Goal: Task Accomplishment & Management: Manage account settings

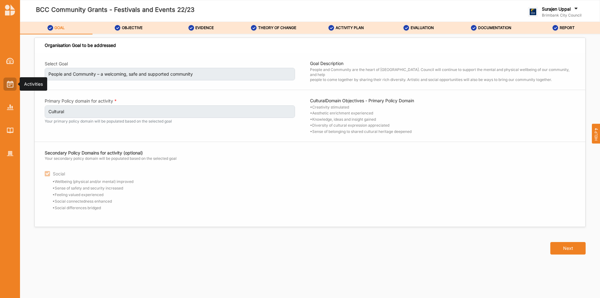
click at [10, 82] on img at bounding box center [10, 84] width 7 height 7
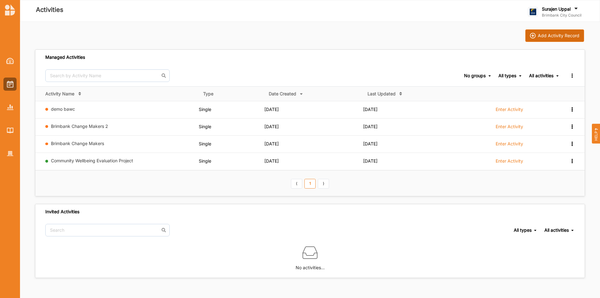
click at [565, 37] on div "Add Activity Record" at bounding box center [558, 36] width 42 height 6
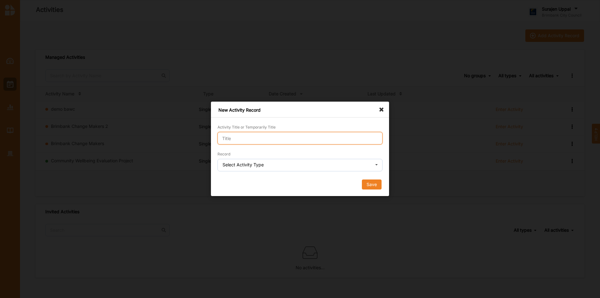
click at [275, 138] on input "Activity Title or Temporarily Title" at bounding box center [299, 138] width 165 height 12
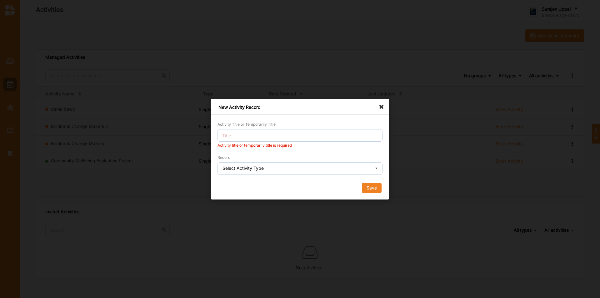
click at [379, 109] on div "New Activity Record Activity Title or Temporarily Title Activity title or tempo…" at bounding box center [300, 149] width 178 height 101
click at [381, 106] on icon at bounding box center [383, 104] width 10 height 10
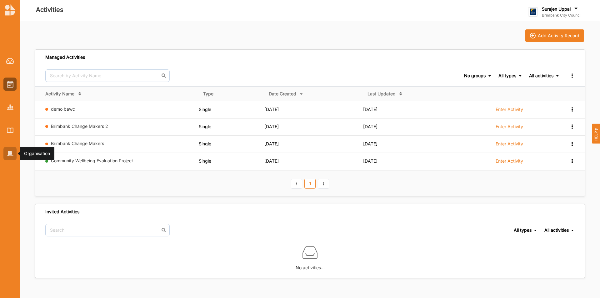
click at [9, 158] on div at bounding box center [9, 153] width 13 height 13
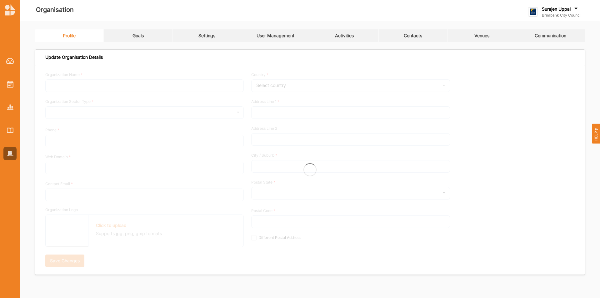
type input "Brimbank City Council"
type input "+61 03 9249 4000"
type input "brimbank.vic.gov.au"
type input "brimbank@brimbank.vic.gov.au"
type input "[STREET_ADDRESS]"
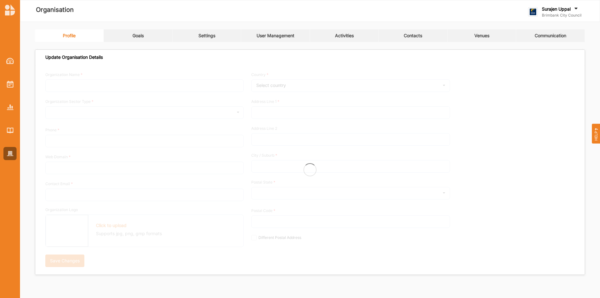
type input "Sunshine"
type input "3020"
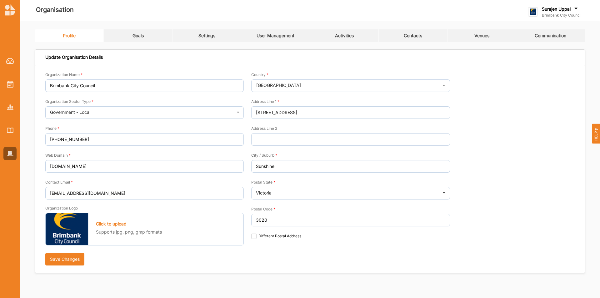
click at [219, 39] on link "Settings" at bounding box center [206, 35] width 69 height 12
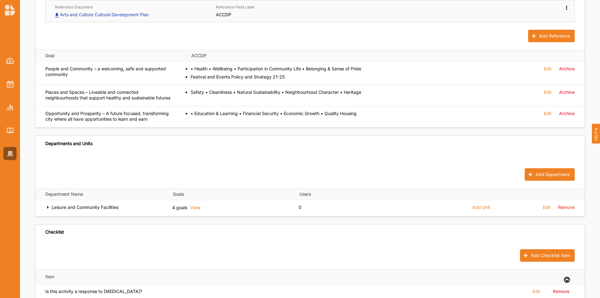
scroll to position [271, 0]
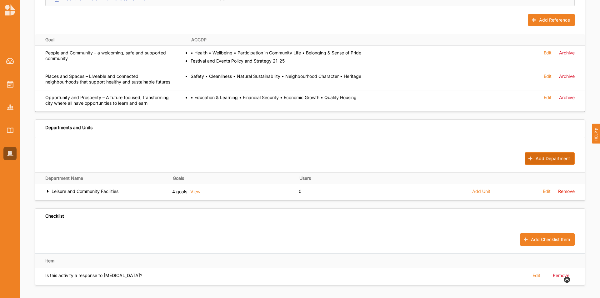
click at [539, 158] on button "Add Department" at bounding box center [549, 158] width 50 height 12
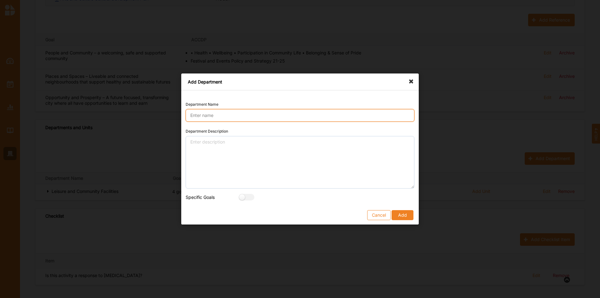
click at [193, 115] on input "Department Name" at bounding box center [300, 115] width 229 height 12
type input "Community learning and participation"
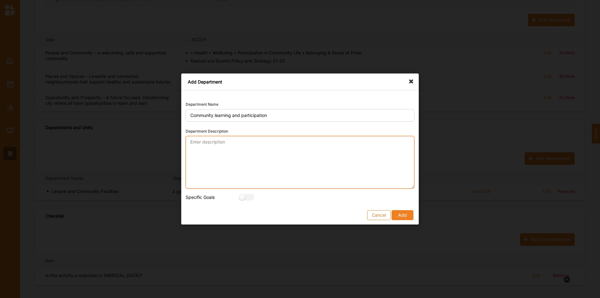
click at [229, 143] on textarea "Department Description" at bounding box center [300, 162] width 229 height 52
paste textarea "Community Learning and Participation is responsible for activities that foster …"
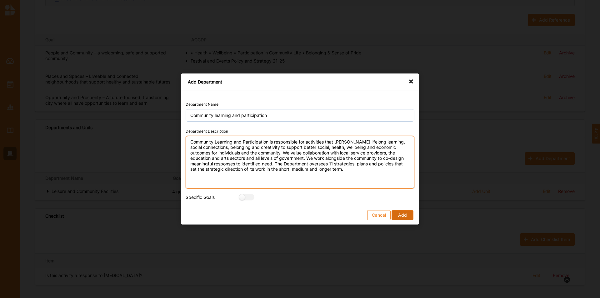
type textarea "Community Learning and Participation is responsible for activities that foster …"
click at [404, 214] on button "Add" at bounding box center [402, 215] width 22 height 10
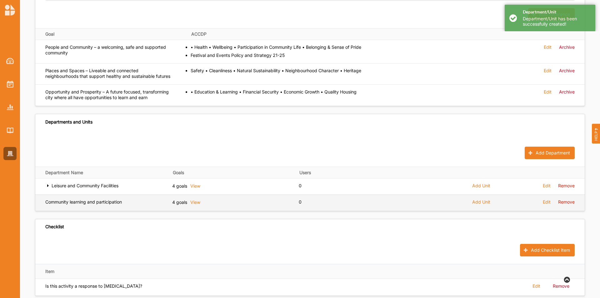
click at [478, 205] on span "Add Unit" at bounding box center [481, 202] width 18 height 6
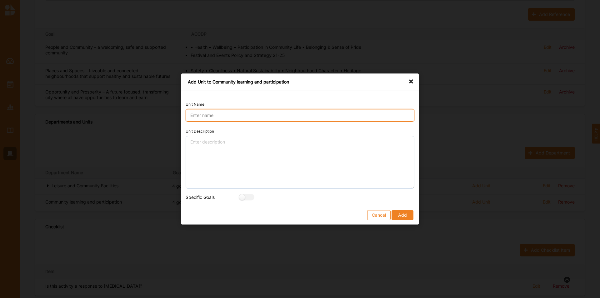
click at [241, 117] on input "Unit Name" at bounding box center [300, 115] width 229 height 12
type input "Arts and culture"
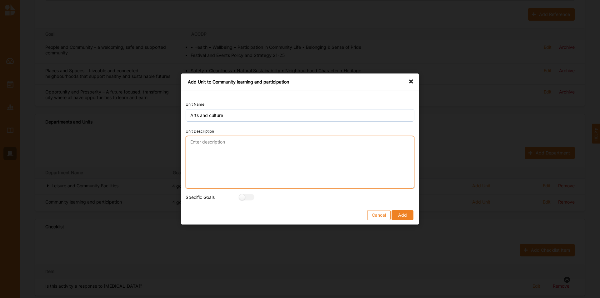
click at [218, 155] on textarea "Unit Description" at bounding box center [300, 162] width 229 height 52
paste textarea "Arts and Culture achieves value through its arts facilities and programs suppor…"
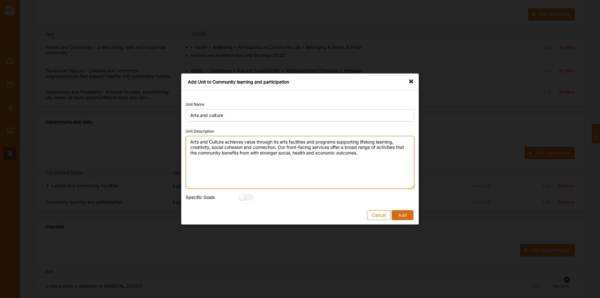
type textarea "Arts and Culture achieves value through its arts facilities and programs suppor…"
click at [398, 210] on button "Add" at bounding box center [402, 215] width 22 height 10
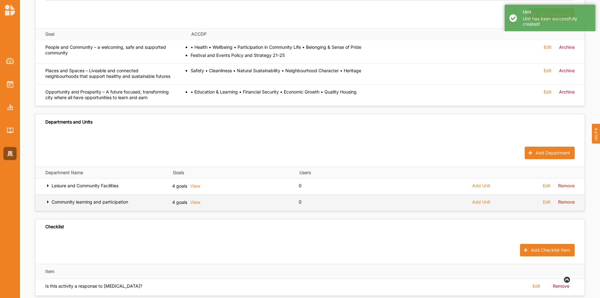
click at [48, 203] on icon at bounding box center [47, 201] width 5 height 4
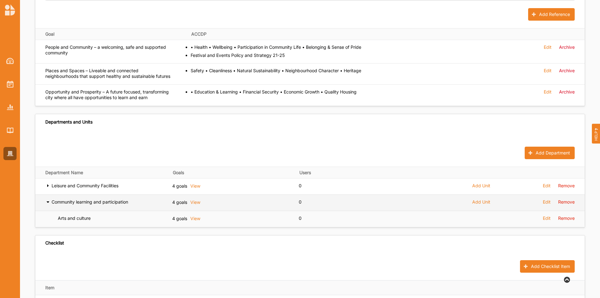
click at [48, 203] on icon at bounding box center [47, 201] width 5 height 4
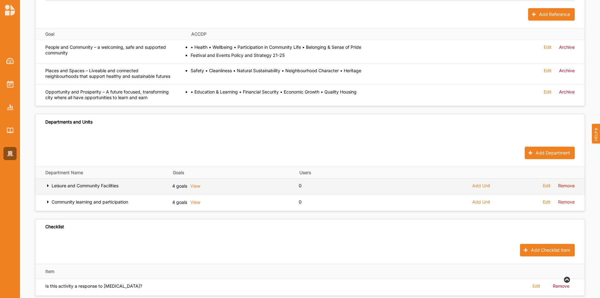
click at [50, 191] on div "Leisure and Community Facilities" at bounding box center [98, 187] width 107 height 8
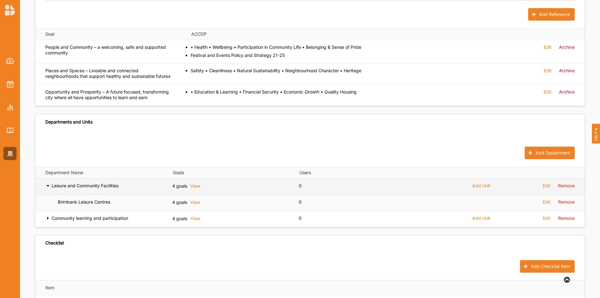
click at [50, 191] on div "Leisure and Community Facilities" at bounding box center [98, 187] width 107 height 8
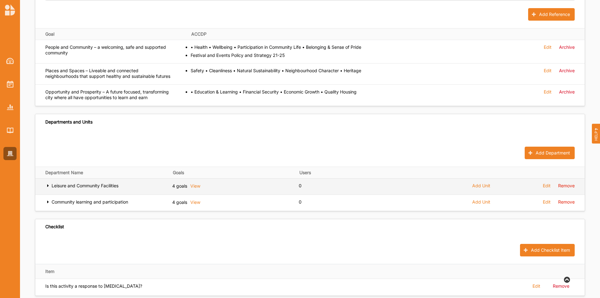
click at [47, 187] on icon at bounding box center [47, 185] width 5 height 4
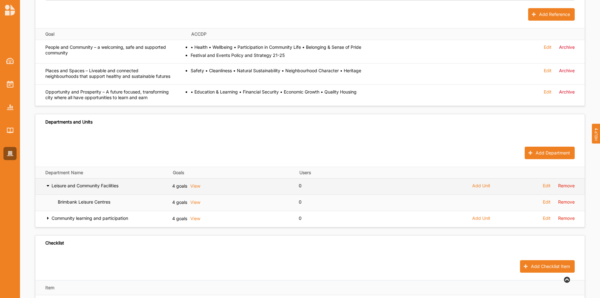
click at [48, 187] on icon at bounding box center [47, 185] width 5 height 4
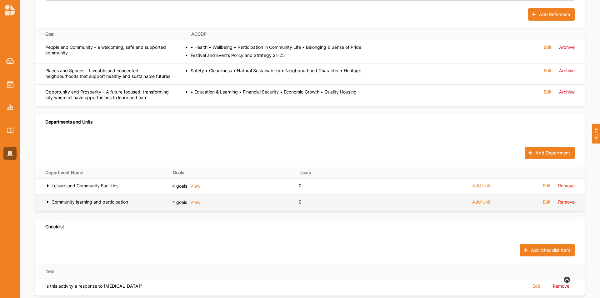
click at [47, 203] on icon at bounding box center [47, 201] width 5 height 4
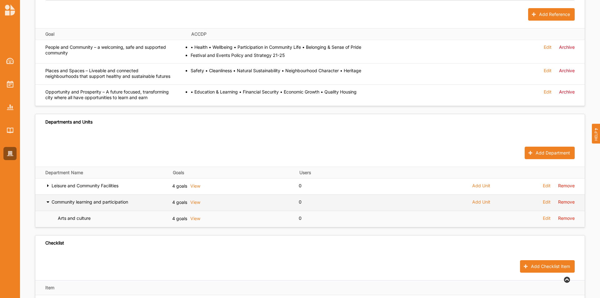
click at [47, 203] on icon at bounding box center [47, 201] width 5 height 4
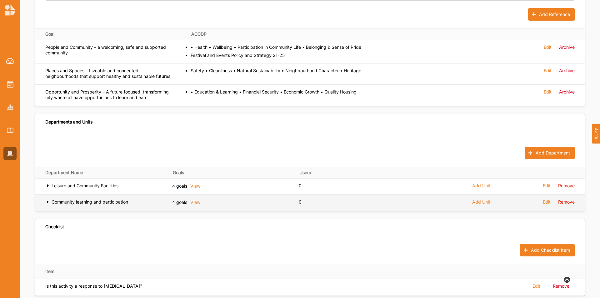
click at [481, 205] on span "Add Unit" at bounding box center [481, 202] width 18 height 6
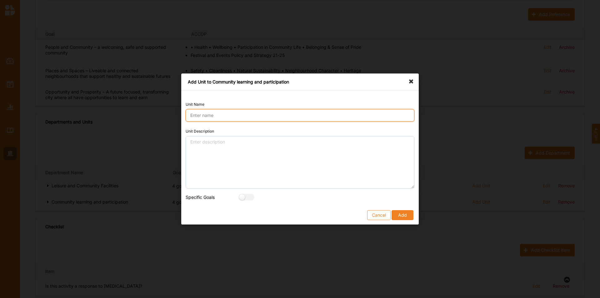
click at [209, 116] on input "Unit Name" at bounding box center [300, 115] width 229 height 12
type input "Libraries"
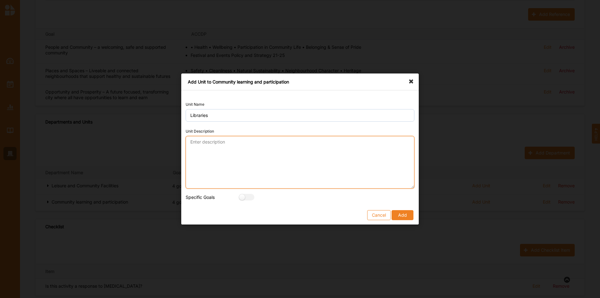
click at [202, 136] on textarea "Unit Description" at bounding box center [300, 162] width 229 height 52
paste textarea "provides the community with collections, services and programs through five bra…"
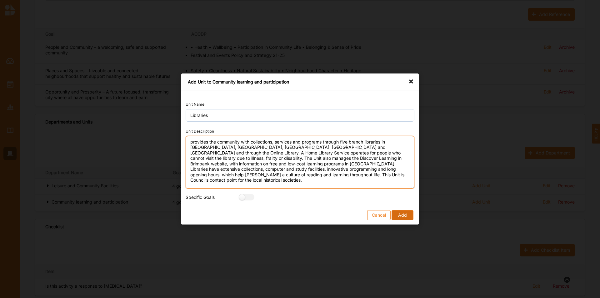
type textarea "provides the community with collections, services and programs through five bra…"
click at [405, 219] on button "Add" at bounding box center [402, 215] width 22 height 10
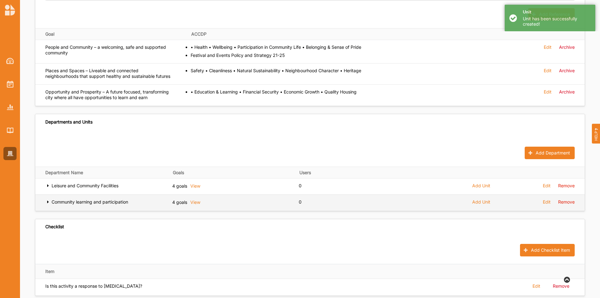
click at [479, 205] on span "Add Unit" at bounding box center [481, 202] width 18 height 6
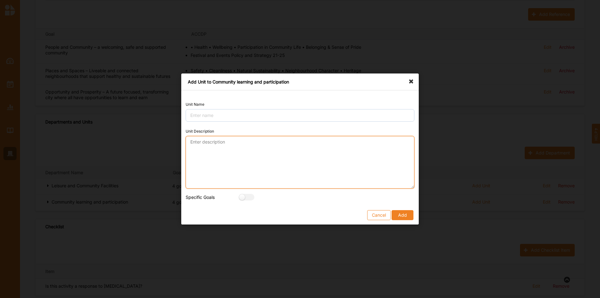
click at [220, 152] on textarea "Unit Description" at bounding box center [300, 162] width 229 height 52
paste textarea "Council’s six neighbourhood houses provide community strengthening activities, …"
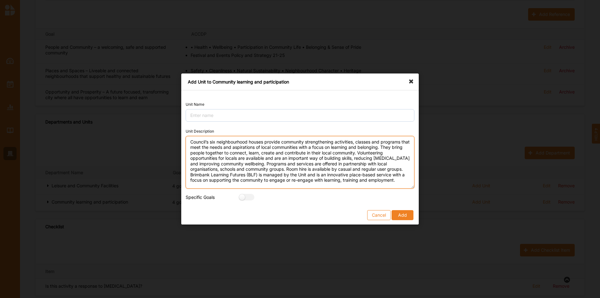
type textarea "Council’s six neighbourhood houses provide community strengthening activities, …"
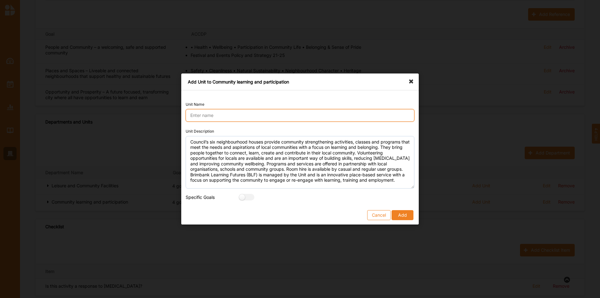
click at [197, 118] on input "Unit Name" at bounding box center [300, 115] width 229 height 12
type input "Neighbourhood houses"
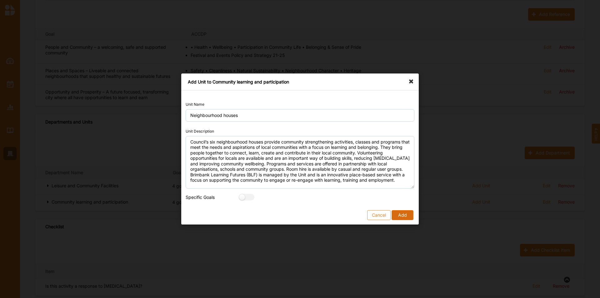
click at [406, 215] on button "Add" at bounding box center [402, 215] width 22 height 10
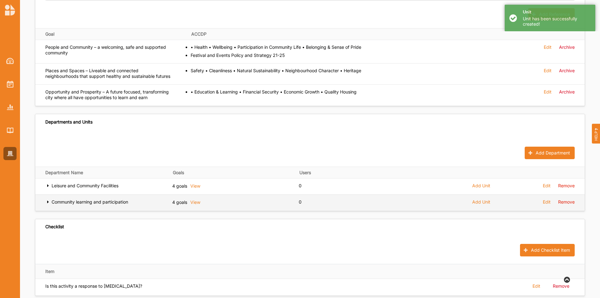
click at [49, 203] on icon at bounding box center [47, 201] width 5 height 4
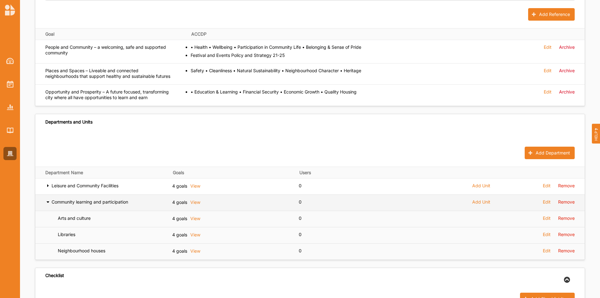
click at [48, 203] on icon at bounding box center [47, 201] width 5 height 4
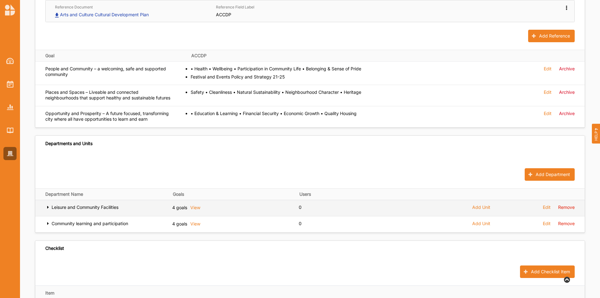
scroll to position [240, 0]
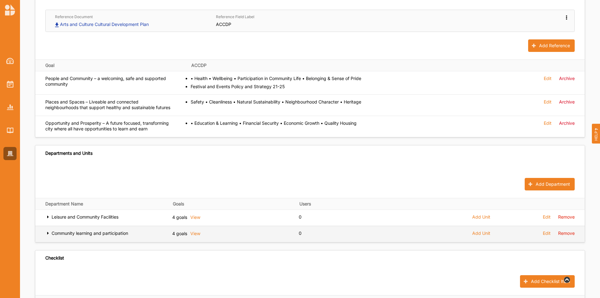
click at [48, 235] on icon at bounding box center [47, 232] width 5 height 4
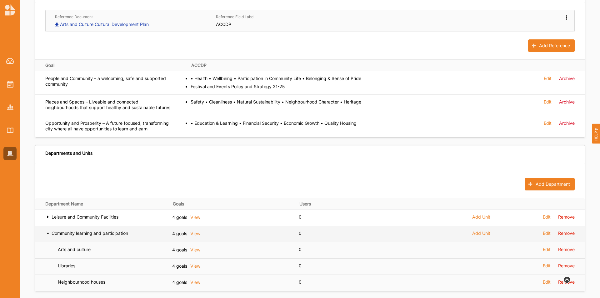
click at [48, 235] on icon at bounding box center [47, 232] width 5 height 4
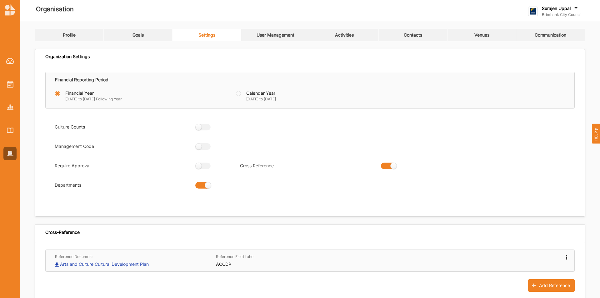
scroll to position [0, 0]
click at [288, 42] on link "User Management" at bounding box center [275, 35] width 69 height 12
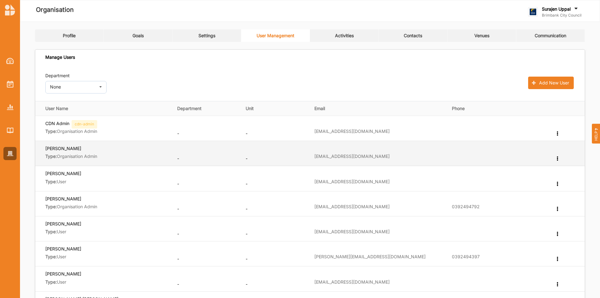
click at [557, 158] on icon at bounding box center [556, 158] width 5 height 4
click at [539, 168] on label "Edit Department" at bounding box center [533, 168] width 33 height 4
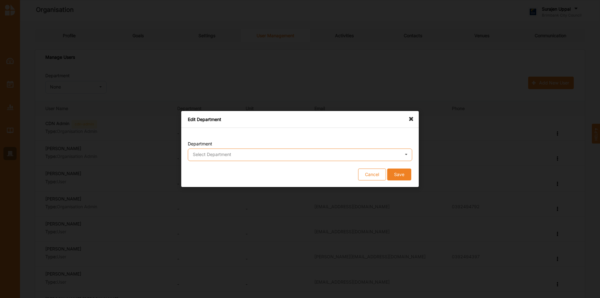
click at [279, 152] on input "text" at bounding box center [300, 155] width 224 height 12
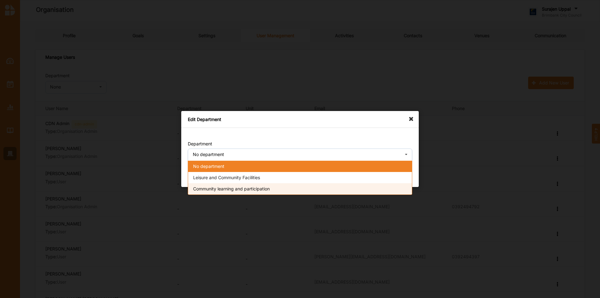
click at [270, 188] on span "Community learning and participation" at bounding box center [231, 188] width 77 height 5
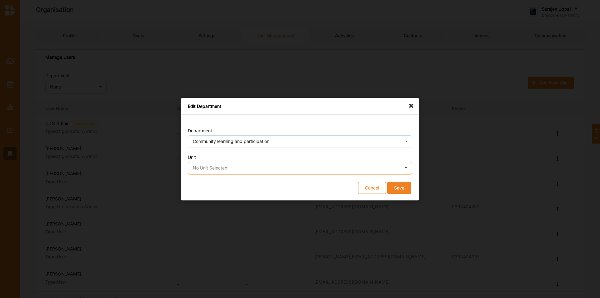
click at [264, 167] on input "text" at bounding box center [300, 168] width 224 height 12
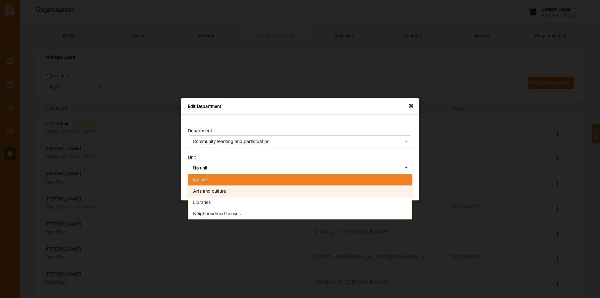
click at [266, 191] on div "Arts and culture" at bounding box center [300, 190] width 224 height 11
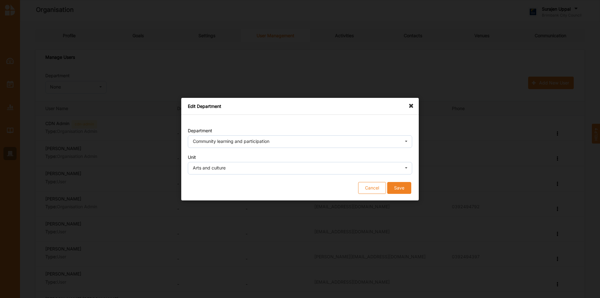
click at [406, 191] on button "Save" at bounding box center [399, 187] width 24 height 12
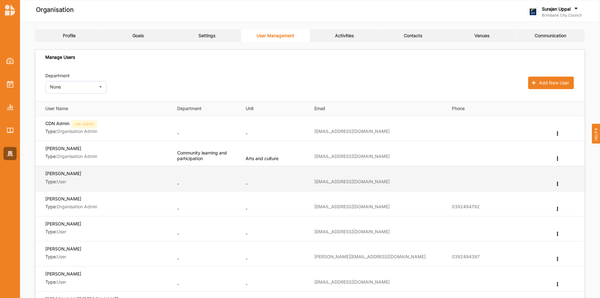
click at [558, 186] on div "Edit Department Change User Type Reset Password Remove" at bounding box center [557, 184] width 6 height 6
click at [536, 195] on label "Edit Department" at bounding box center [533, 193] width 33 height 4
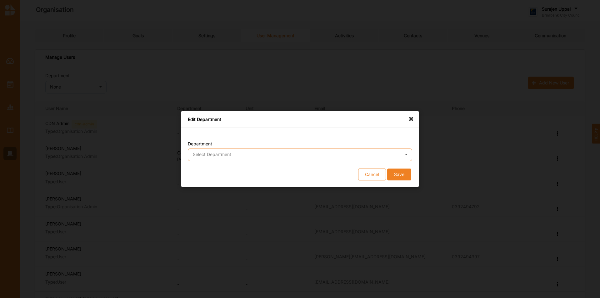
click at [244, 153] on input "text" at bounding box center [300, 155] width 224 height 12
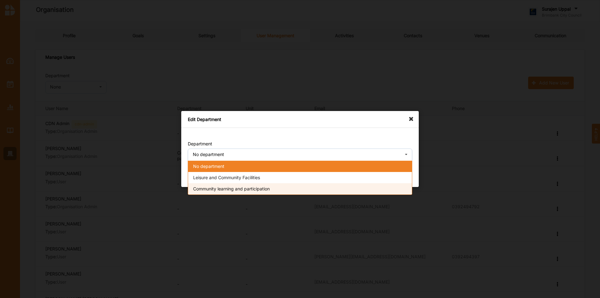
click at [235, 189] on span "Community learning and participation" at bounding box center [231, 188] width 77 height 5
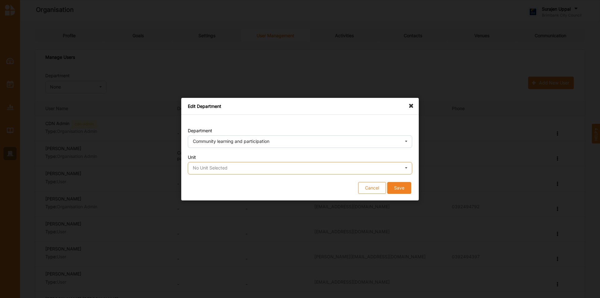
click at [255, 168] on input "text" at bounding box center [300, 168] width 224 height 12
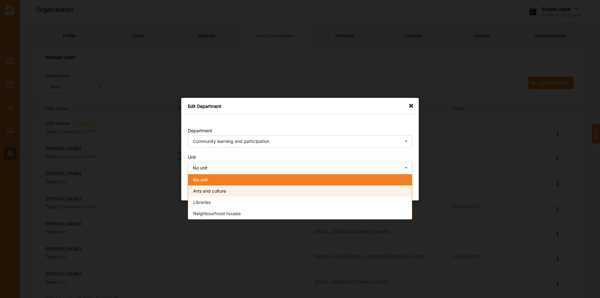
click at [247, 192] on div "Arts and culture" at bounding box center [300, 190] width 224 height 11
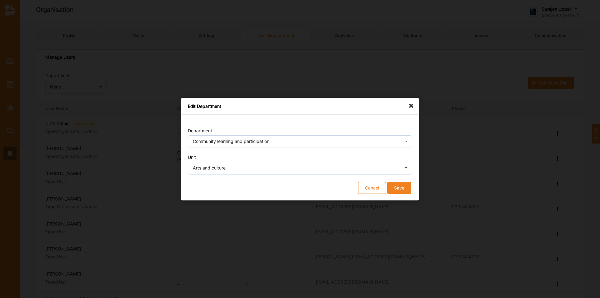
click at [401, 187] on button "Save" at bounding box center [399, 187] width 24 height 12
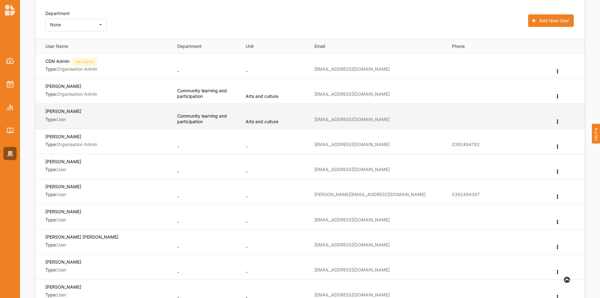
scroll to position [62, 0]
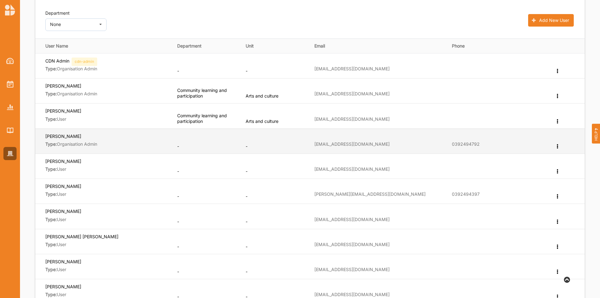
click at [557, 145] on icon at bounding box center [556, 145] width 5 height 4
click at [541, 158] on label "Edit Department" at bounding box center [533, 156] width 33 height 4
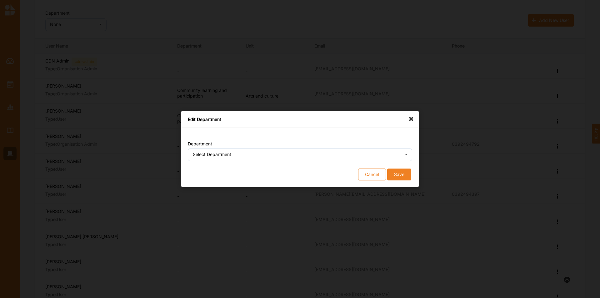
click at [200, 152] on div "Select Department" at bounding box center [212, 154] width 38 height 4
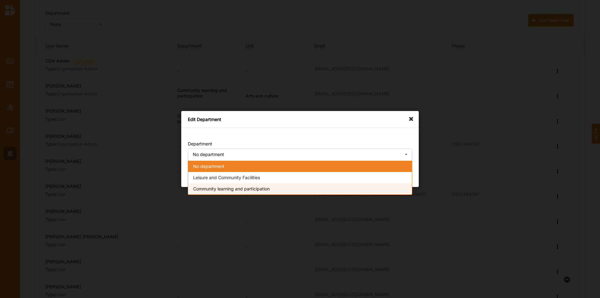
click at [206, 187] on span "Community learning and participation" at bounding box center [231, 188] width 77 height 5
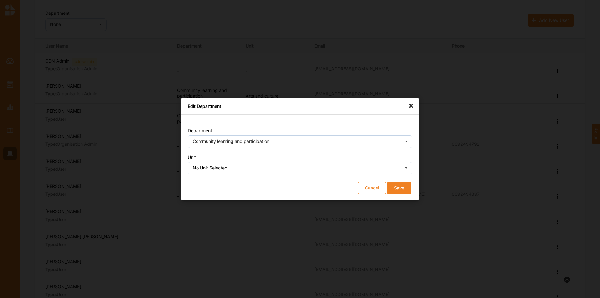
click at [225, 166] on div "No Unit Selected" at bounding box center [210, 168] width 35 height 4
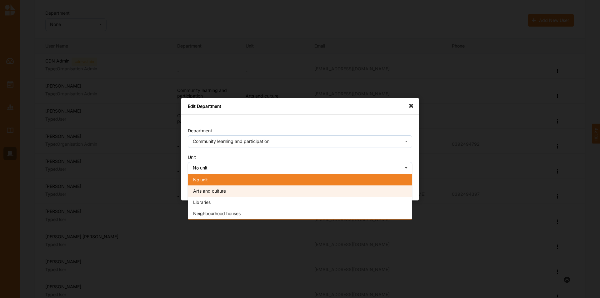
click at [219, 191] on span "Arts and culture" at bounding box center [209, 190] width 33 height 5
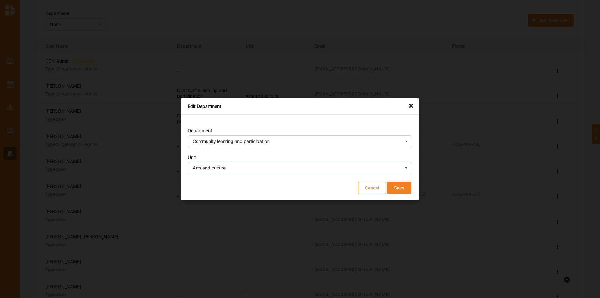
click at [401, 190] on button "Save" at bounding box center [399, 187] width 24 height 12
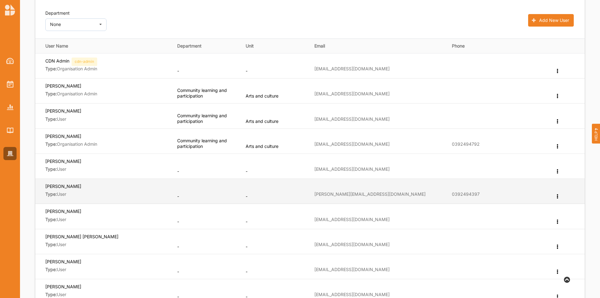
click at [557, 196] on icon at bounding box center [556, 195] width 5 height 4
click at [538, 208] on label "Edit Department" at bounding box center [533, 206] width 33 height 4
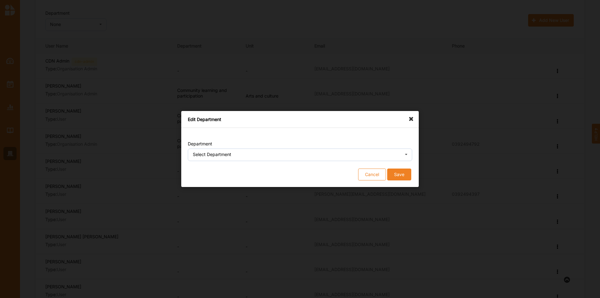
click at [196, 156] on div "Select Department" at bounding box center [212, 154] width 38 height 4
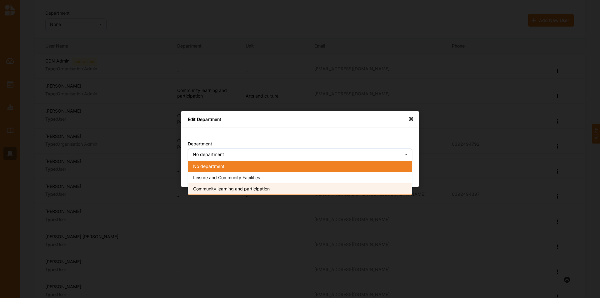
click at [196, 187] on span "Community learning and participation" at bounding box center [231, 188] width 77 height 5
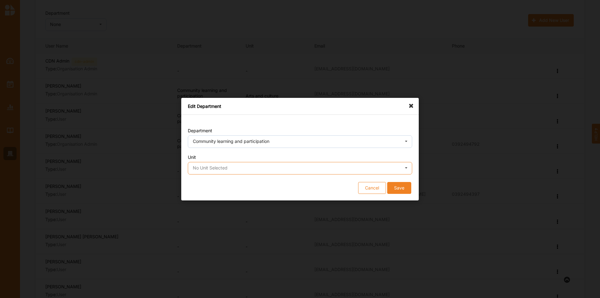
click at [219, 171] on input "text" at bounding box center [300, 168] width 224 height 12
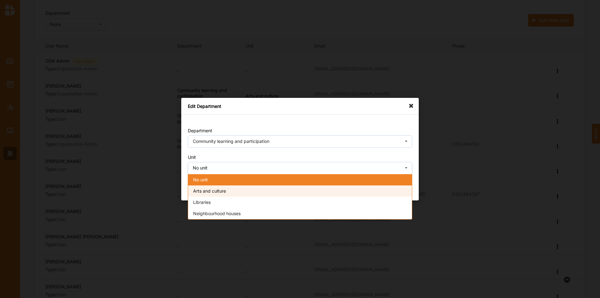
click at [219, 191] on span "Arts and culture" at bounding box center [209, 190] width 33 height 5
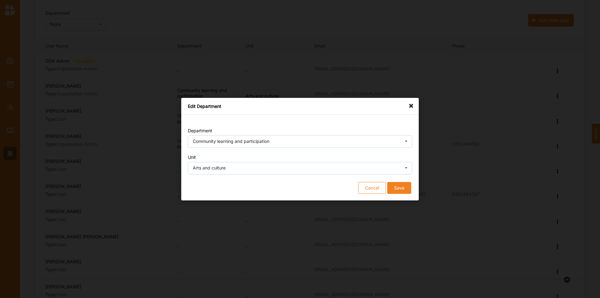
click at [409, 191] on button "Save" at bounding box center [399, 187] width 24 height 12
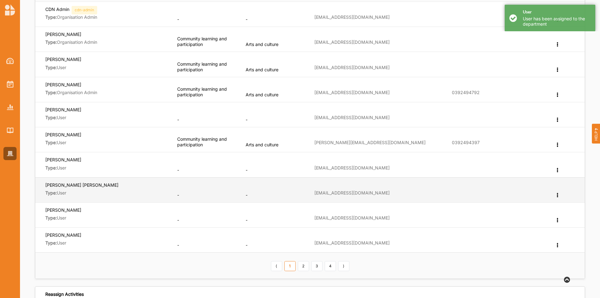
scroll to position [125, 0]
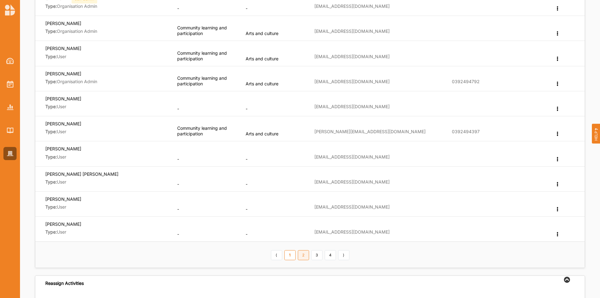
click at [302, 258] on link "2" at bounding box center [303, 255] width 11 height 10
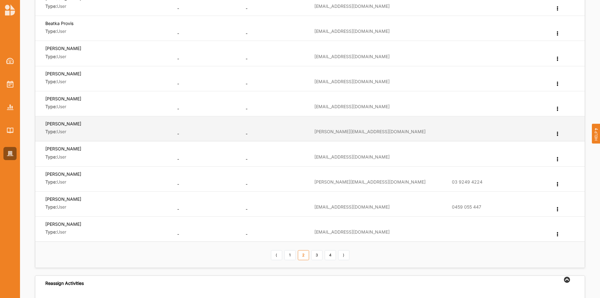
click at [557, 135] on icon at bounding box center [556, 133] width 5 height 4
click at [540, 143] on label "Edit Department" at bounding box center [533, 143] width 33 height 4
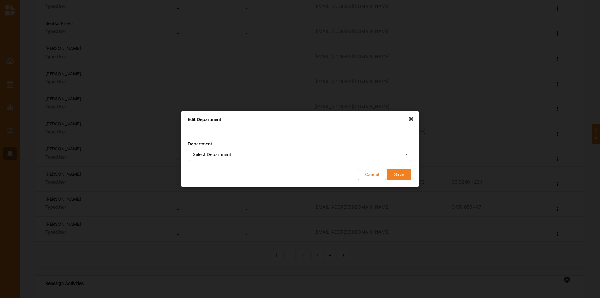
click at [215, 154] on div "Select Department" at bounding box center [212, 154] width 38 height 4
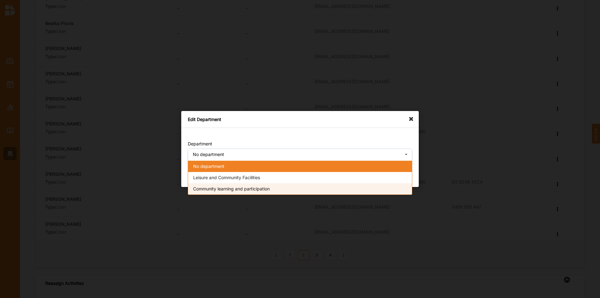
click at [217, 189] on span "Community learning and participation" at bounding box center [231, 188] width 77 height 5
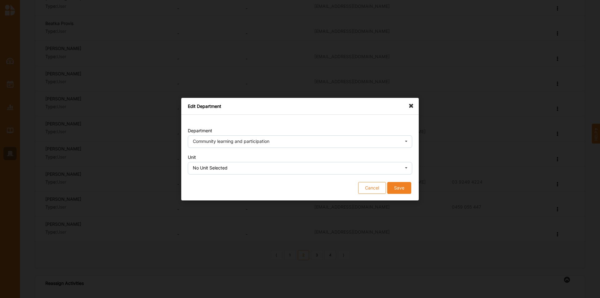
click at [219, 167] on div "No Unit Selected" at bounding box center [210, 168] width 35 height 4
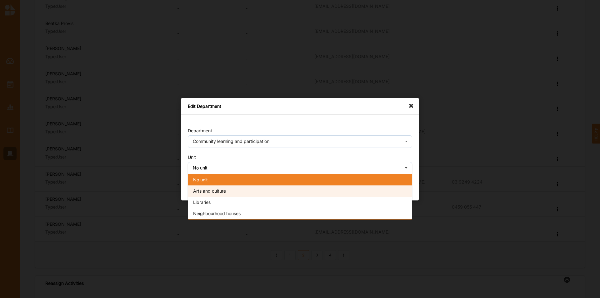
click at [218, 189] on span "Arts and culture" at bounding box center [209, 190] width 33 height 5
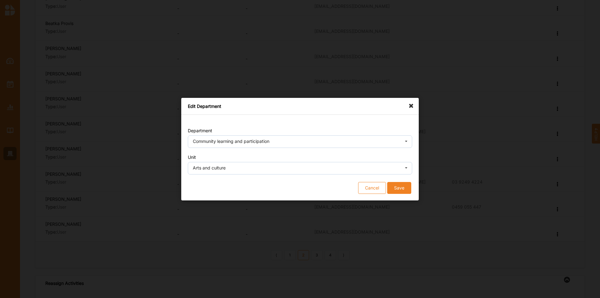
click at [400, 188] on button "Save" at bounding box center [399, 187] width 24 height 12
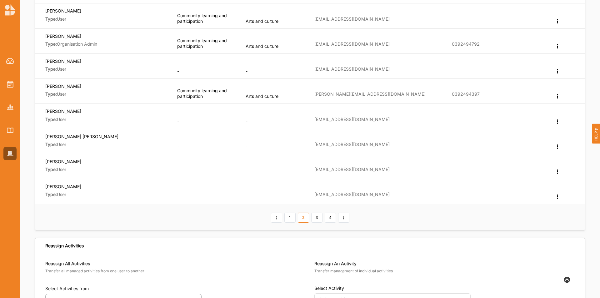
scroll to position [250, 0]
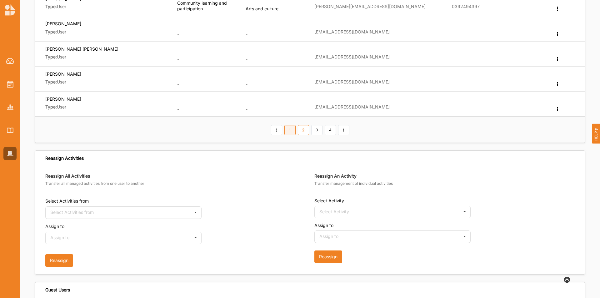
click at [294, 132] on link "1" at bounding box center [289, 130] width 11 height 10
click at [303, 134] on link "2" at bounding box center [303, 130] width 11 height 10
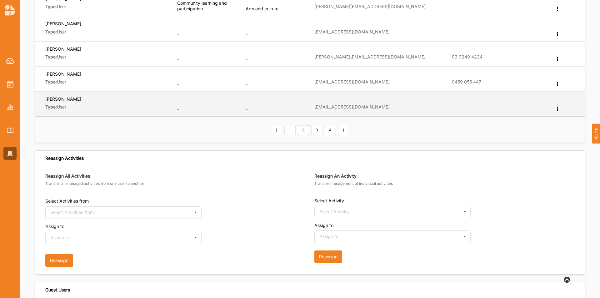
click at [556, 109] on icon at bounding box center [556, 108] width 5 height 4
click at [541, 119] on label "Edit Department" at bounding box center [533, 119] width 33 height 4
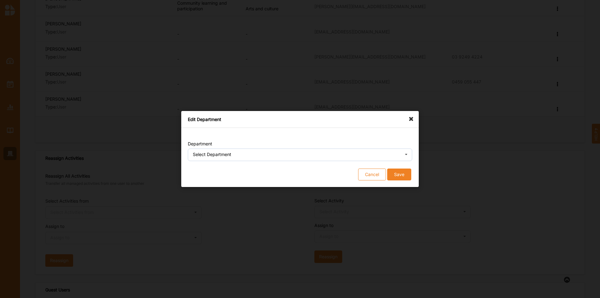
click at [197, 154] on div "Select Department" at bounding box center [212, 154] width 38 height 4
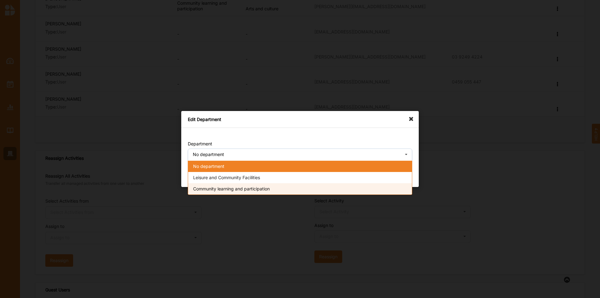
click at [213, 191] on span "Community learning and participation" at bounding box center [231, 188] width 77 height 5
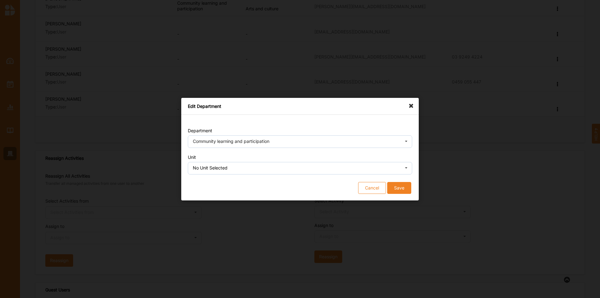
click at [394, 184] on button "Save" at bounding box center [399, 187] width 24 height 12
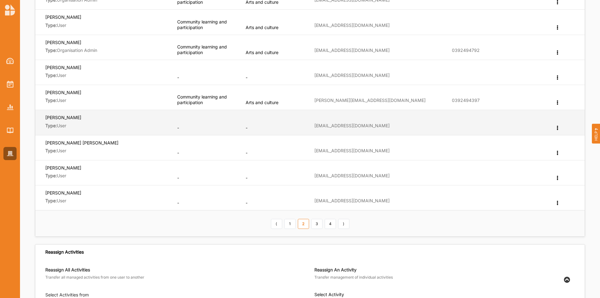
scroll to position [281, 0]
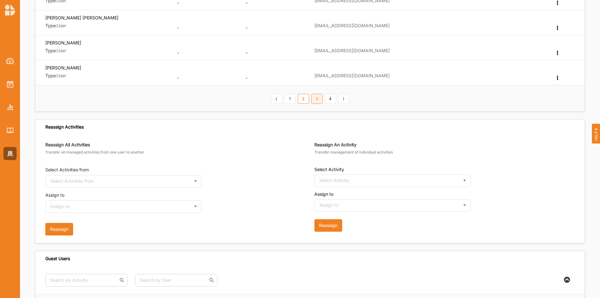
click at [317, 99] on link "3" at bounding box center [316, 99] width 11 height 10
click at [300, 100] on link "2" at bounding box center [303, 99] width 11 height 10
click at [318, 98] on link "3" at bounding box center [316, 99] width 11 height 10
click at [300, 98] on link "2" at bounding box center [303, 99] width 11 height 10
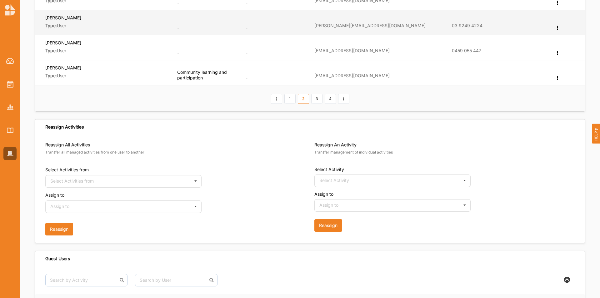
click at [557, 27] on icon at bounding box center [556, 27] width 5 height 4
click at [540, 40] on label "Edit Department" at bounding box center [533, 38] width 33 height 4
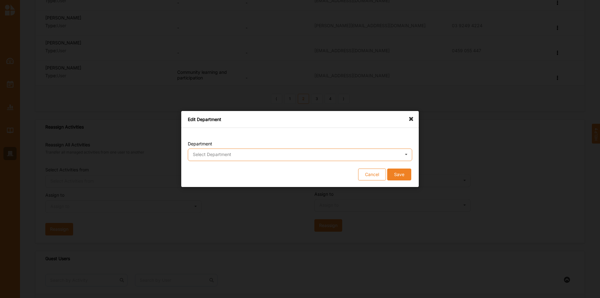
click at [202, 157] on input "text" at bounding box center [300, 155] width 224 height 12
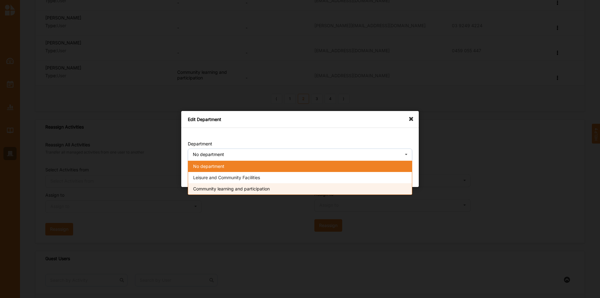
click at [201, 190] on span "Community learning and participation" at bounding box center [231, 188] width 77 height 5
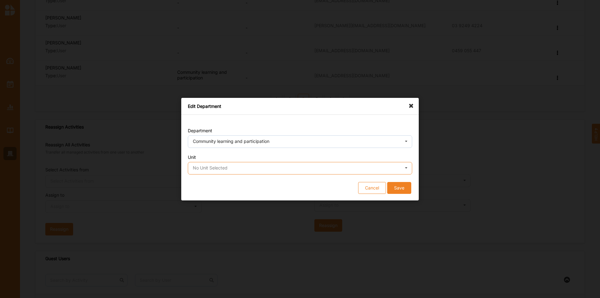
click at [232, 172] on input "text" at bounding box center [300, 168] width 224 height 12
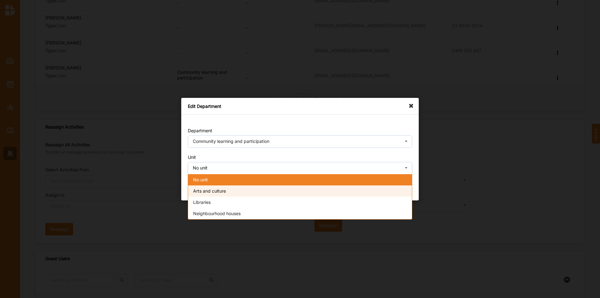
click at [230, 188] on div "Arts and culture" at bounding box center [300, 190] width 224 height 11
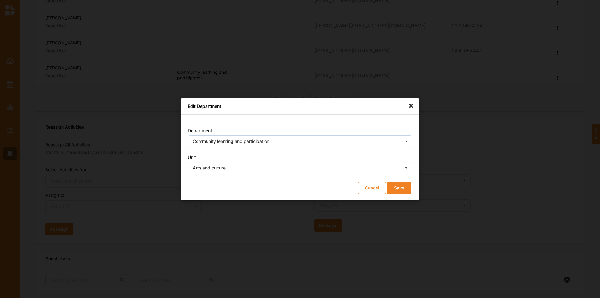
click at [399, 189] on button "Save" at bounding box center [399, 187] width 24 height 12
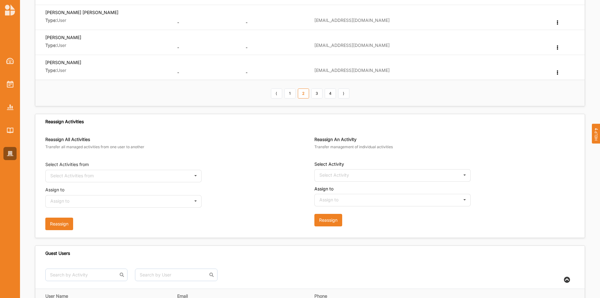
scroll to position [312, 0]
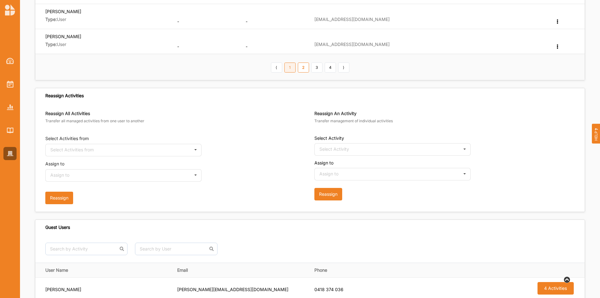
click at [288, 64] on link "1" at bounding box center [289, 67] width 11 height 10
click at [304, 73] on th "⟨ 1 2 3 4 ⟩" at bounding box center [309, 67] width 549 height 26
click at [304, 72] on link "2" at bounding box center [303, 67] width 11 height 10
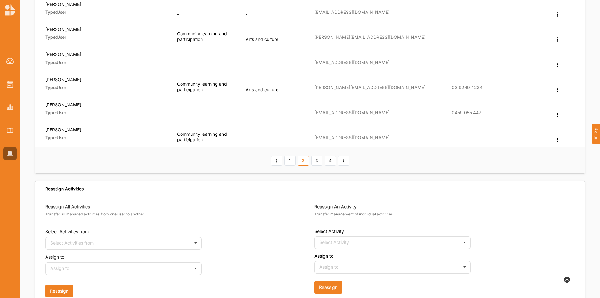
scroll to position [219, 0]
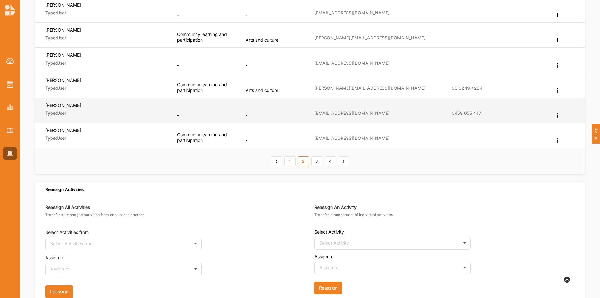
click at [556, 117] on icon at bounding box center [556, 114] width 5 height 4
click at [533, 128] on div "Edit Department" at bounding box center [536, 126] width 49 height 14
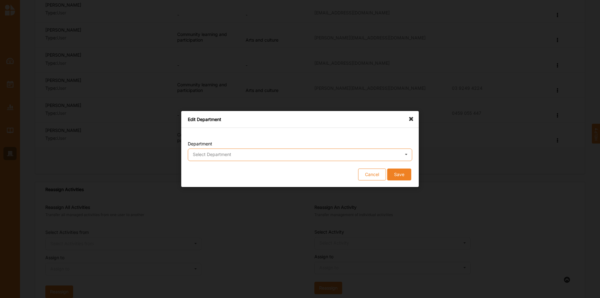
click at [261, 157] on input "text" at bounding box center [300, 155] width 224 height 12
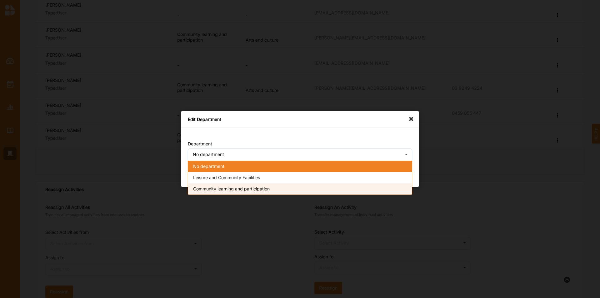
click at [255, 189] on span "Community learning and participation" at bounding box center [231, 188] width 77 height 5
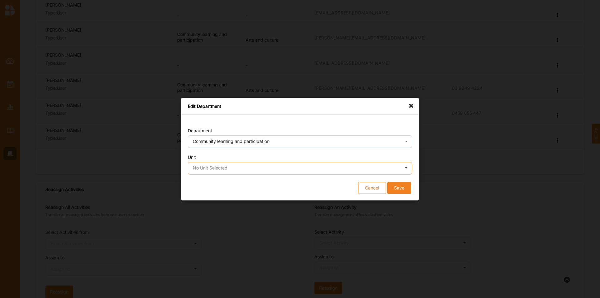
click at [255, 169] on input "text" at bounding box center [300, 168] width 224 height 12
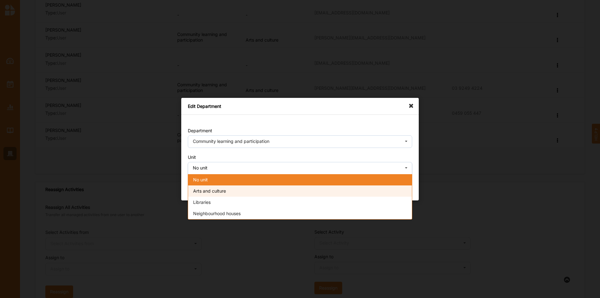
click at [255, 191] on div "Arts and culture" at bounding box center [300, 190] width 224 height 11
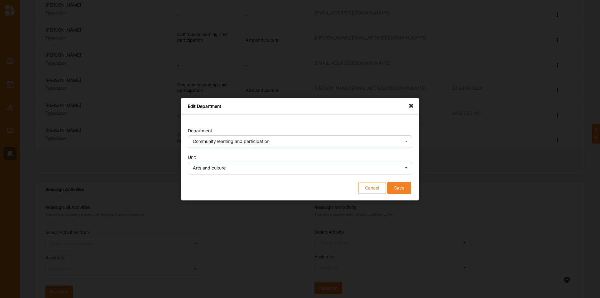
click at [394, 189] on button "Save" at bounding box center [399, 187] width 24 height 12
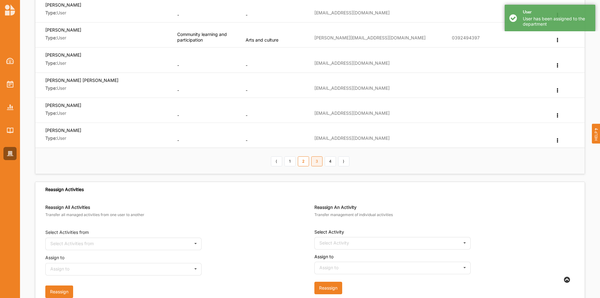
click at [316, 163] on link "3" at bounding box center [316, 161] width 11 height 10
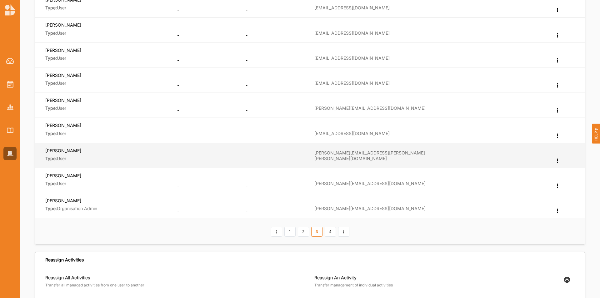
scroll to position [156, 0]
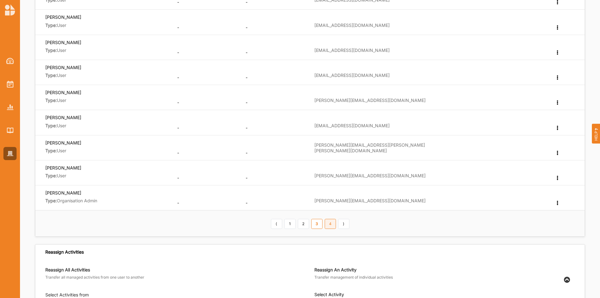
click at [332, 224] on link "4" at bounding box center [329, 224] width 11 height 10
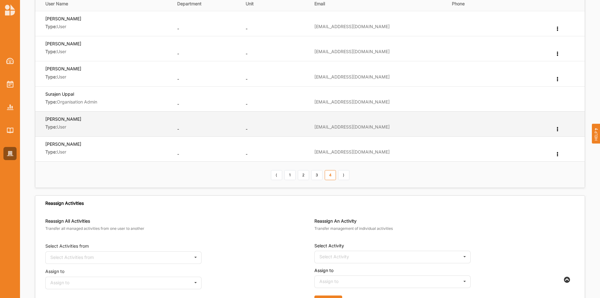
scroll to position [94, 0]
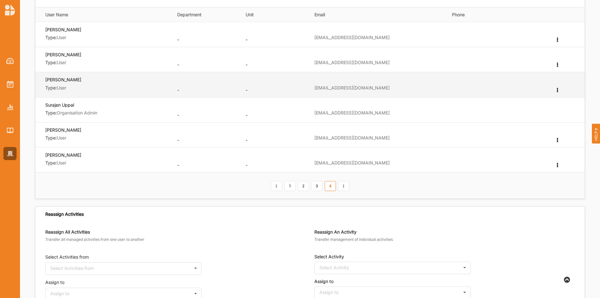
click at [557, 92] on icon at bounding box center [556, 89] width 5 height 4
click at [528, 101] on label "Edit Department" at bounding box center [533, 100] width 33 height 4
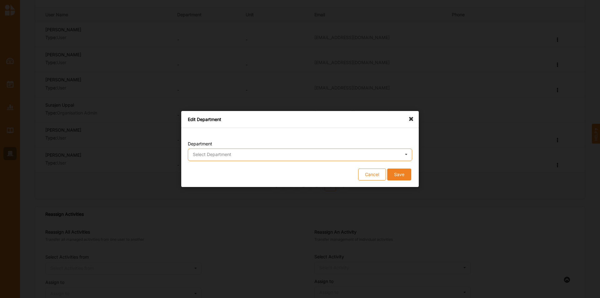
click at [191, 150] on input "text" at bounding box center [300, 155] width 224 height 12
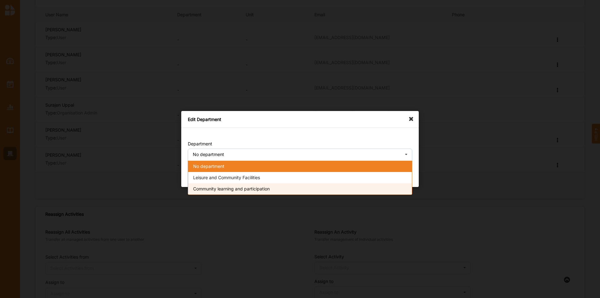
click at [212, 190] on span "Community learning and participation" at bounding box center [231, 188] width 77 height 5
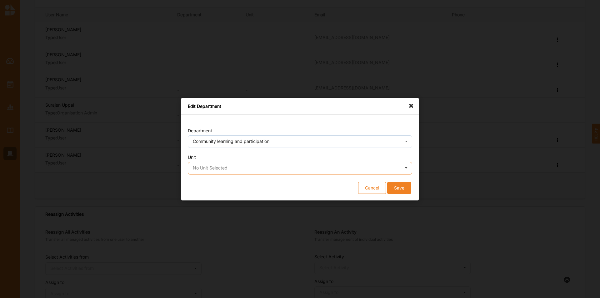
click at [240, 166] on input "text" at bounding box center [300, 168] width 224 height 12
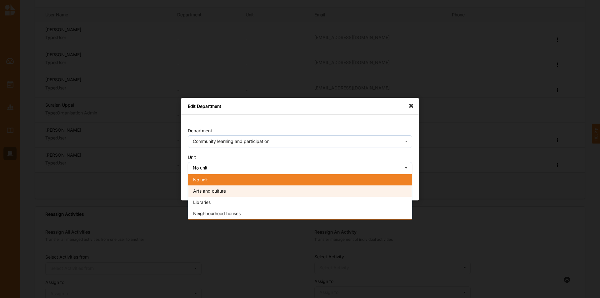
click at [222, 189] on span "Arts and culture" at bounding box center [209, 190] width 33 height 5
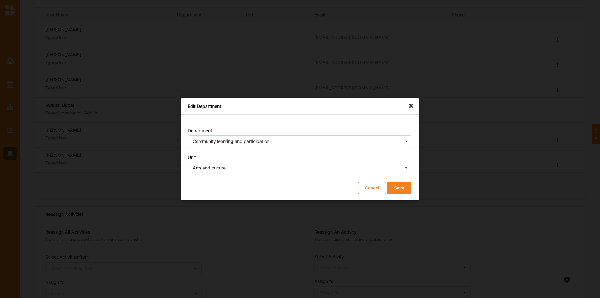
click at [399, 190] on button "Save" at bounding box center [399, 187] width 24 height 12
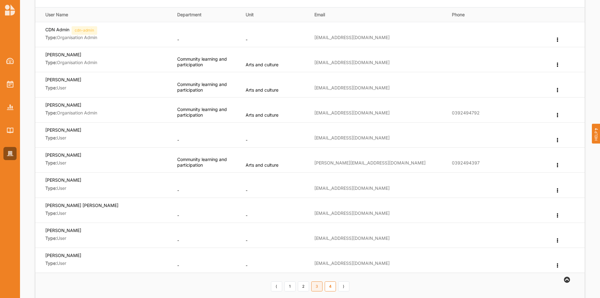
click at [315, 289] on link "3" at bounding box center [316, 286] width 11 height 10
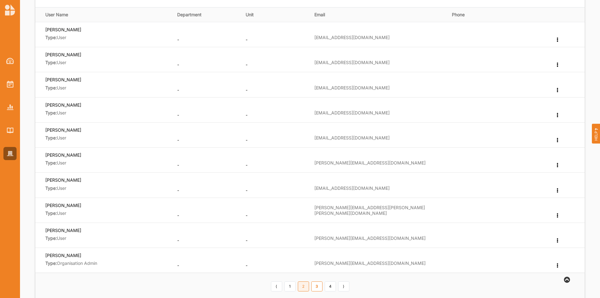
click at [301, 288] on link "2" at bounding box center [303, 286] width 11 height 10
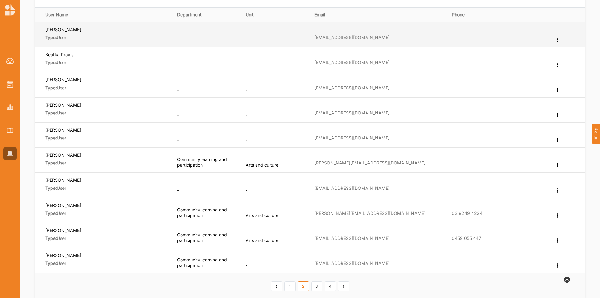
click at [556, 41] on icon at bounding box center [556, 39] width 5 height 4
click at [529, 52] on label "Edit Department" at bounding box center [533, 49] width 33 height 4
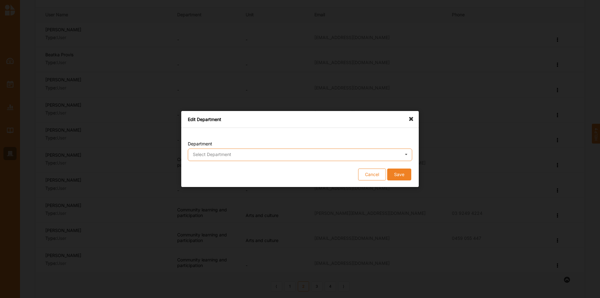
click at [275, 155] on input "text" at bounding box center [300, 155] width 224 height 12
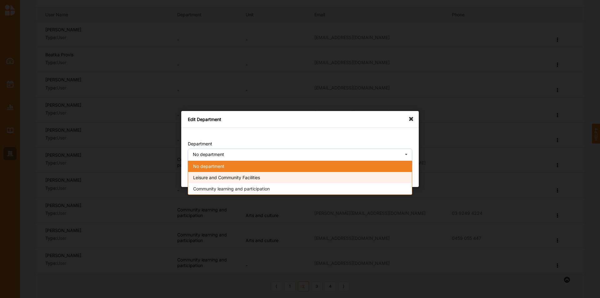
click at [264, 176] on div "Leisure and Community Facilities" at bounding box center [300, 177] width 224 height 11
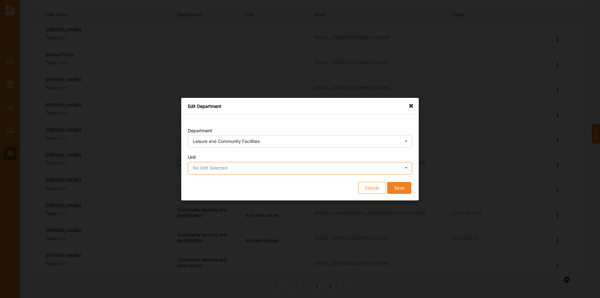
click at [239, 168] on input "text" at bounding box center [300, 168] width 224 height 12
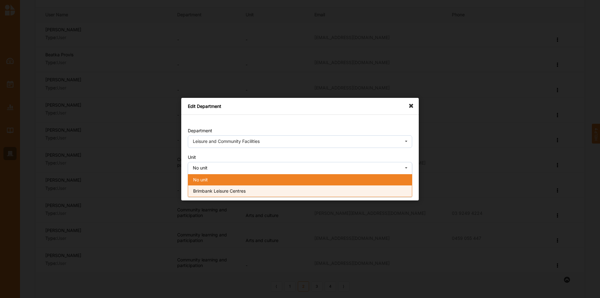
click at [244, 192] on span "Brimbank Leisure Centres" at bounding box center [219, 190] width 52 height 5
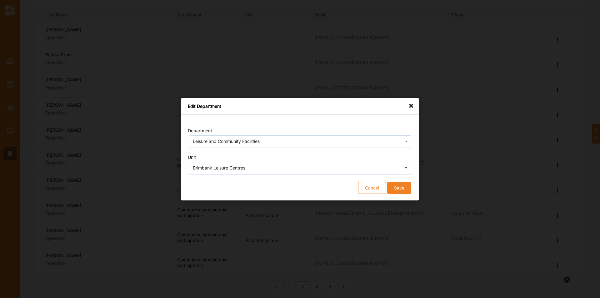
click at [400, 189] on button "Save" at bounding box center [399, 187] width 24 height 12
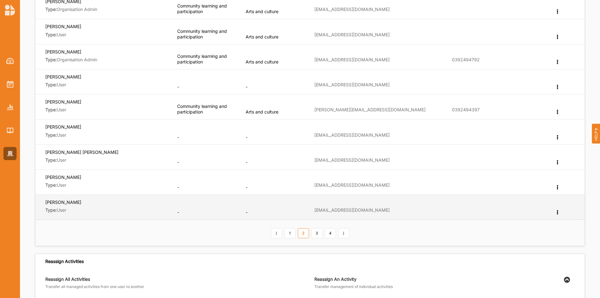
scroll to position [156, 0]
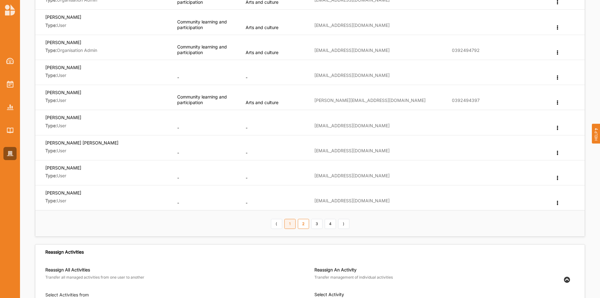
click at [288, 225] on link "1" at bounding box center [289, 224] width 11 height 10
click at [310, 226] on div "⟨ 1 2 3 4 ⟩" at bounding box center [310, 223] width 81 height 11
click at [305, 223] on link "2" at bounding box center [303, 224] width 11 height 10
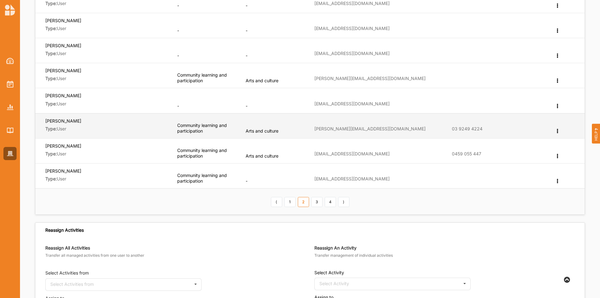
scroll to position [187, 0]
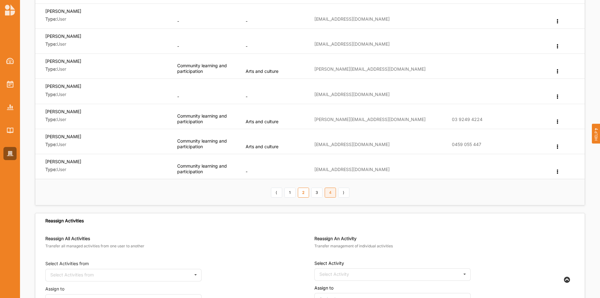
click at [326, 192] on link "4" at bounding box center [329, 192] width 11 height 10
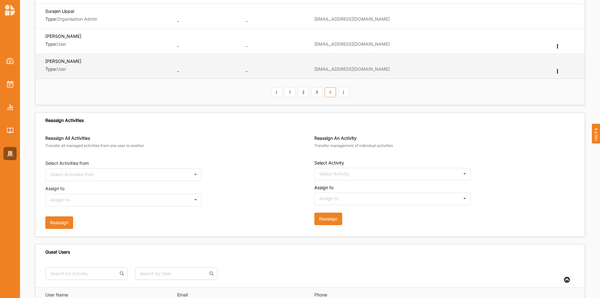
click at [559, 71] on icon at bounding box center [556, 70] width 5 height 4
click at [544, 86] on div "Edit Department" at bounding box center [536, 82] width 49 height 14
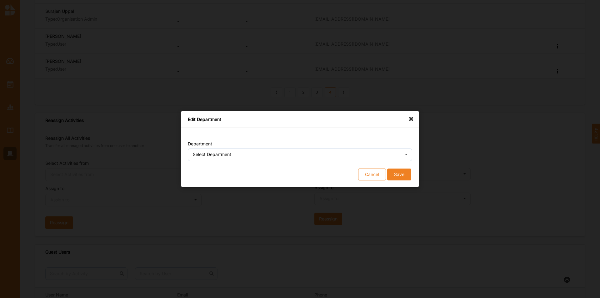
click at [207, 155] on div "Select Department" at bounding box center [212, 154] width 38 height 4
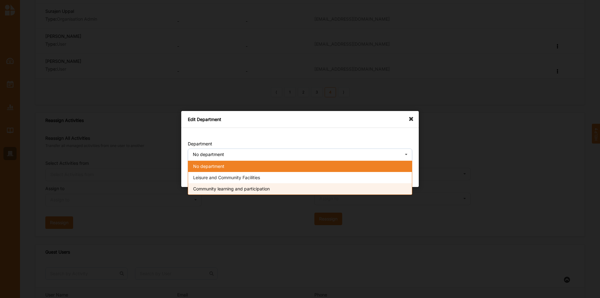
click at [213, 188] on span "Community learning and participation" at bounding box center [231, 188] width 77 height 5
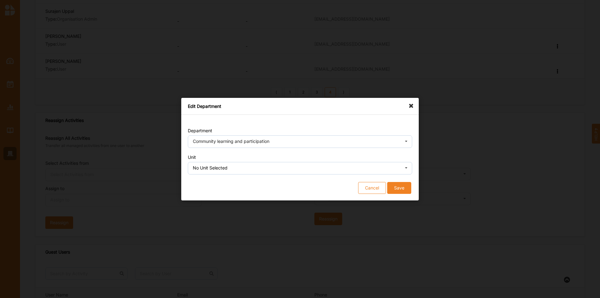
click at [215, 168] on div "No Unit Selected" at bounding box center [210, 168] width 35 height 4
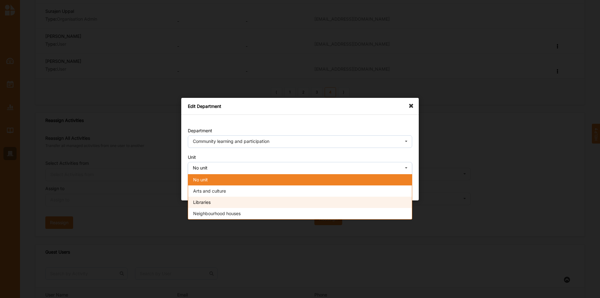
click at [215, 201] on div "Libraries" at bounding box center [300, 201] width 224 height 11
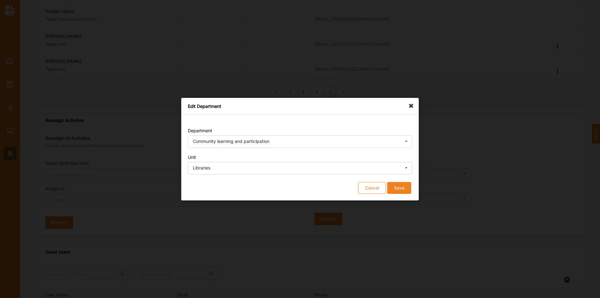
click at [404, 188] on button "Save" at bounding box center [399, 187] width 24 height 12
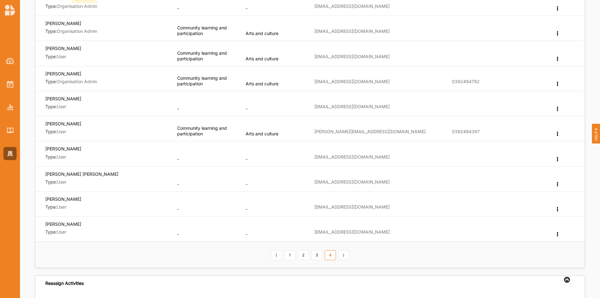
scroll to position [156, 0]
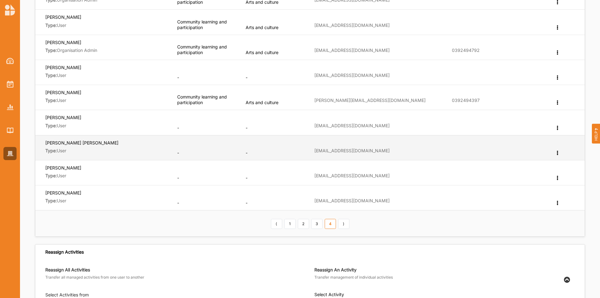
click at [558, 154] on div "Edit Department Change User Type Reset Password Remove" at bounding box center [557, 153] width 6 height 6
click at [532, 167] on div "Edit Department" at bounding box center [536, 164] width 49 height 14
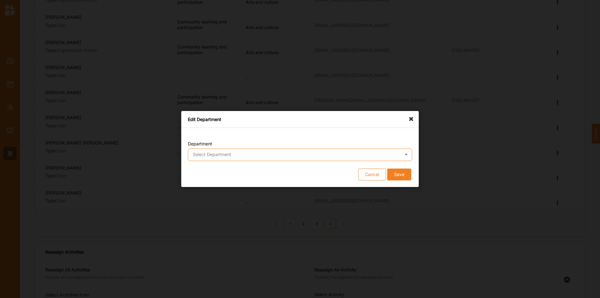
click at [253, 160] on input "text" at bounding box center [300, 155] width 224 height 12
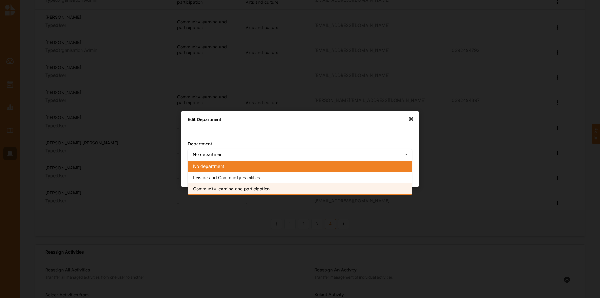
click at [234, 188] on span "Community learning and participation" at bounding box center [231, 188] width 77 height 5
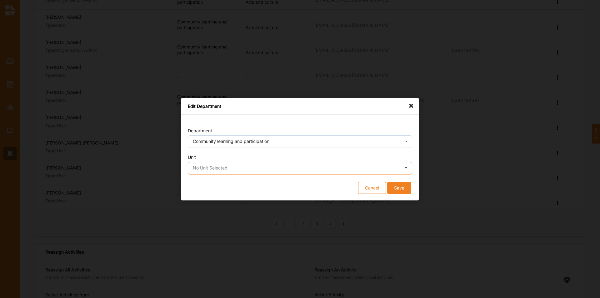
click at [218, 171] on input "text" at bounding box center [300, 168] width 224 height 12
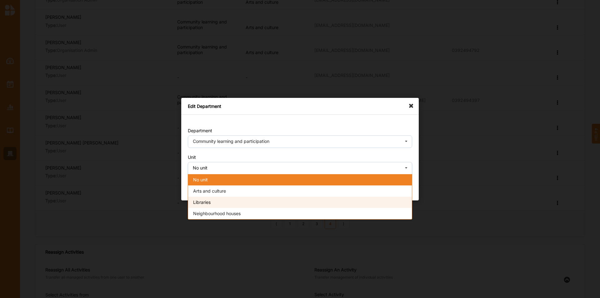
click at [214, 201] on div "Libraries" at bounding box center [300, 201] width 224 height 11
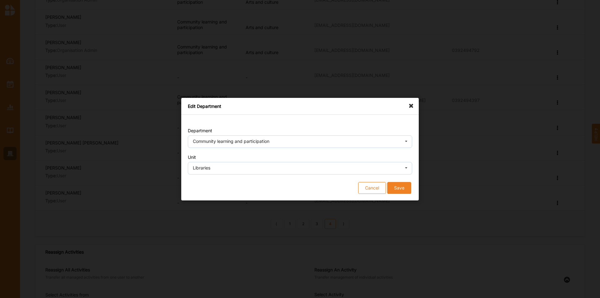
click at [404, 187] on button "Save" at bounding box center [399, 187] width 24 height 12
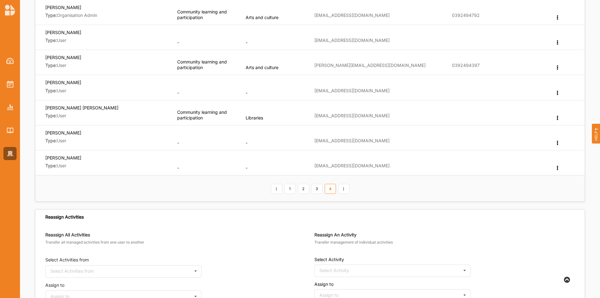
scroll to position [250, 0]
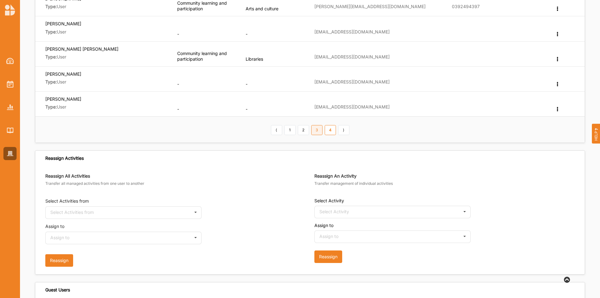
click at [318, 132] on link "3" at bounding box center [316, 130] width 11 height 10
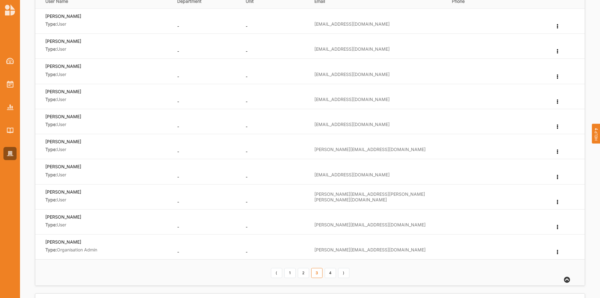
scroll to position [94, 0]
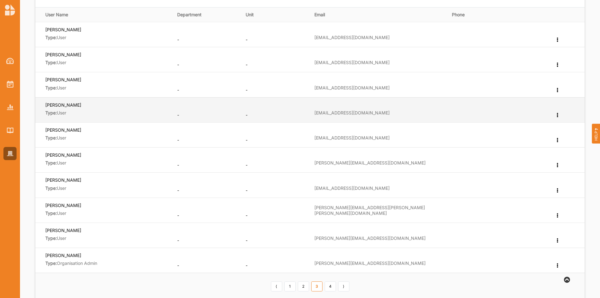
click at [558, 116] on icon at bounding box center [556, 114] width 5 height 4
click at [539, 128] on div "Edit Department" at bounding box center [536, 126] width 49 height 14
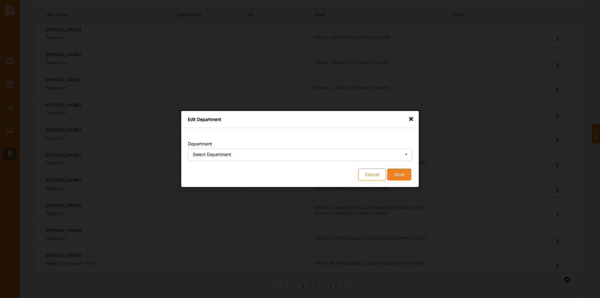
click at [227, 154] on div "Select Department" at bounding box center [212, 154] width 38 height 4
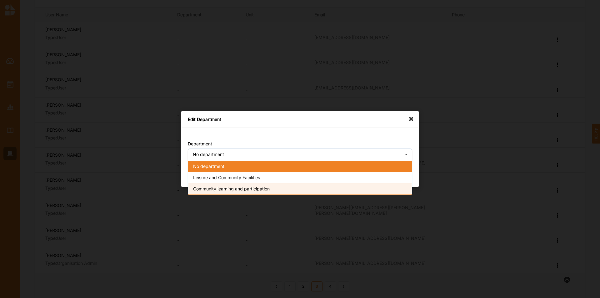
click at [230, 191] on span "Community learning and participation" at bounding box center [231, 188] width 77 height 5
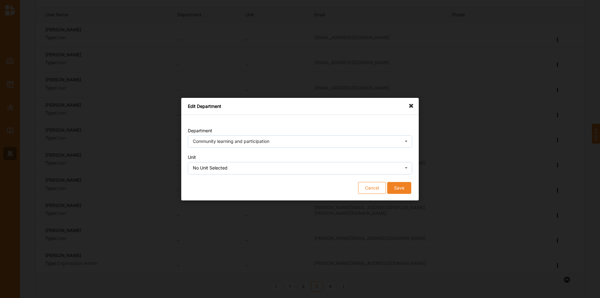
click at [218, 170] on div "No Unit Selected" at bounding box center [210, 168] width 35 height 4
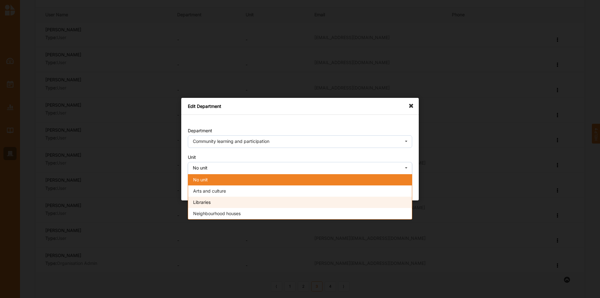
click at [220, 199] on div "Libraries" at bounding box center [300, 201] width 224 height 11
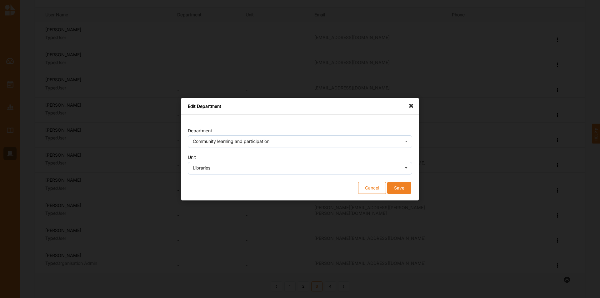
click at [401, 190] on button "Save" at bounding box center [399, 187] width 24 height 12
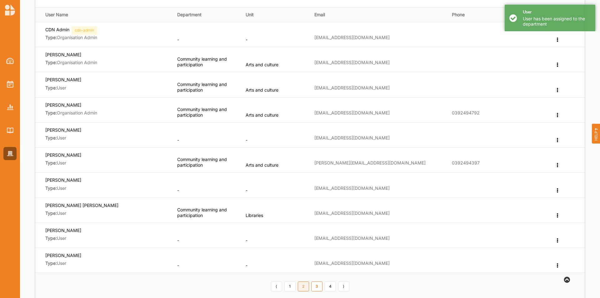
click at [304, 288] on link "2" at bounding box center [303, 286] width 11 height 10
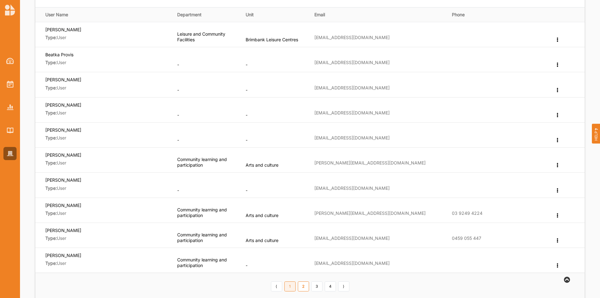
click at [288, 288] on link "1" at bounding box center [289, 286] width 11 height 10
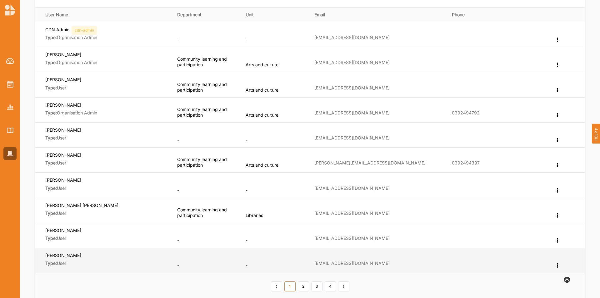
click at [556, 266] on icon at bounding box center [556, 264] width 5 height 4
click at [538, 217] on div "Edit Department" at bounding box center [536, 215] width 49 height 14
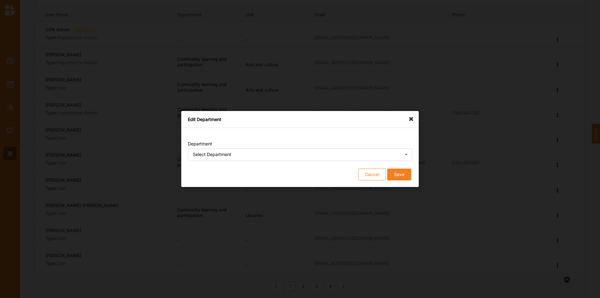
click at [209, 152] on div "Select Department" at bounding box center [212, 154] width 38 height 4
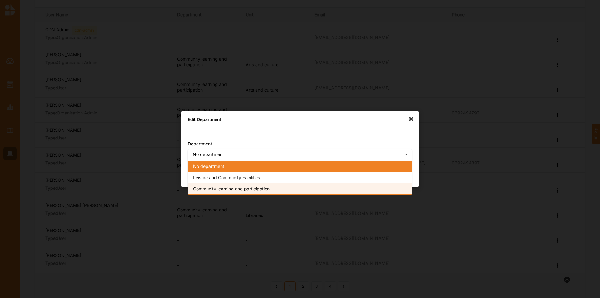
click at [220, 191] on div "Community learning and participation" at bounding box center [300, 188] width 224 height 11
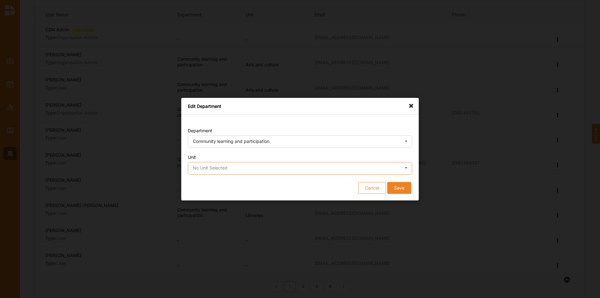
click at [208, 172] on input "text" at bounding box center [300, 168] width 224 height 12
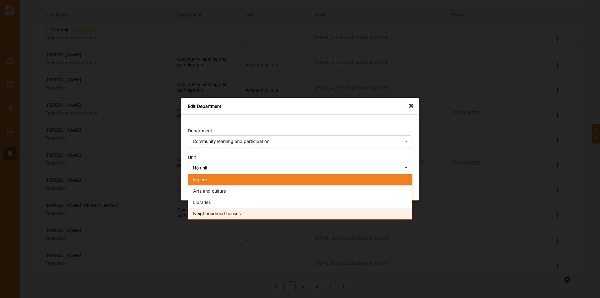
click at [214, 212] on span "Neighbourhood houses" at bounding box center [216, 212] width 47 height 5
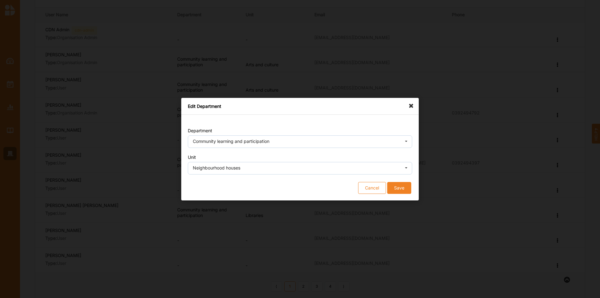
click at [394, 189] on button "Save" at bounding box center [399, 187] width 24 height 12
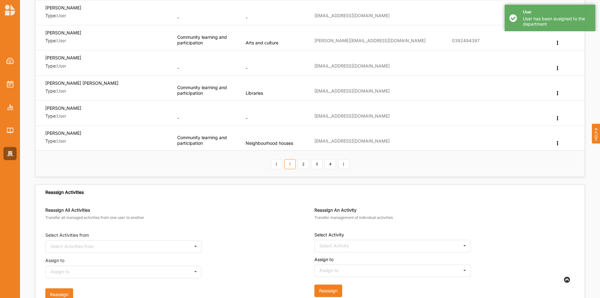
scroll to position [219, 0]
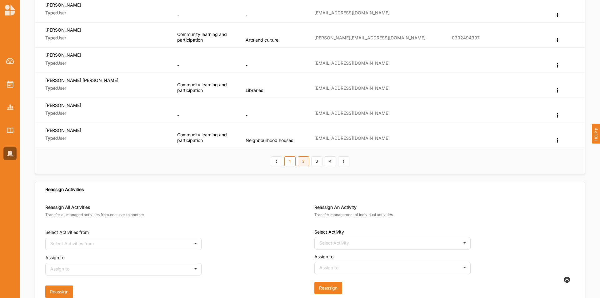
click at [302, 161] on link "2" at bounding box center [303, 161] width 11 height 10
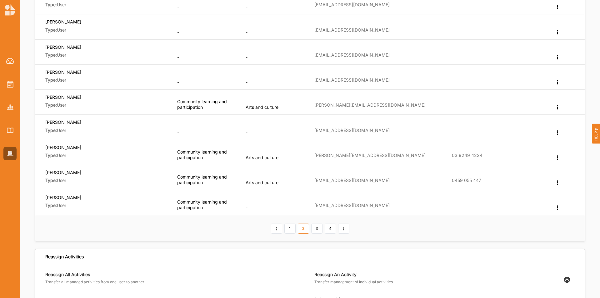
scroll to position [187, 0]
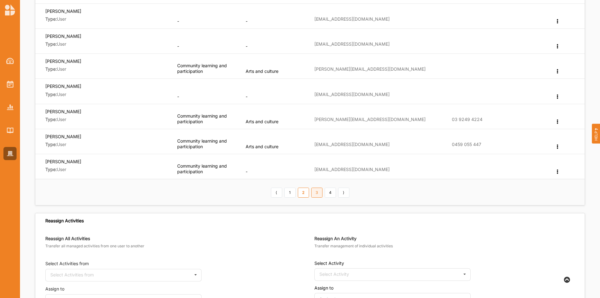
click at [320, 194] on link "3" at bounding box center [316, 192] width 11 height 10
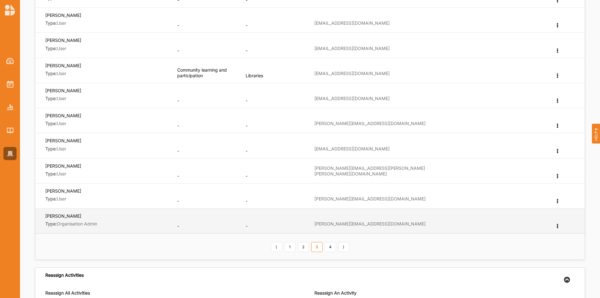
scroll to position [94, 0]
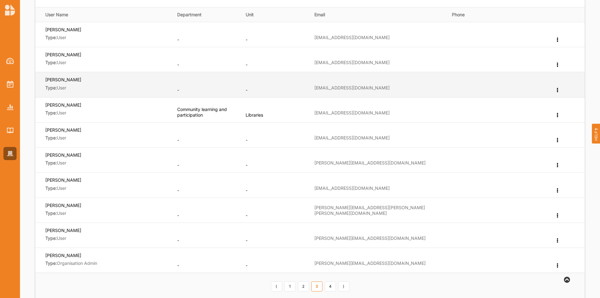
click at [557, 89] on icon at bounding box center [556, 89] width 5 height 4
click at [526, 98] on label "Edit Department" at bounding box center [533, 100] width 33 height 4
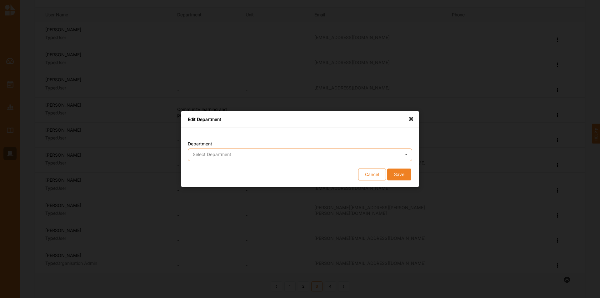
click at [266, 152] on input "text" at bounding box center [300, 155] width 224 height 12
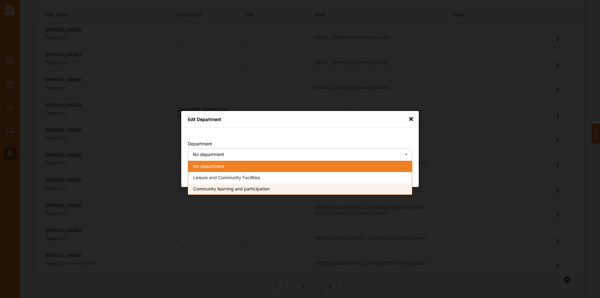
click at [263, 188] on span "Community learning and participation" at bounding box center [231, 188] width 77 height 5
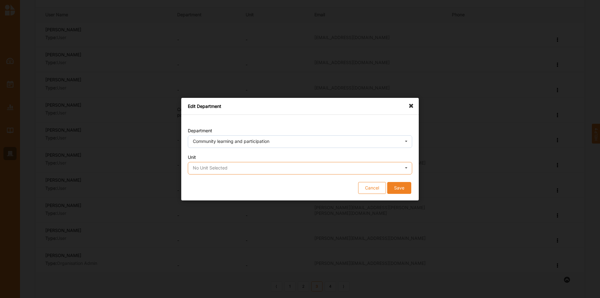
click at [235, 165] on input "text" at bounding box center [300, 168] width 224 height 12
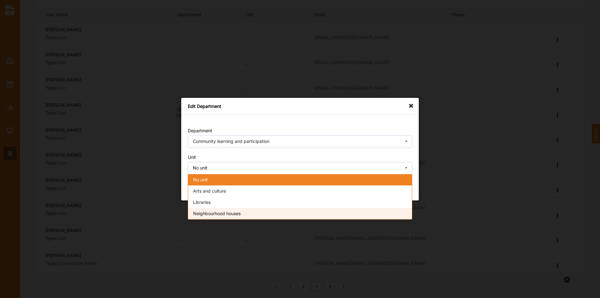
click at [245, 213] on div "Neighbourhood houses" at bounding box center [300, 212] width 224 height 11
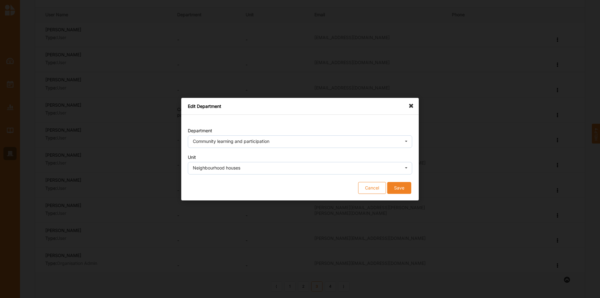
click at [394, 186] on button "Save" at bounding box center [399, 187] width 24 height 12
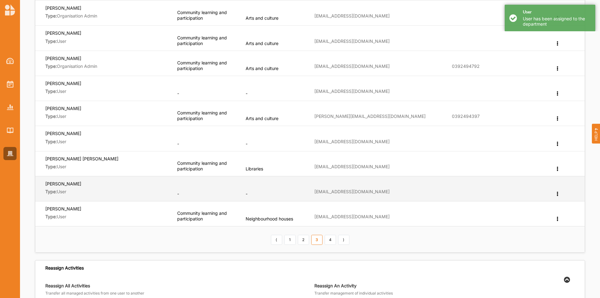
scroll to position [219, 0]
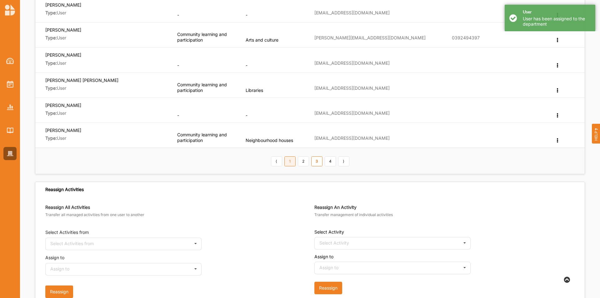
click at [290, 162] on link "1" at bounding box center [289, 161] width 11 height 10
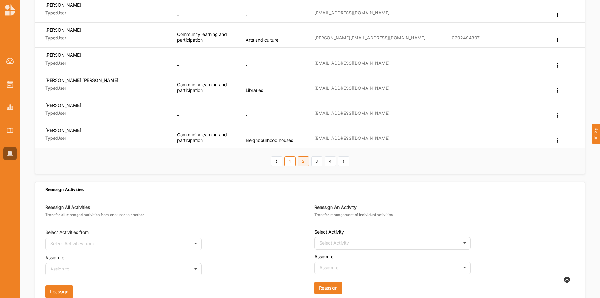
click at [305, 164] on link "2" at bounding box center [303, 161] width 11 height 10
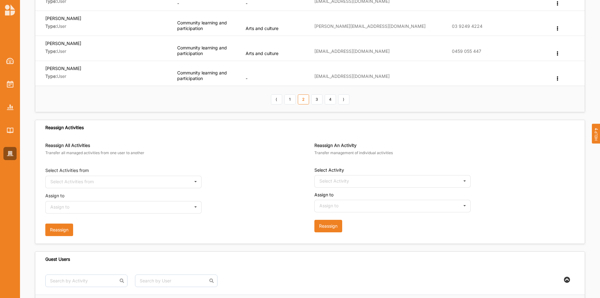
scroll to position [281, 0]
click at [316, 99] on link "3" at bounding box center [316, 99] width 11 height 10
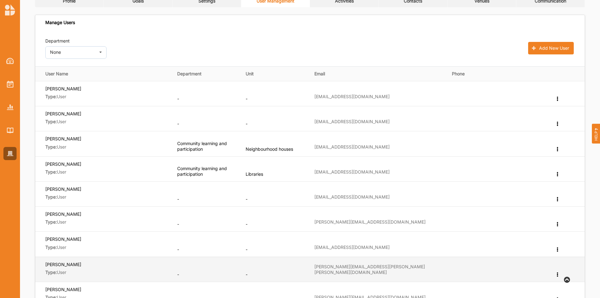
scroll to position [31, 0]
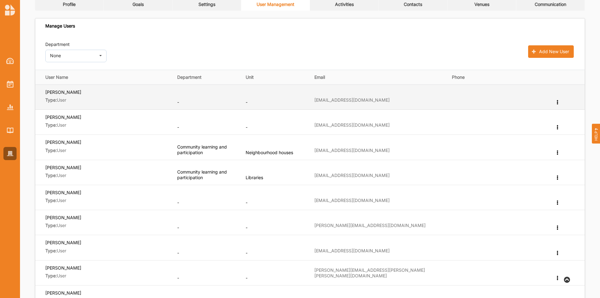
click at [559, 101] on icon at bounding box center [556, 101] width 5 height 4
click at [536, 112] on label "Edit Department" at bounding box center [533, 112] width 33 height 4
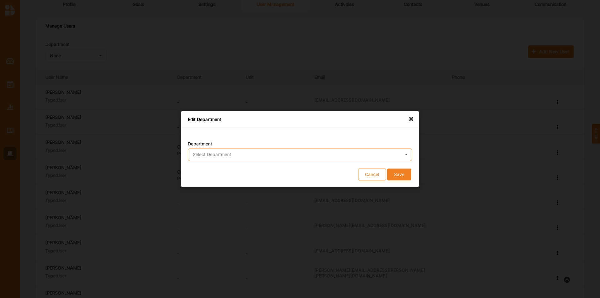
click at [257, 155] on input "text" at bounding box center [300, 155] width 224 height 12
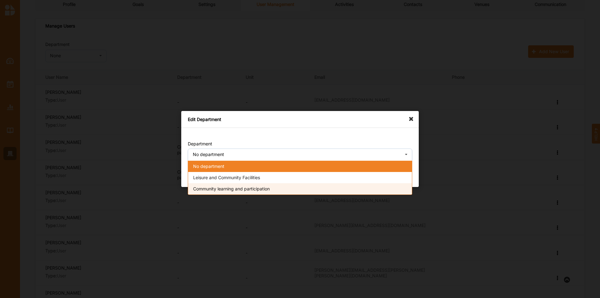
click at [253, 188] on span "Community learning and participation" at bounding box center [231, 188] width 77 height 5
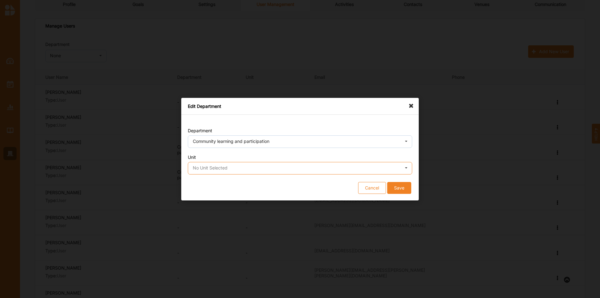
click at [229, 171] on input "text" at bounding box center [300, 168] width 224 height 12
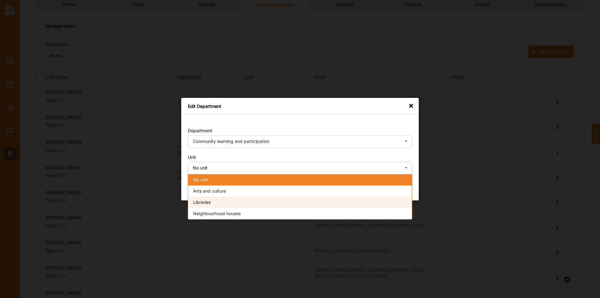
click at [231, 201] on div "Libraries" at bounding box center [300, 201] width 224 height 11
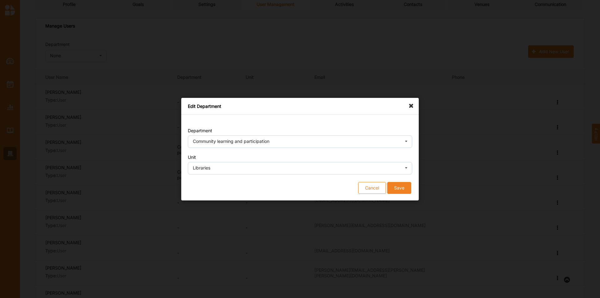
click at [399, 189] on button "Save" at bounding box center [399, 187] width 24 height 12
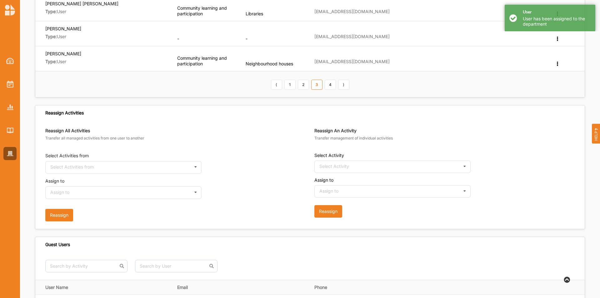
scroll to position [281, 0]
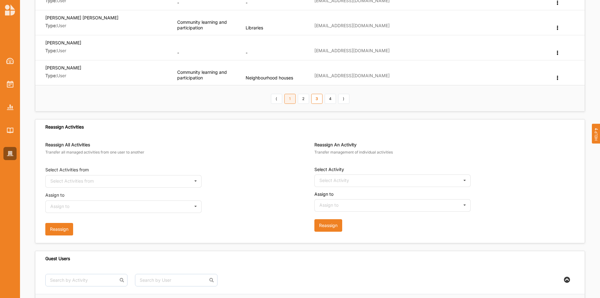
click at [288, 101] on link "1" at bounding box center [289, 99] width 11 height 10
click at [316, 100] on link "3" at bounding box center [316, 99] width 11 height 10
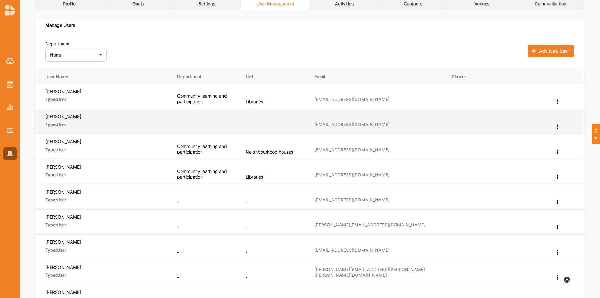
scroll to position [31, 0]
click at [557, 128] on icon at bounding box center [556, 126] width 5 height 4
click at [544, 139] on label "Edit Department" at bounding box center [533, 137] width 33 height 4
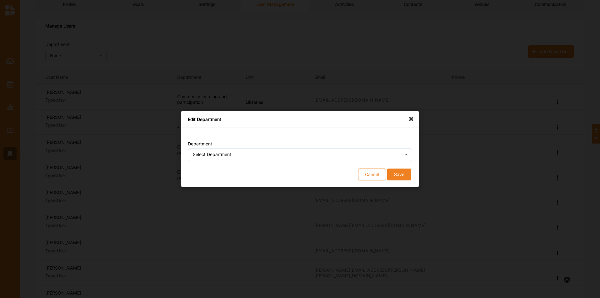
click at [216, 156] on div "Select Department" at bounding box center [212, 154] width 38 height 4
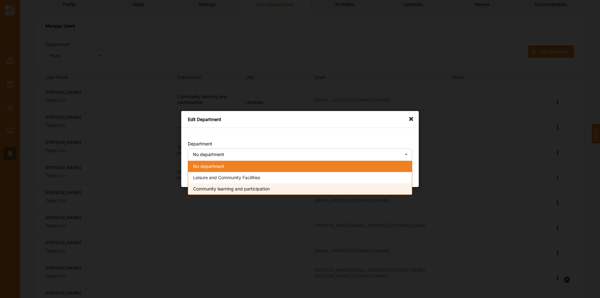
click at [266, 189] on span "Community learning and participation" at bounding box center [231, 188] width 77 height 5
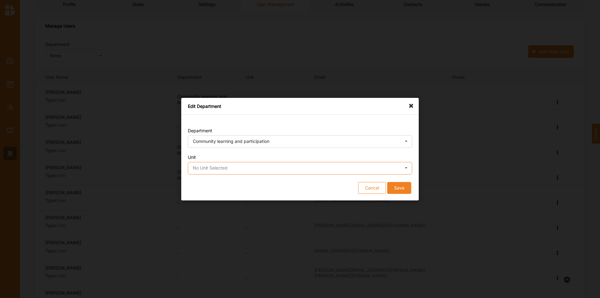
click at [201, 171] on input "text" at bounding box center [300, 168] width 224 height 12
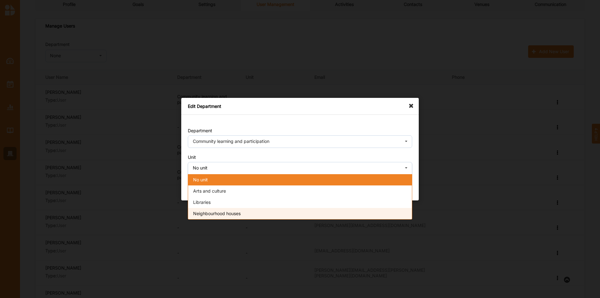
click at [210, 213] on span "Neighbourhood houses" at bounding box center [216, 212] width 47 height 5
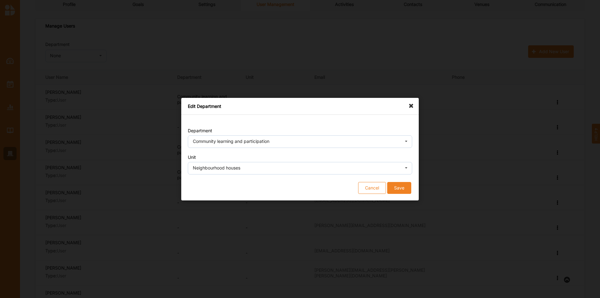
click at [404, 192] on button "Save" at bounding box center [399, 187] width 24 height 12
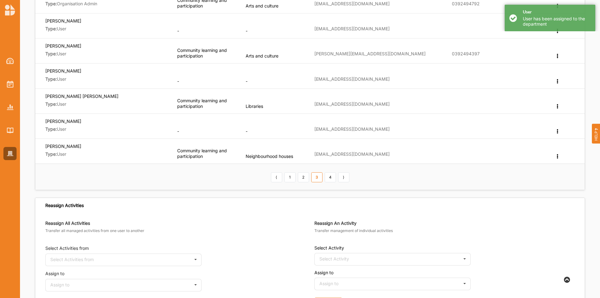
scroll to position [250, 0]
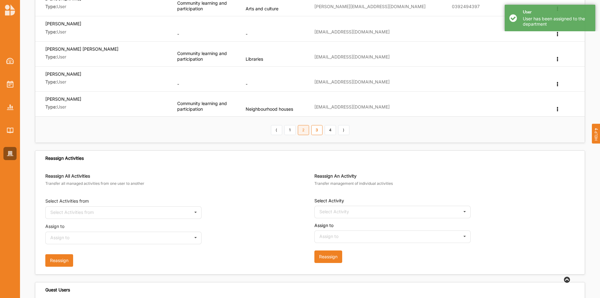
click at [302, 130] on link "2" at bounding box center [303, 130] width 11 height 10
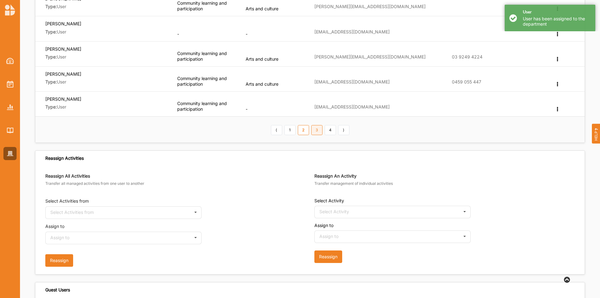
click at [319, 130] on link "3" at bounding box center [316, 130] width 11 height 10
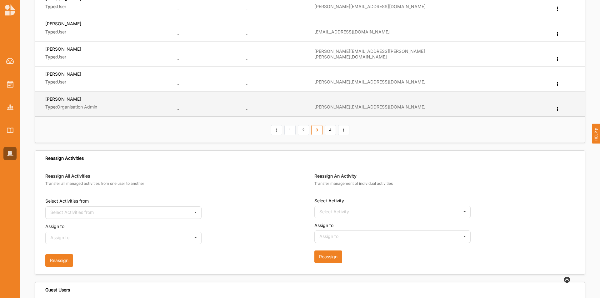
click at [556, 110] on icon at bounding box center [556, 108] width 5 height 4
click at [538, 119] on label "Edit Department" at bounding box center [533, 119] width 33 height 4
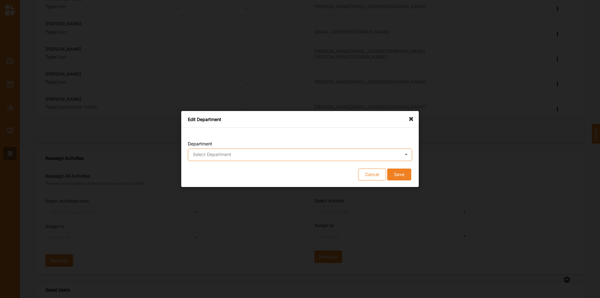
click at [208, 157] on input "text" at bounding box center [300, 155] width 224 height 12
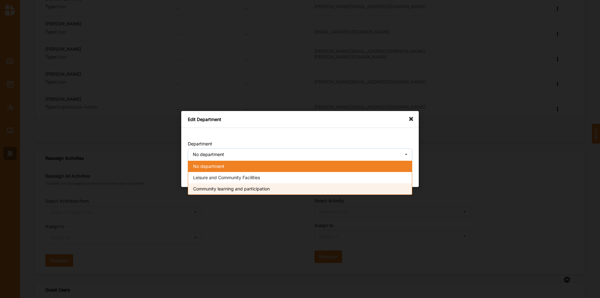
click at [215, 191] on span "Community learning and participation" at bounding box center [231, 188] width 77 height 5
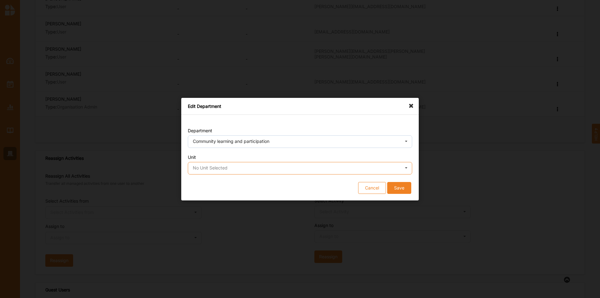
click at [227, 166] on div "No Unit Selected No unit Arts and culture Libraries Neighbourhood houses" at bounding box center [300, 168] width 224 height 12
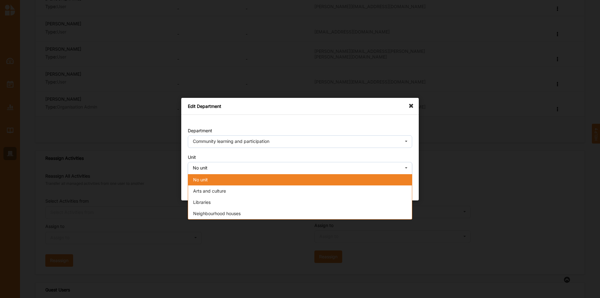
drag, startPoint x: 230, startPoint y: 190, endPoint x: 243, endPoint y: 186, distance: 13.8
click at [229, 188] on div "Arts and culture" at bounding box center [300, 190] width 224 height 11
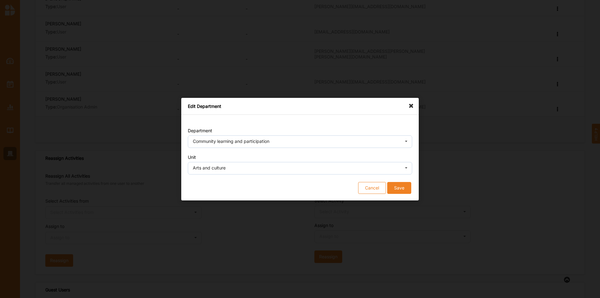
click at [399, 188] on button "Save" at bounding box center [399, 187] width 24 height 12
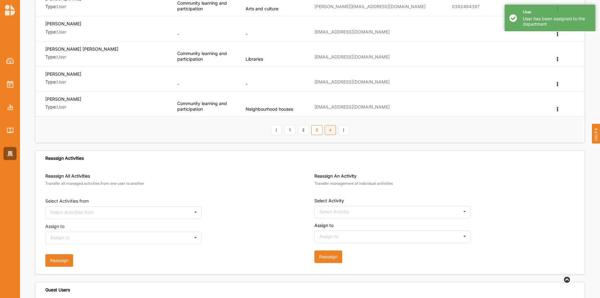
click at [330, 128] on link "4" at bounding box center [329, 130] width 11 height 10
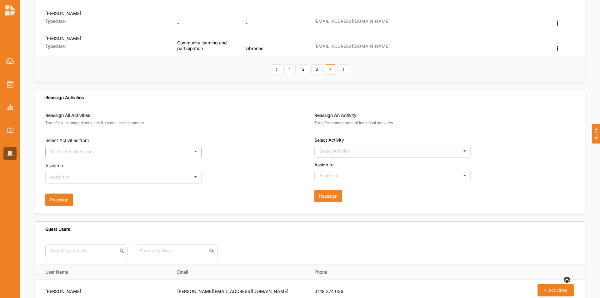
scroll to position [125, 0]
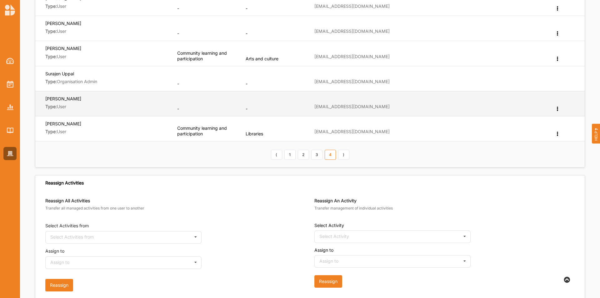
click at [554, 109] on td "Edit Department Change User Type Reset Password Remove" at bounding box center [567, 103] width 34 height 25
click at [556, 109] on icon at bounding box center [556, 108] width 5 height 4
click at [545, 118] on label "Edit Department" at bounding box center [533, 118] width 33 height 4
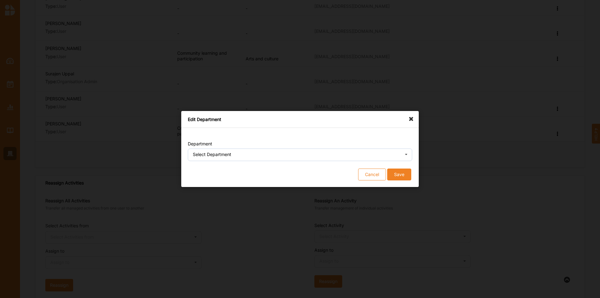
click at [194, 154] on div "Select Department" at bounding box center [212, 154] width 38 height 4
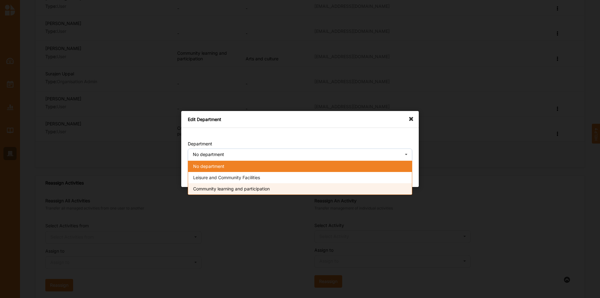
click at [198, 190] on span "Community learning and participation" at bounding box center [231, 188] width 77 height 5
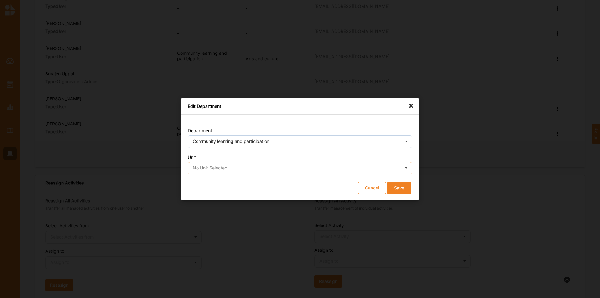
click at [214, 164] on input "text" at bounding box center [300, 168] width 224 height 12
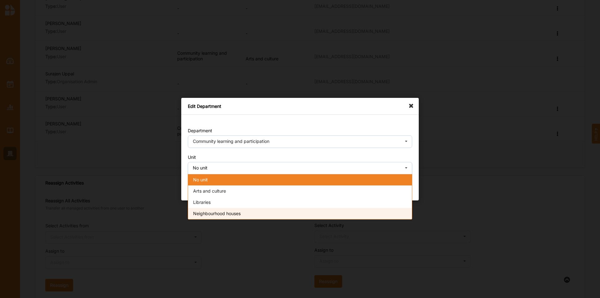
click at [208, 213] on span "Neighbourhood houses" at bounding box center [216, 212] width 47 height 5
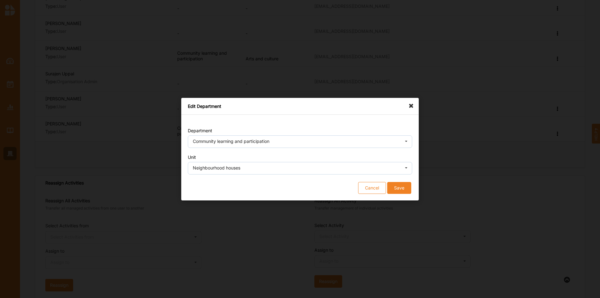
click at [392, 190] on button "Save" at bounding box center [399, 187] width 24 height 12
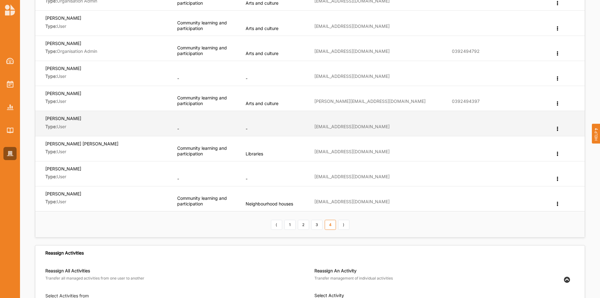
scroll to position [156, 0]
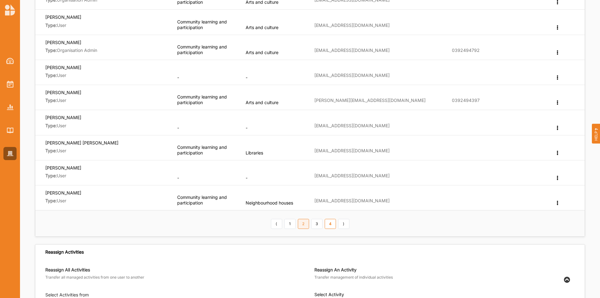
click at [307, 225] on link "2" at bounding box center [303, 224] width 11 height 10
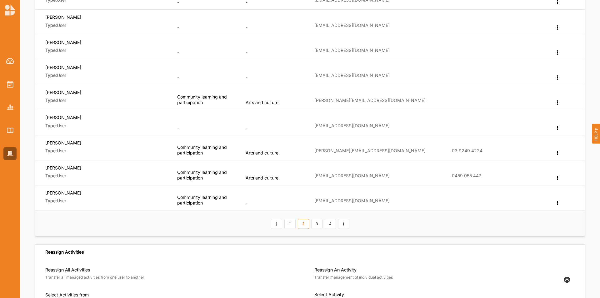
click at [313, 227] on link "3" at bounding box center [316, 224] width 11 height 10
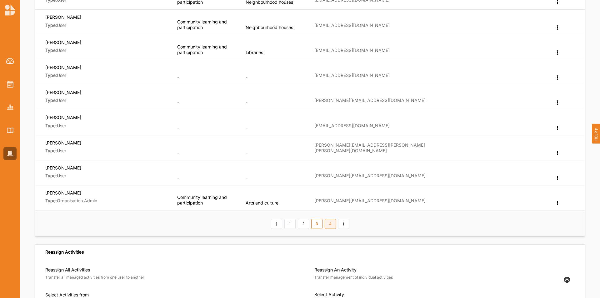
click at [330, 224] on link "4" at bounding box center [329, 224] width 11 height 10
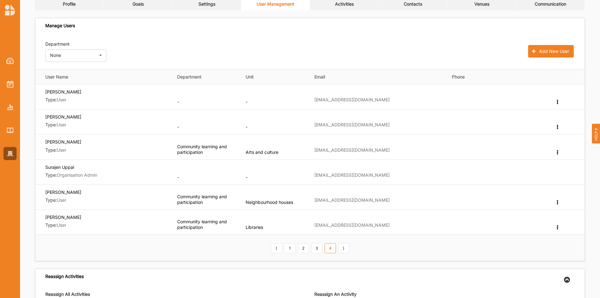
scroll to position [31, 0]
click at [288, 249] on link "1" at bounding box center [289, 248] width 11 height 10
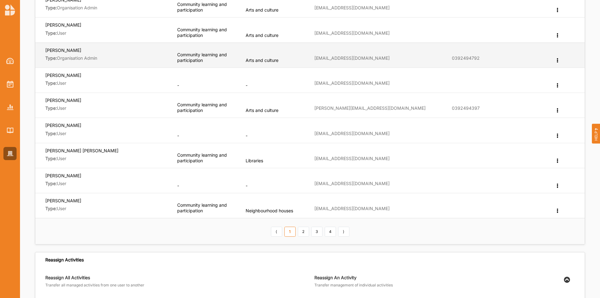
scroll to position [219, 0]
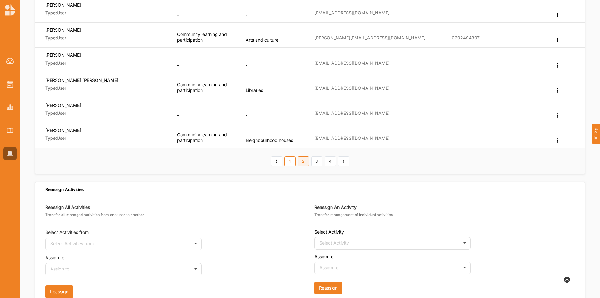
click at [305, 161] on link "2" at bounding box center [303, 161] width 11 height 10
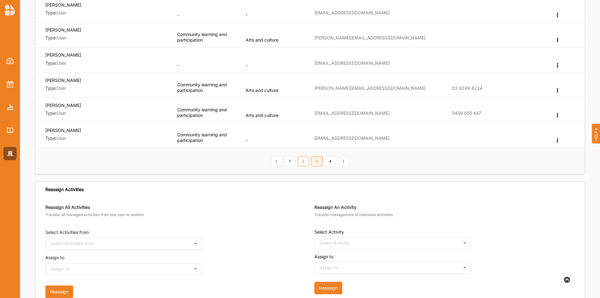
click at [316, 164] on link "3" at bounding box center [316, 161] width 11 height 10
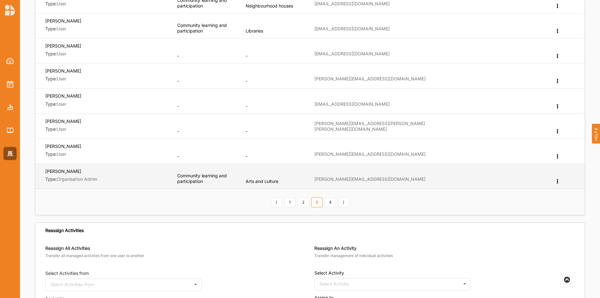
scroll to position [187, 0]
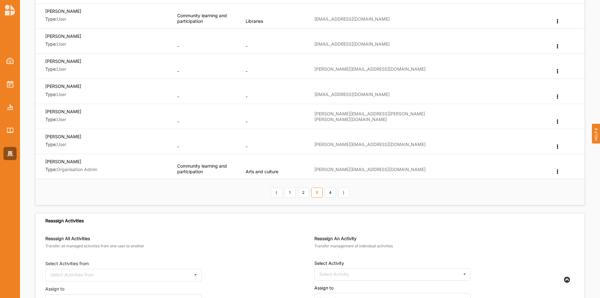
click at [329, 199] on th "⟨ 1 2 3 4 ⟩" at bounding box center [309, 192] width 549 height 26
click at [329, 196] on link "4" at bounding box center [329, 192] width 11 height 10
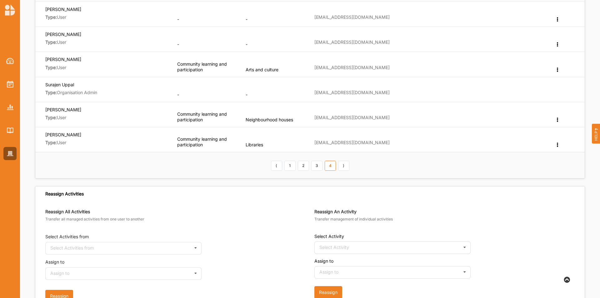
scroll to position [125, 0]
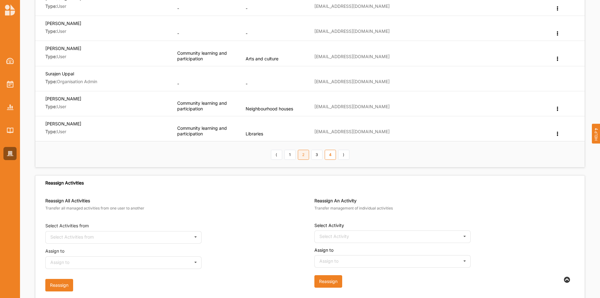
click at [303, 156] on link "2" at bounding box center [303, 155] width 11 height 10
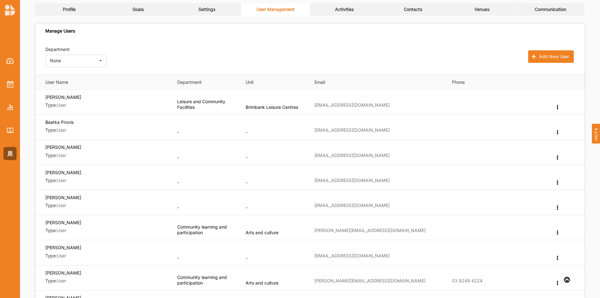
scroll to position [0, 0]
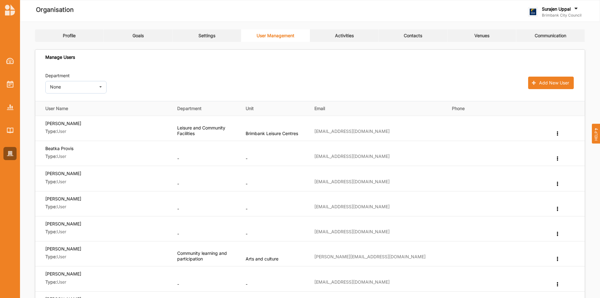
click at [225, 39] on link "Settings" at bounding box center [206, 35] width 69 height 12
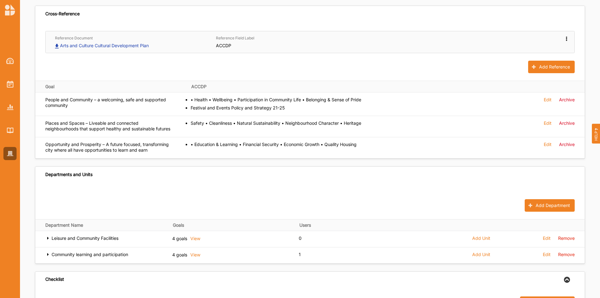
scroll to position [281, 0]
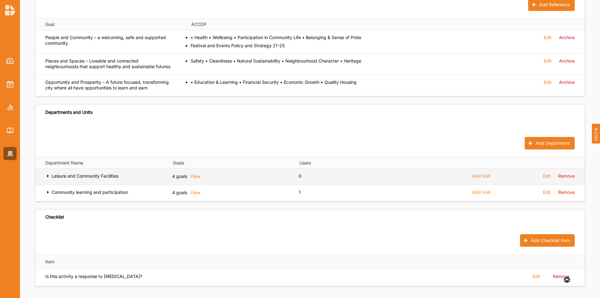
click at [88, 179] on label "Leisure and Community Facilities" at bounding box center [85, 176] width 67 height 6
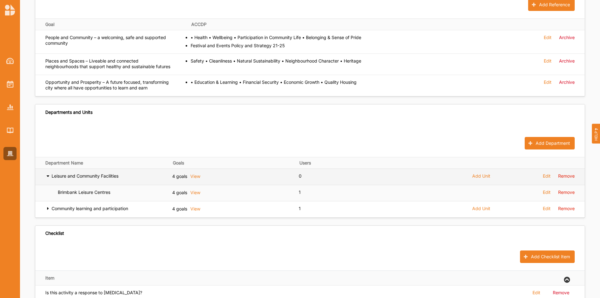
click at [80, 179] on label "Leisure and Community Facilities" at bounding box center [85, 176] width 67 height 6
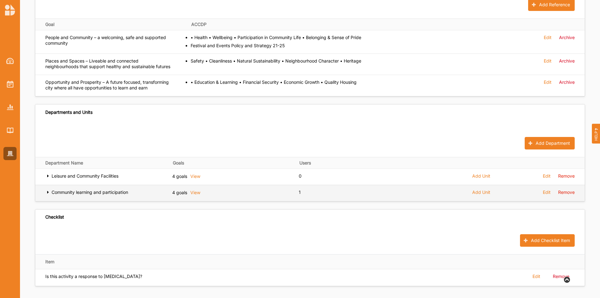
click at [83, 195] on label "Community learning and participation" at bounding box center [90, 192] width 77 height 6
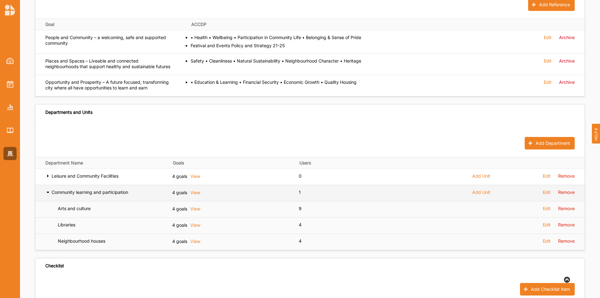
click at [88, 195] on label "Community learning and participation" at bounding box center [90, 192] width 77 height 6
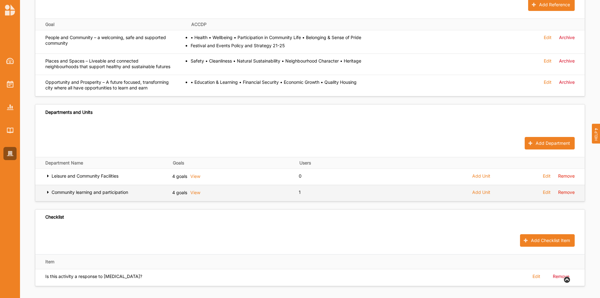
click at [64, 195] on label "Community learning and participation" at bounding box center [90, 192] width 77 height 6
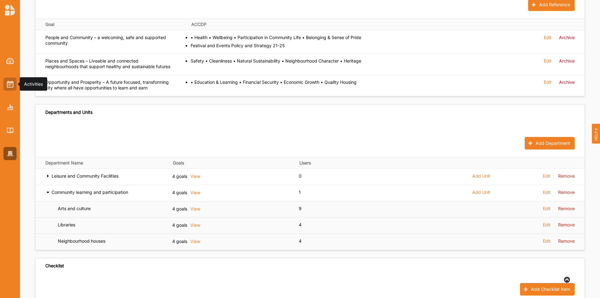
click at [12, 85] on img at bounding box center [10, 84] width 7 height 7
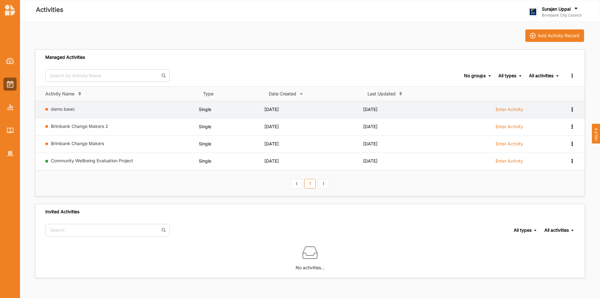
click at [572, 106] on icon at bounding box center [571, 108] width 5 height 4
click at [545, 156] on div "Remove" at bounding box center [555, 153] width 27 height 4
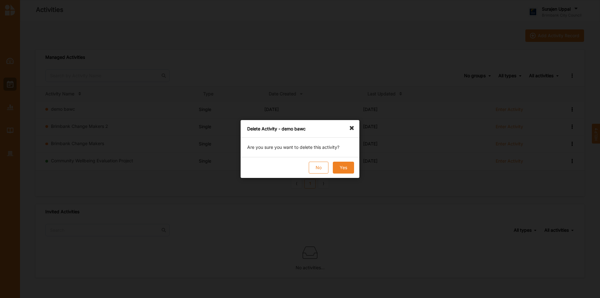
click at [348, 166] on button "Yes" at bounding box center [343, 167] width 21 height 12
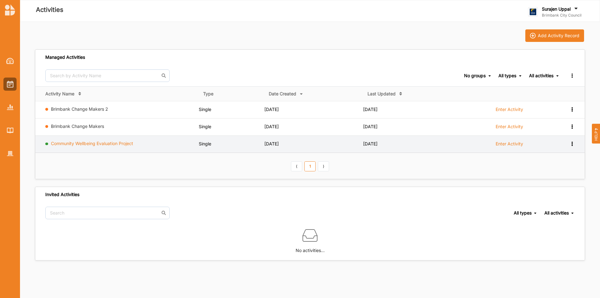
click at [77, 146] on link "Community Wellbeing Evaluation Project" at bounding box center [92, 143] width 82 height 5
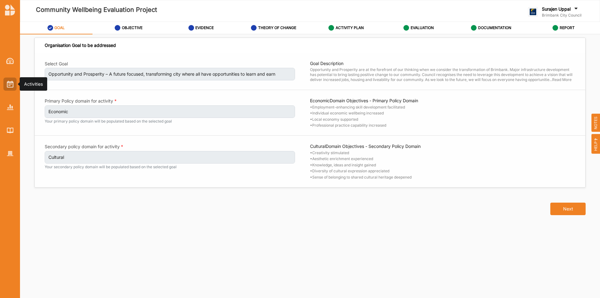
click at [10, 87] on img at bounding box center [10, 84] width 7 height 7
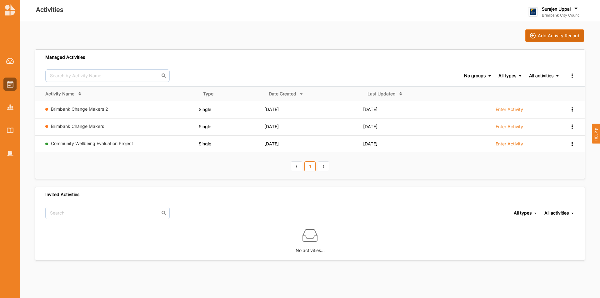
click at [558, 37] on div "Add Activity Record" at bounding box center [558, 36] width 42 height 6
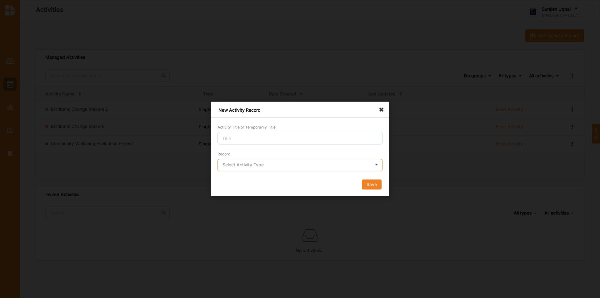
click at [248, 168] on input "text" at bounding box center [300, 165] width 164 height 12
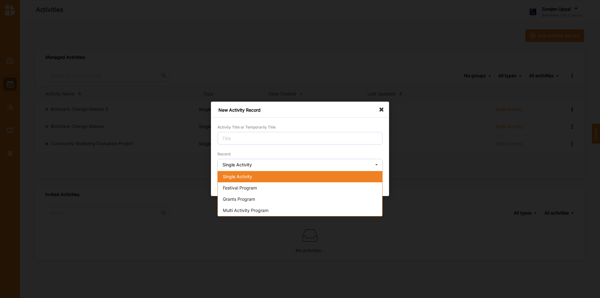
click at [252, 174] on div "Single Activity" at bounding box center [300, 176] width 164 height 11
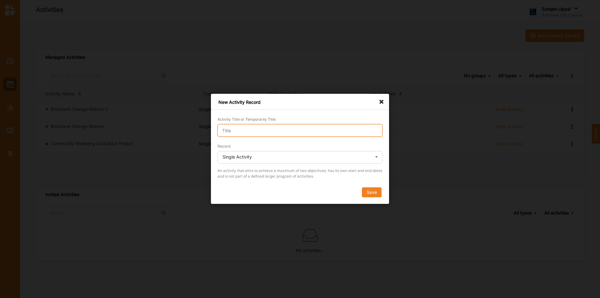
click at [262, 132] on input "Activity Title or Temporarily Title" at bounding box center [299, 130] width 165 height 12
type input "demo bawc"
click at [376, 193] on button "Save" at bounding box center [372, 192] width 20 height 10
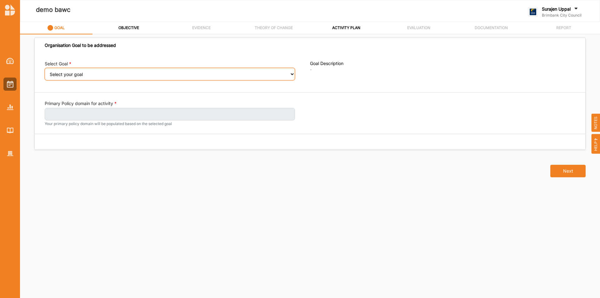
click at [233, 80] on select "Select your goal People and Community – a welcoming, safe and supported communi…" at bounding box center [170, 74] width 250 height 12
select select "241"
click at [45, 72] on select "Select your goal People and Community – a welcoming, safe and supported communi…" at bounding box center [170, 74] width 250 height 12
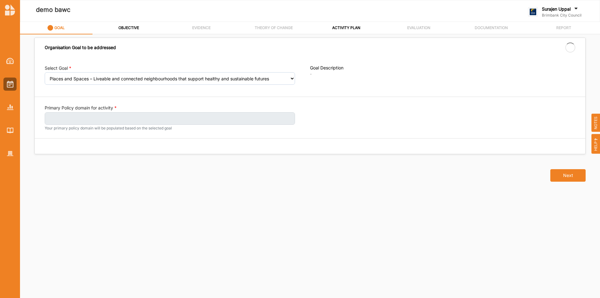
select select "241"
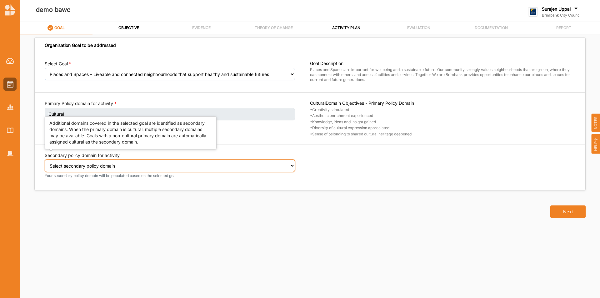
click at [190, 166] on select "Select secondary policy domain No second domain for this activity Social Enviro…" at bounding box center [170, 165] width 250 height 12
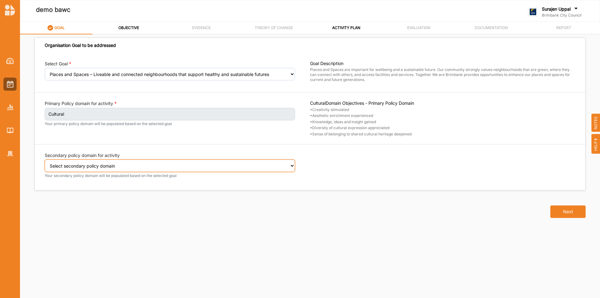
select select "2"
click at [45, 164] on select "Select secondary policy domain No second domain for this activity Social Enviro…" at bounding box center [170, 165] width 250 height 12
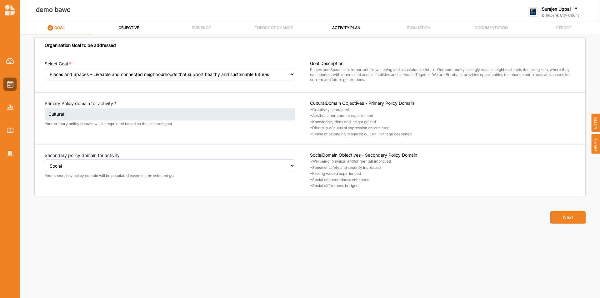
click at [126, 25] on div "OBJECTIVE" at bounding box center [128, 27] width 21 height 11
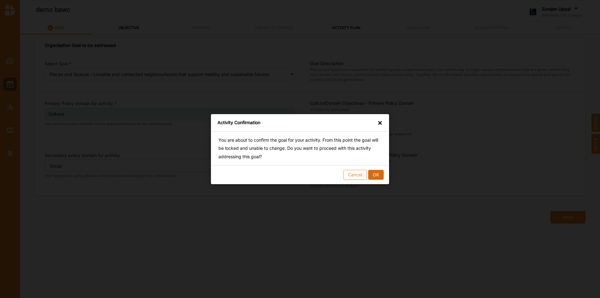
click at [378, 173] on button "OK" at bounding box center [376, 174] width 16 height 10
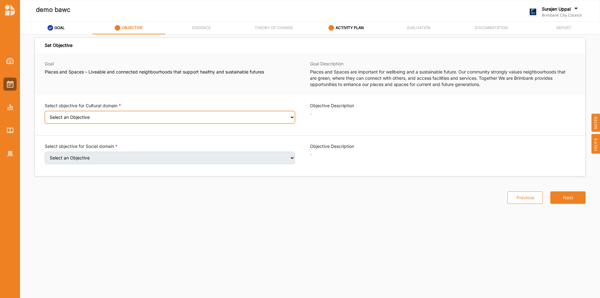
click at [269, 121] on select "Select an Objective Creativity stimulated Aesthetic enrichment experienced Know…" at bounding box center [170, 117] width 250 height 12
select select "3"
click at [45, 115] on select "Select an Objective Creativity stimulated Aesthetic enrichment experienced Know…" at bounding box center [170, 117] width 250 height 12
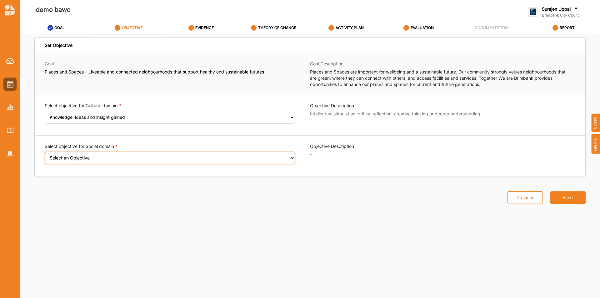
click at [243, 159] on select "Select an Objective Wellbeing (physical and/or mental) improved Sense of safety…" at bounding box center [170, 157] width 250 height 12
select select "6"
click at [45, 156] on select "Select an Objective Wellbeing (physical and/or mental) improved Sense of safety…" at bounding box center [170, 157] width 250 height 12
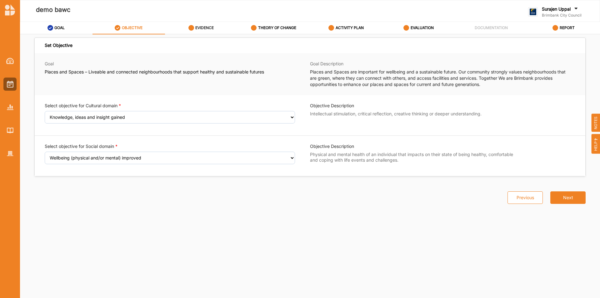
click at [201, 27] on label "EVIDENCE" at bounding box center [204, 27] width 18 height 5
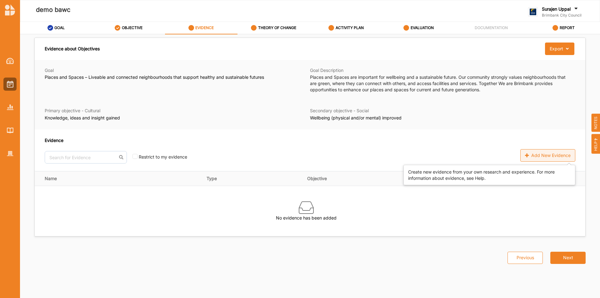
click at [528, 151] on div "Add New Evidence" at bounding box center [547, 155] width 55 height 12
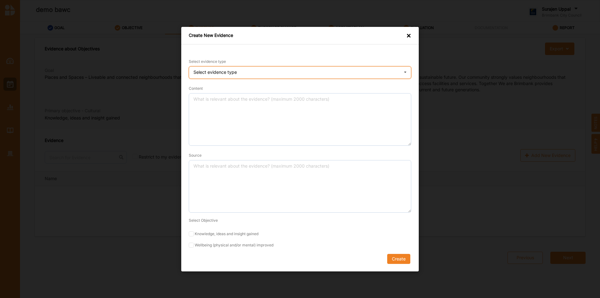
click at [226, 78] on div "Select evidence type Practice Knowledge Published Research Data" at bounding box center [300, 72] width 222 height 12
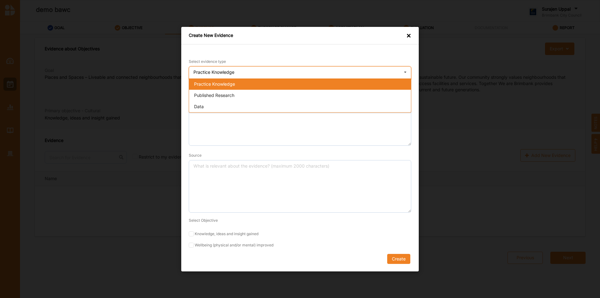
click at [228, 85] on span "Practice Knowledge" at bounding box center [214, 83] width 41 height 5
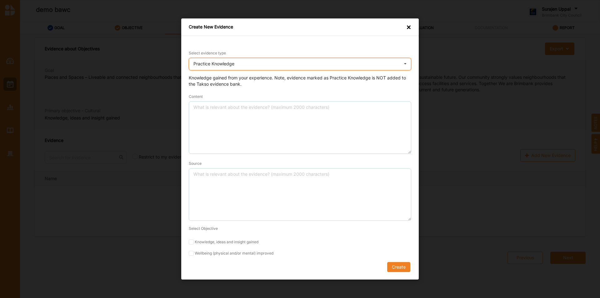
click at [230, 65] on div "Practice Knowledge" at bounding box center [213, 64] width 41 height 4
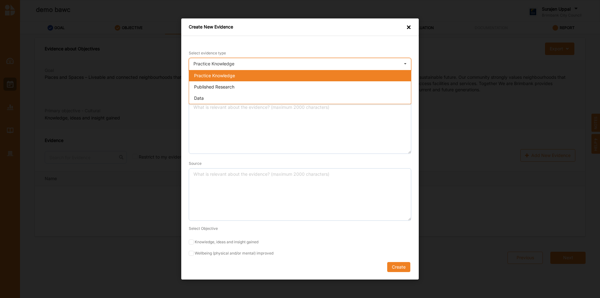
click at [210, 75] on span "Practice Knowledge" at bounding box center [214, 75] width 41 height 5
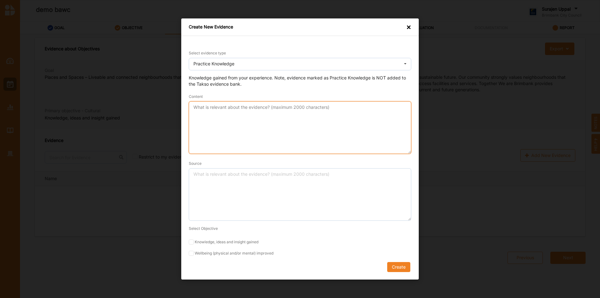
click at [204, 108] on textarea "Content" at bounding box center [300, 127] width 222 height 52
type textarea "evidence"
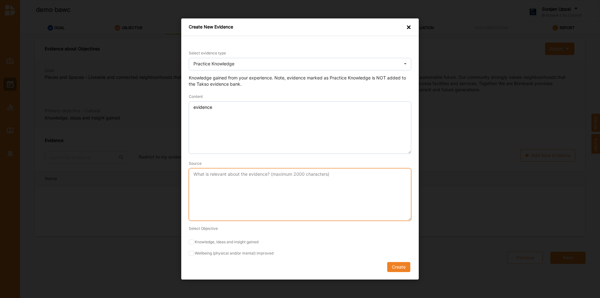
click at [232, 186] on textarea "Source" at bounding box center [300, 194] width 222 height 52
type textarea "me"
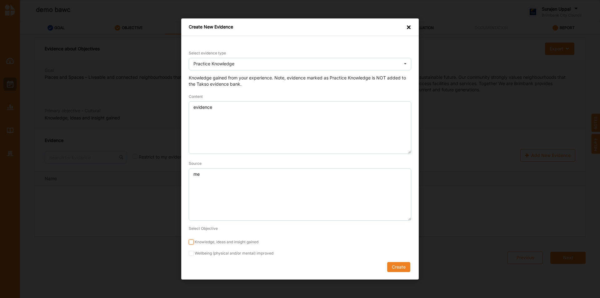
click at [193, 241] on input "Knowledge, ideas and insight gained" at bounding box center [191, 241] width 5 height 5
checkbox input "true"
click at [191, 252] on input "Wellbeing (physical and/or mental) improved" at bounding box center [191, 252] width 5 height 5
checkbox input "true"
click at [404, 268] on button "Create" at bounding box center [398, 267] width 23 height 10
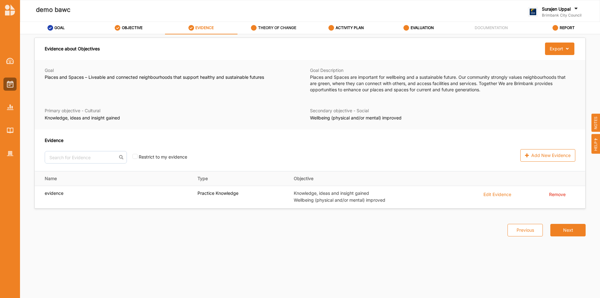
click at [265, 30] on label "THEORY OF CHANGE" at bounding box center [277, 27] width 38 height 5
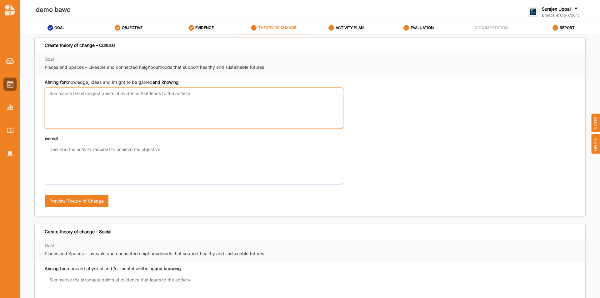
click at [103, 102] on textarea "Aiming for knowledge, ideas and insight to be gained and knowing" at bounding box center [194, 107] width 298 height 41
type textarea "what we have learnt from the evidence"
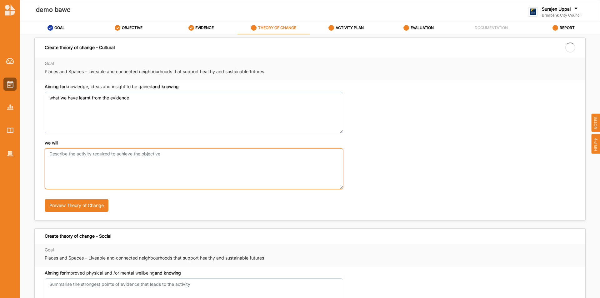
drag, startPoint x: 165, startPoint y: 170, endPoint x: 158, endPoint y: 168, distance: 7.4
click at [162, 169] on textarea "we will" at bounding box center [194, 168] width 298 height 41
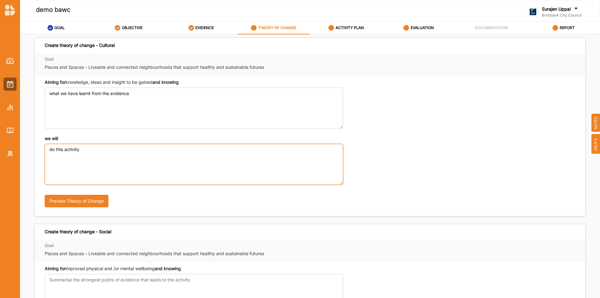
type textarea "do this activity"
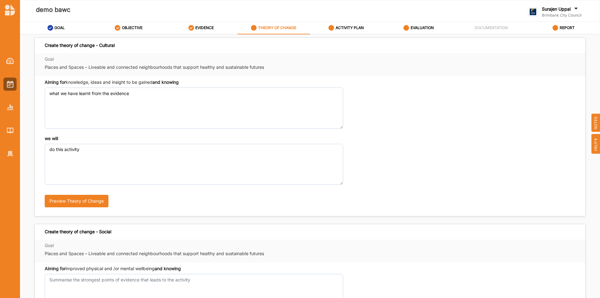
click at [463, 169] on div "we will do this activity Preview Theory of Change" at bounding box center [310, 173] width 530 height 77
click at [99, 202] on button "Preview Theory of Change" at bounding box center [77, 201] width 64 height 12
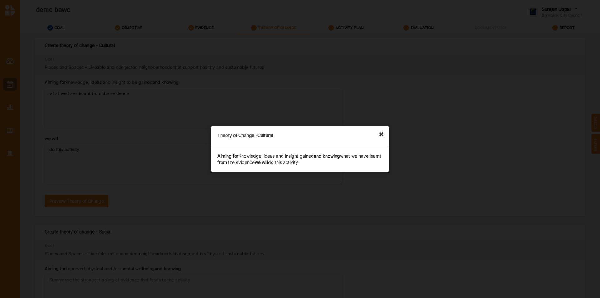
click at [380, 133] on icon at bounding box center [383, 131] width 10 height 10
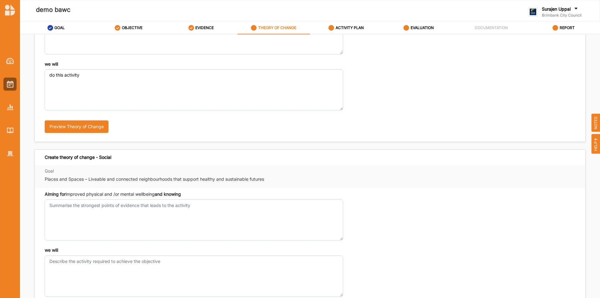
scroll to position [94, 0]
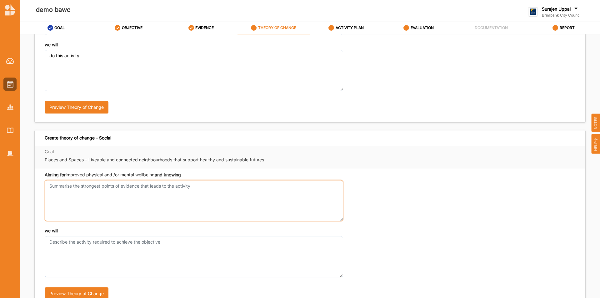
drag, startPoint x: 87, startPoint y: 201, endPoint x: 87, endPoint y: 190, distance: 10.9
click at [89, 199] on textarea "Aiming for knowledge, ideas and insight to be gained and knowing" at bounding box center [194, 200] width 298 height 41
type textarea "this"
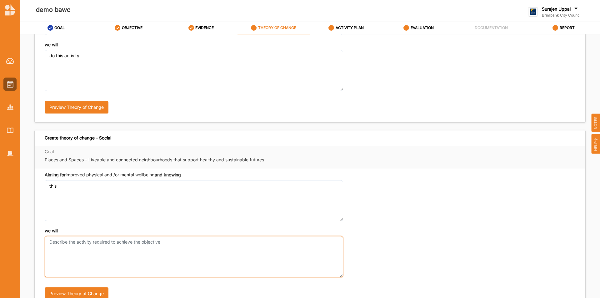
click at [82, 250] on textarea "we will" at bounding box center [194, 256] width 298 height 41
type textarea "this"
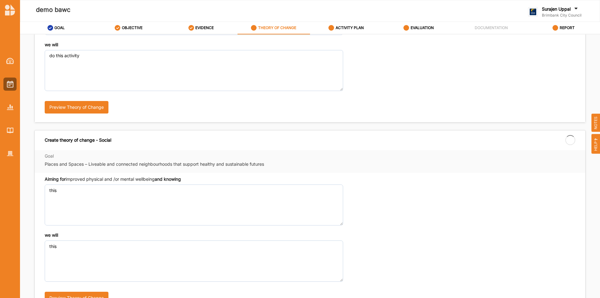
click at [399, 62] on div "we will do this activity Preview Theory of Change" at bounding box center [310, 80] width 530 height 77
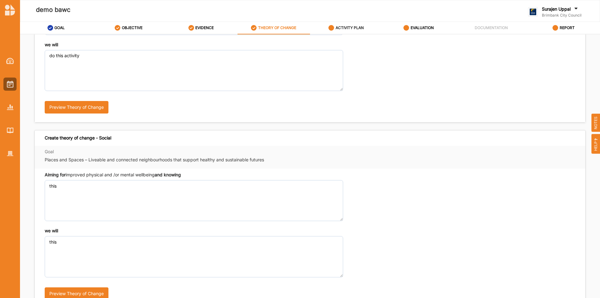
click at [346, 28] on label "ACTIVITY PLAN" at bounding box center [349, 27] width 28 height 5
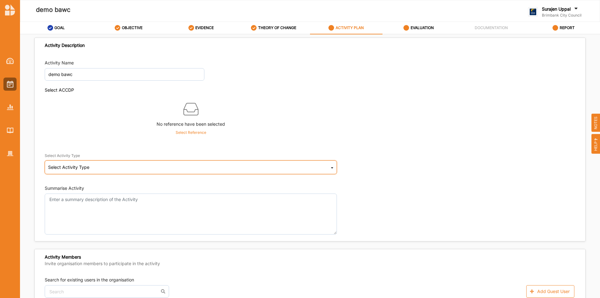
click at [194, 168] on div "Select Activity Type Cultural infrastructure development Acquisitions and Commi…" at bounding box center [191, 167] width 292 height 14
drag, startPoint x: 364, startPoint y: 131, endPoint x: 363, endPoint y: 135, distance: 3.6
click at [364, 133] on div "Select ACCDP No reference have been selected Select Reference" at bounding box center [310, 113] width 530 height 52
click at [254, 166] on div "Select Activity Type Cultural infrastructure development Acquisitions and Commi…" at bounding box center [191, 167] width 292 height 14
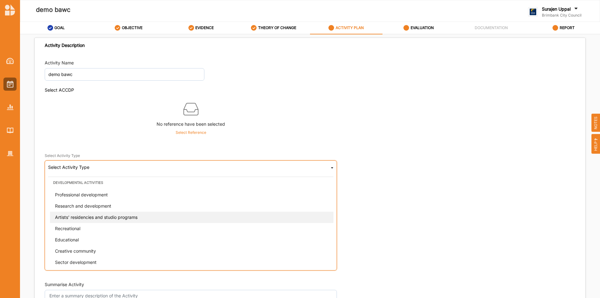
scroll to position [160, 0]
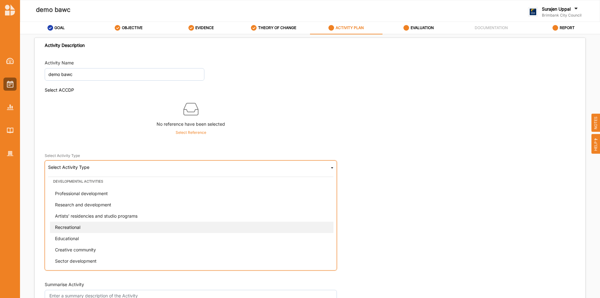
click at [68, 228] on span "Recreational" at bounding box center [67, 226] width 25 height 5
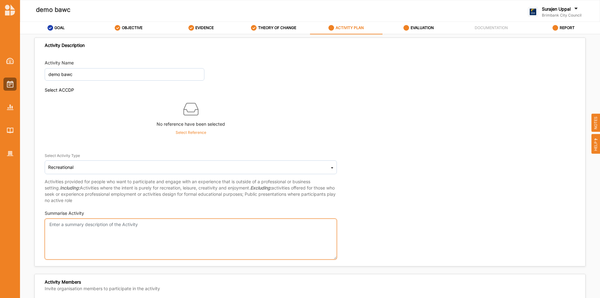
click at [92, 227] on textarea "Summarise Activity" at bounding box center [191, 238] width 292 height 41
type textarea "describe the activity"
click at [428, 247] on div "Summarise Activity describe the activity" at bounding box center [310, 234] width 530 height 49
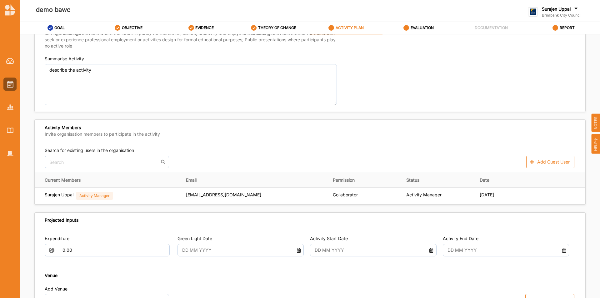
scroll to position [156, 0]
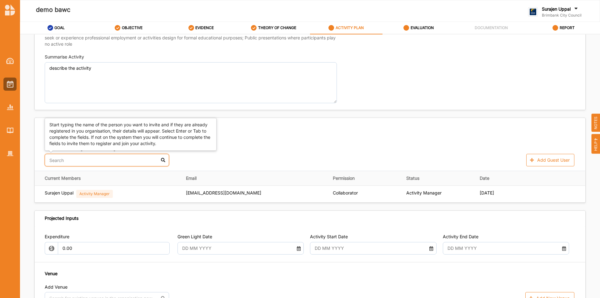
click at [94, 160] on input "text" at bounding box center [107, 160] width 124 height 12
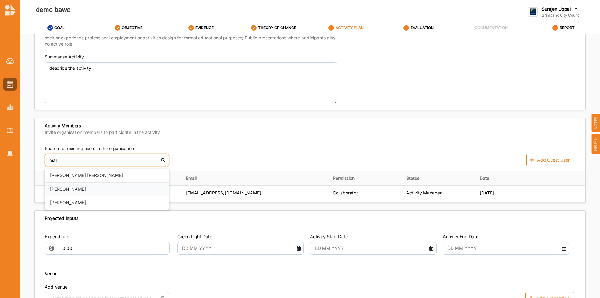
click at [66, 188] on div "Mariah Magri" at bounding box center [107, 189] width 124 height 14
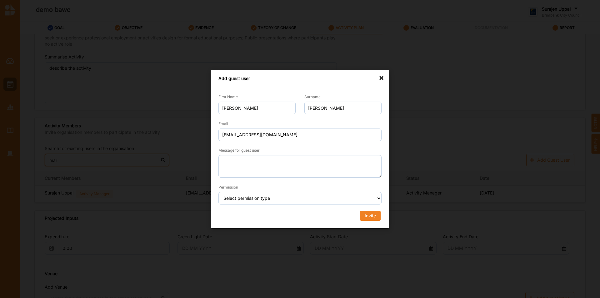
type input "mar"
click at [321, 201] on select "Select permission type Collaborator Documentor Report Only Custom" at bounding box center [299, 198] width 163 height 12
select select "collaborator"
click at [218, 192] on select "Select permission type Collaborator Documentor Report Only Custom" at bounding box center [299, 198] width 163 height 12
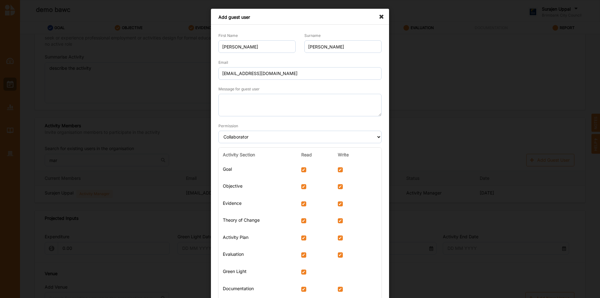
click at [379, 16] on icon at bounding box center [383, 14] width 10 height 10
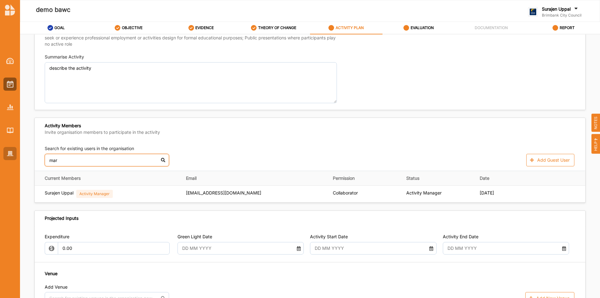
drag, startPoint x: 64, startPoint y: 158, endPoint x: 16, endPoint y: 156, distance: 48.5
click at [24, 159] on div "Activity Description Activity Name demo bawc Select ACCDP No reference have bee…" at bounding box center [310, 166] width 580 height 265
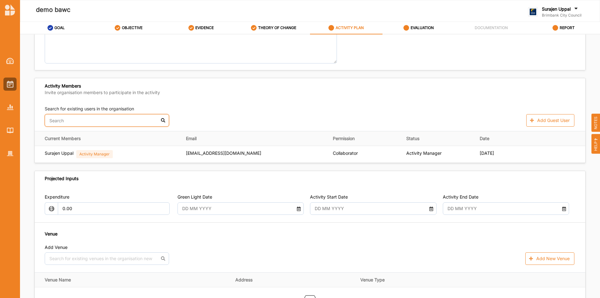
scroll to position [250, 0]
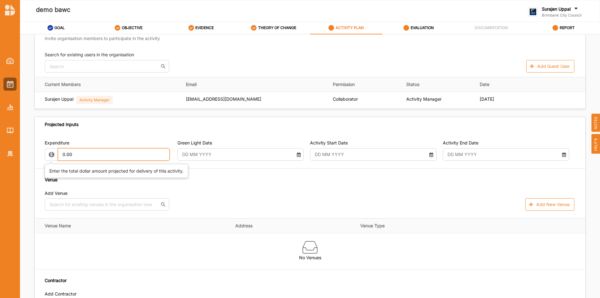
click at [90, 151] on input "0.00" at bounding box center [114, 154] width 112 height 12
type input "0"
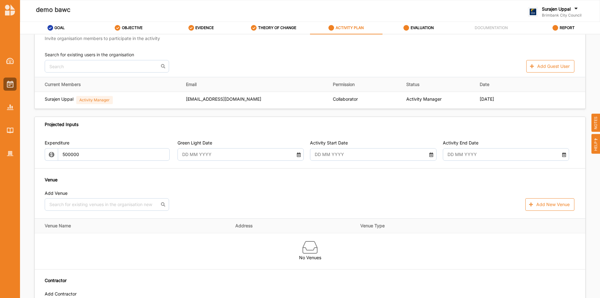
click at [191, 190] on div "Venue Add Venue No results found. Add New Venue" at bounding box center [310, 193] width 530 height 34
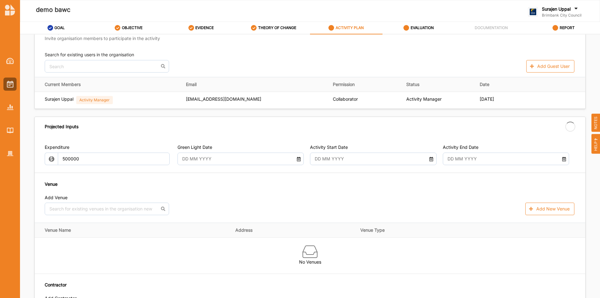
type input "500,000.00"
type input "-500,000.00"
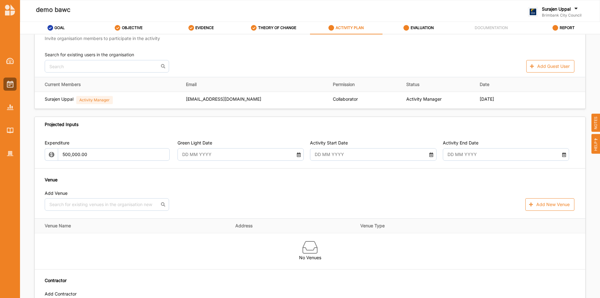
click at [266, 154] on input "text" at bounding box center [236, 154] width 114 height 12
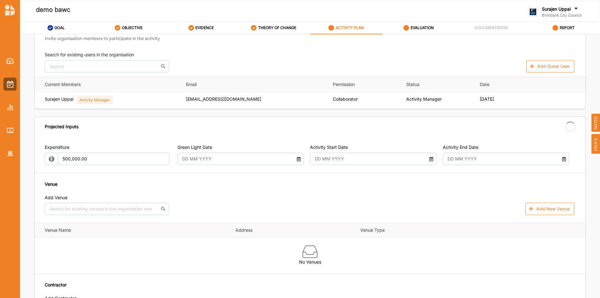
type input "18 Sep 2025"
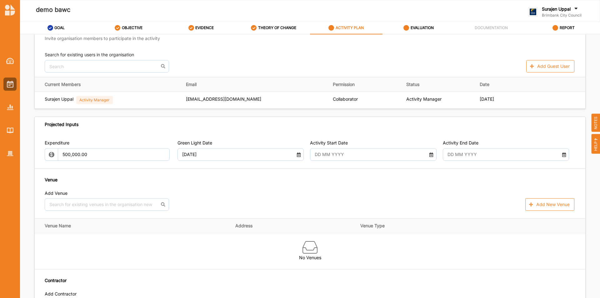
click at [375, 159] on input "text" at bounding box center [368, 154] width 114 height 12
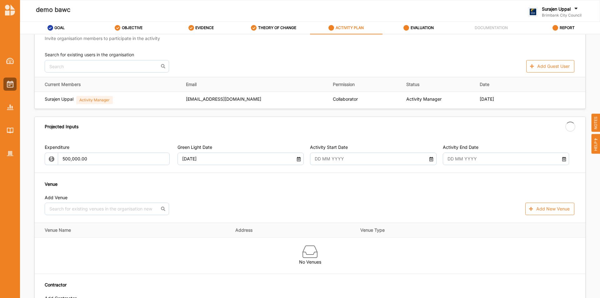
type input "30 Sep 2025"
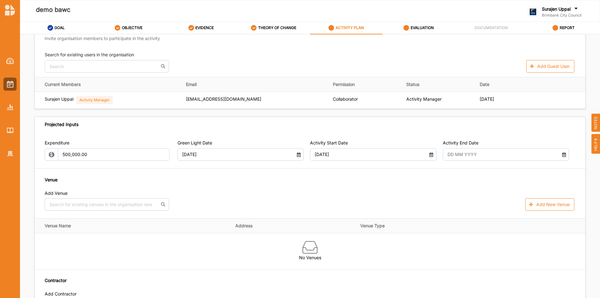
click at [494, 155] on input "text" at bounding box center [501, 154] width 114 height 12
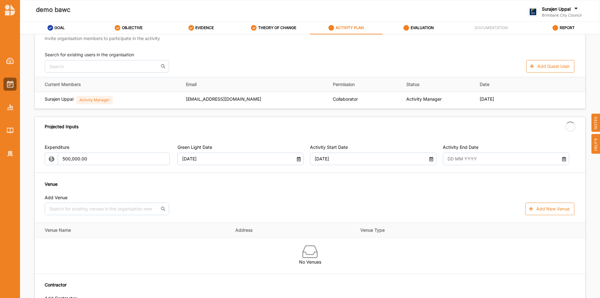
type input "03 Oct 2025"
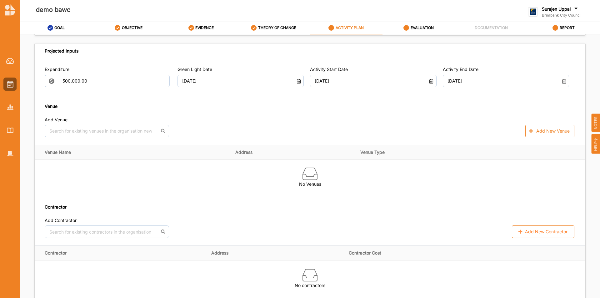
scroll to position [312, 0]
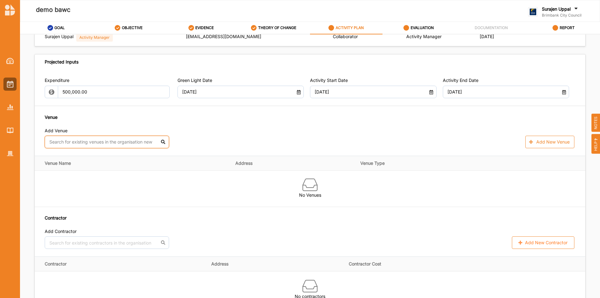
click at [101, 136] on input "text" at bounding box center [107, 142] width 124 height 12
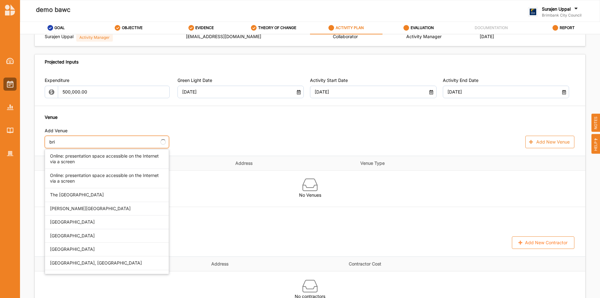
type input "brim"
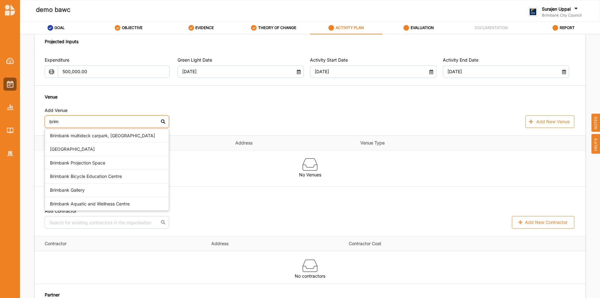
scroll to position [344, 0]
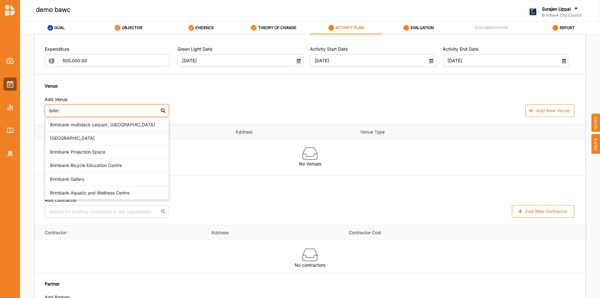
drag, startPoint x: 110, startPoint y: 191, endPoint x: 111, endPoint y: 187, distance: 3.3
click at [111, 189] on div "Brimbank Aquatic and Wellness Centre" at bounding box center [107, 192] width 124 height 13
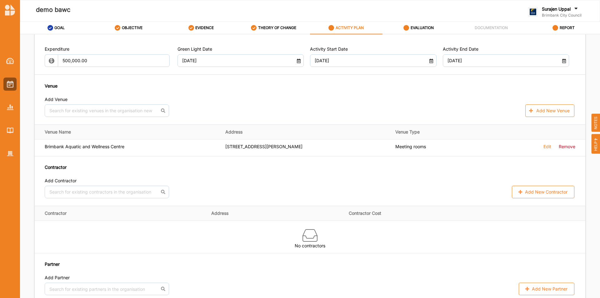
click at [114, 199] on div "Expenditure 500,000.00 Green Light Date 18 Sep 2025 Activity Start Date 30 Sep …" at bounding box center [310, 121] width 550 height 167
click at [114, 189] on input "text" at bounding box center [107, 192] width 124 height 12
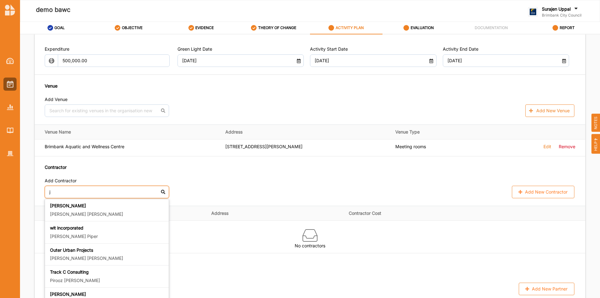
type input "j"
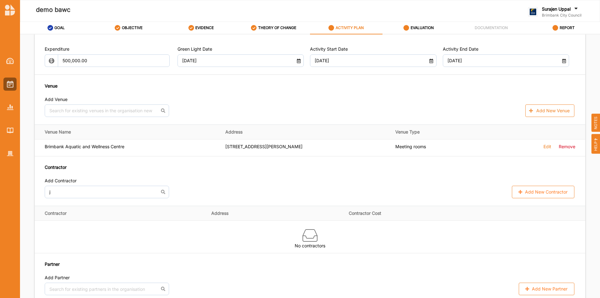
click at [463, 192] on div "j Jennifer Tran Jennifer Tran wit incorporated Jennifer Piper Outer Urban Proje…" at bounding box center [310, 192] width 530 height 12
drag, startPoint x: 52, startPoint y: 192, endPoint x: 0, endPoint y: 178, distance: 53.9
click at [6, 181] on div "demo bawc Surajen Uppal Brimbank City Council Brimbank City C... User Profile H…" at bounding box center [300, 149] width 600 height 298
click at [529, 182] on div "Add Contractor" at bounding box center [310, 182] width 530 height 8
click at [527, 196] on button "Add New Contractor" at bounding box center [543, 192] width 62 height 12
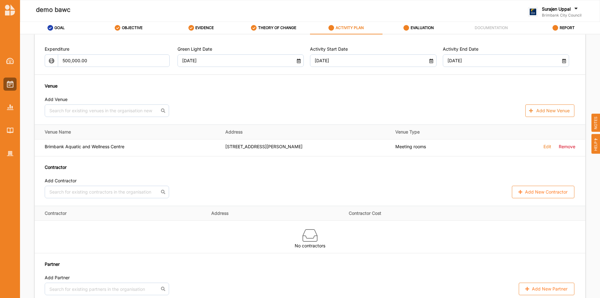
select select "Australia"
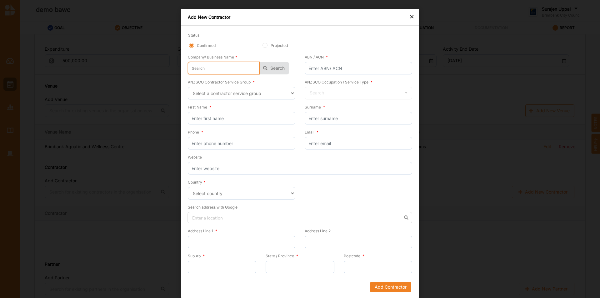
click at [227, 70] on input "text" at bounding box center [224, 68] width 72 height 12
type input "s"
type input "st"
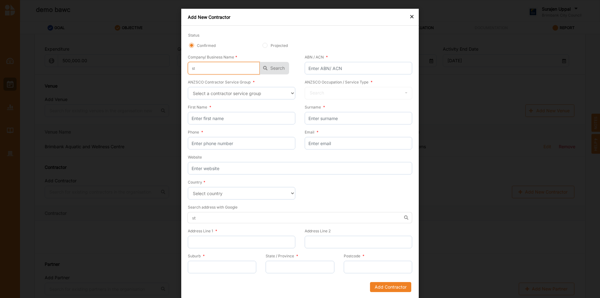
type input "sta"
type input "stat"
type input "state"
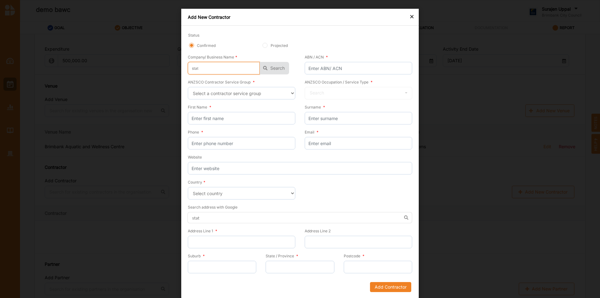
type input "state"
type input "state g"
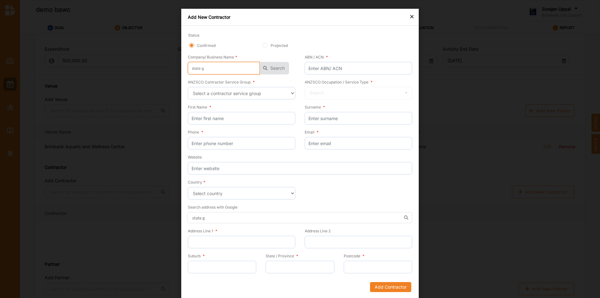
type input "state go"
type input "state gov"
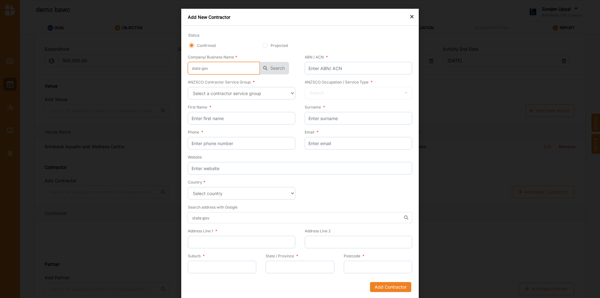
type input "state gov"
type input "state gove"
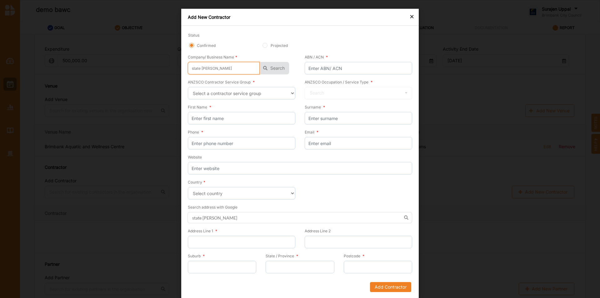
type input "state gover"
type input "state goverm"
type input "state goverme"
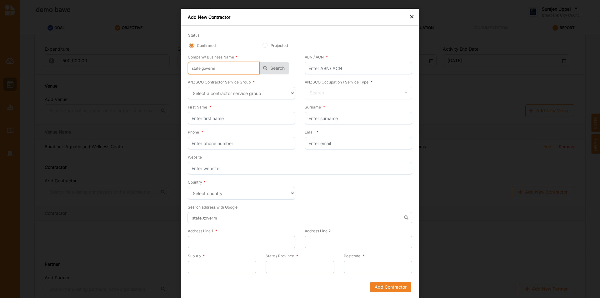
type input "state goverme"
type input "state govermen"
type input "state goverment"
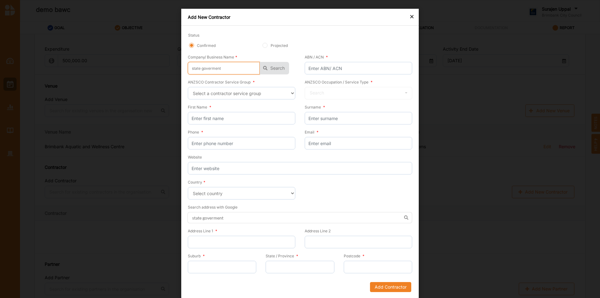
type input "state goverment"
type input "state goverment v"
type input "state goverment vi"
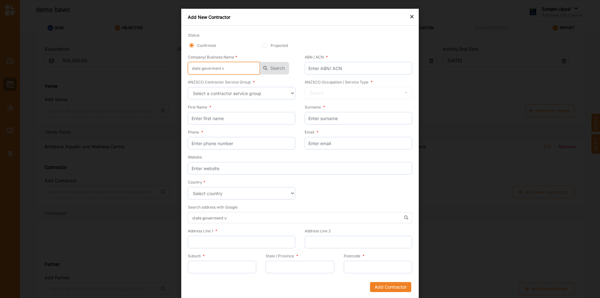
type input "state goverment vi"
type input "state goverment vic"
type input "state goverment vict"
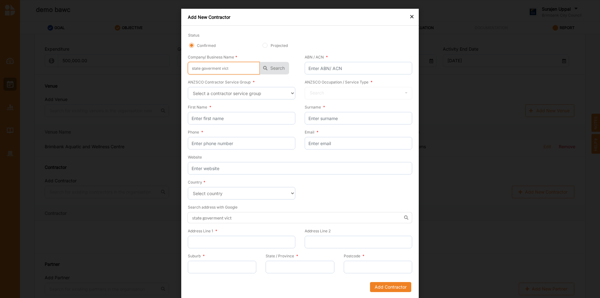
type input "state goverment victo"
type input "state goverment victor"
type input "state goverment victori"
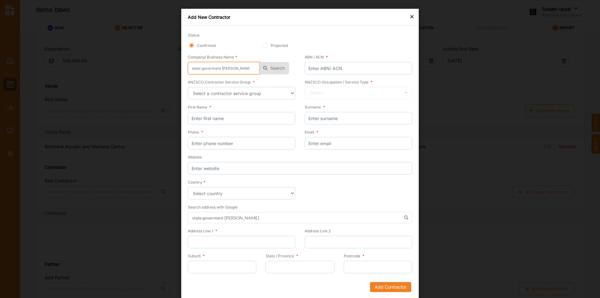
type input "state goverment victori"
type input "state goverment victoria"
click at [210, 70] on input "state goverment victoria" at bounding box center [224, 68] width 72 height 12
type input "state government victoria"
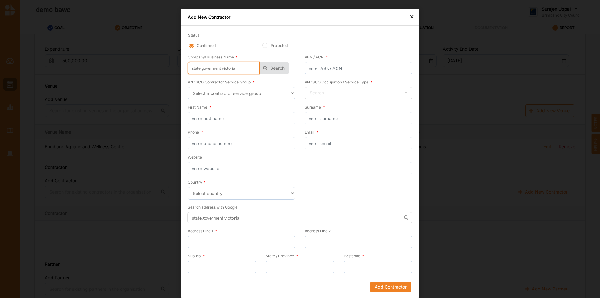
type input "state government victoria"
click at [278, 66] on button "Search" at bounding box center [274, 68] width 29 height 12
drag, startPoint x: 245, startPoint y: 72, endPoint x: 224, endPoint y: 70, distance: 21.6
click at [241, 72] on input "state government victoria" at bounding box center [224, 68] width 72 height 12
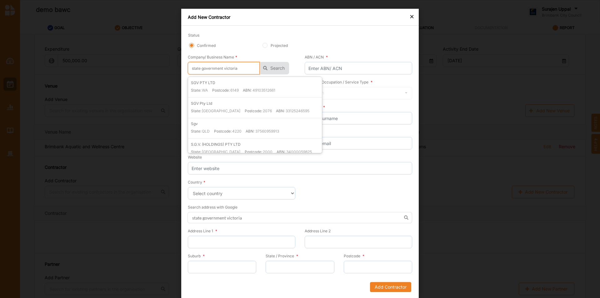
drag, startPoint x: 245, startPoint y: 69, endPoint x: 8, endPoint y: 17, distance: 242.5
click at [0, 17] on div "× Add New Contractor Status Confirmed Projected Company/ Business Name * state …" at bounding box center [300, 149] width 600 height 298
type input "V"
type input "Vi"
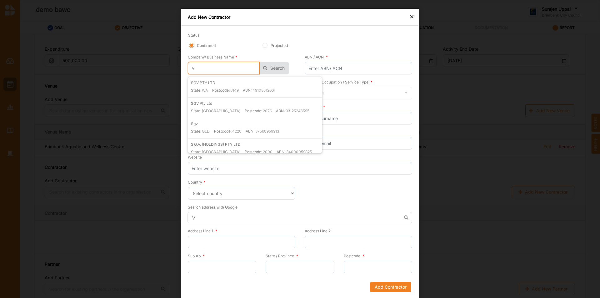
type input "Vi"
type input "Vic"
type input "Vict"
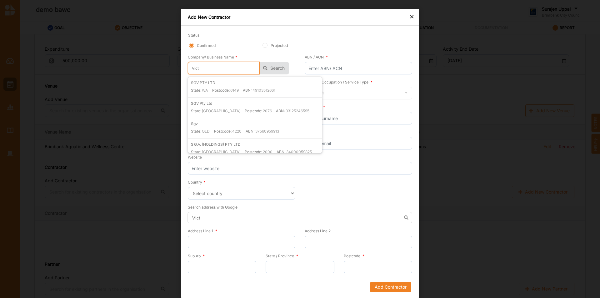
type input "Victo"
type input "Victor"
type input "Victori"
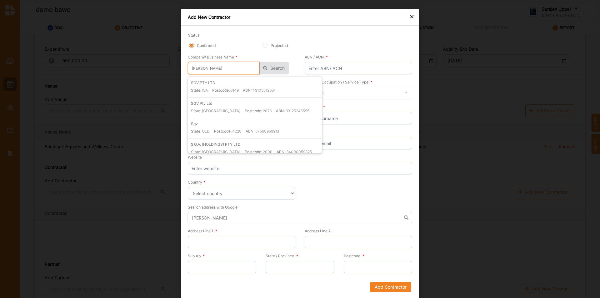
type input "Victori"
type input "Victoria"
type input "Victorian"
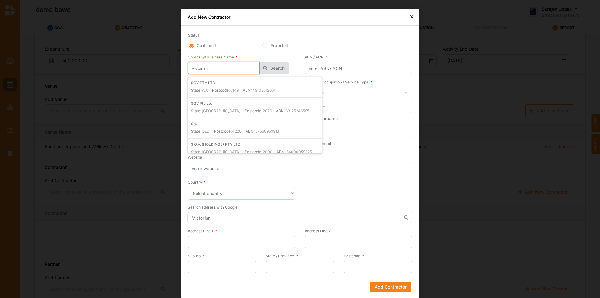
type input "Victorian"
type input "Victorian s"
type input "Victorian st"
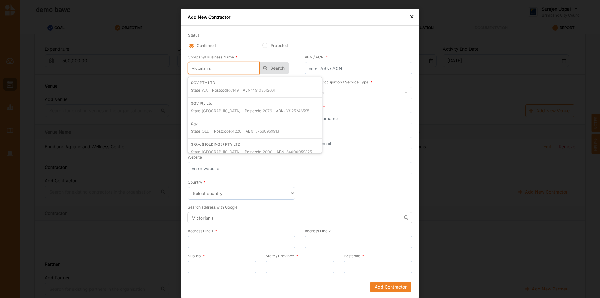
type input "Victorian st"
type input "Victorian sta"
type input "Victorian stat"
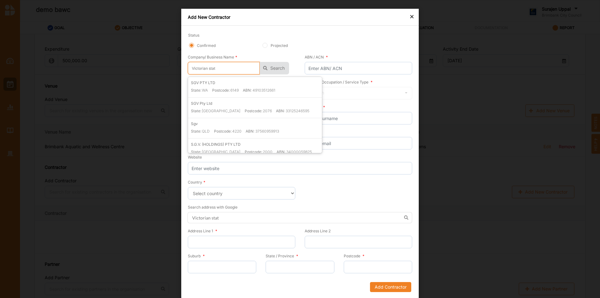
type input "Victorian state"
type input "Victorian state c"
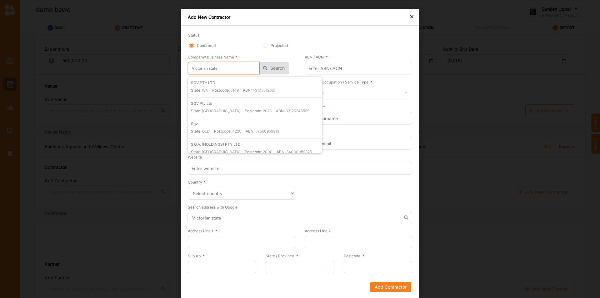
type input "Victorian state c"
type input "Victorian state"
type input "Victorian state g"
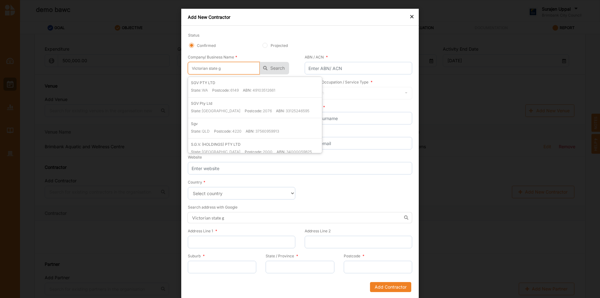
type input "Victorian state go"
type input "Victorian state gov"
type input "Victorian state gove"
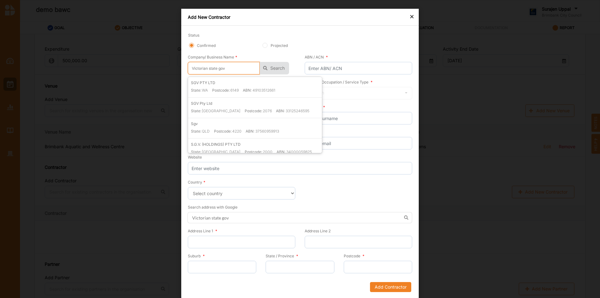
type input "Victorian state gove"
type input "Victorian state gover"
type input "Victorian state govern"
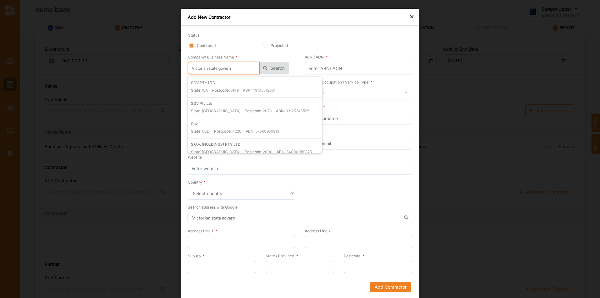
type input "Victorian state governm"
type input "Victorian state governme"
type input "Victorian state governmen"
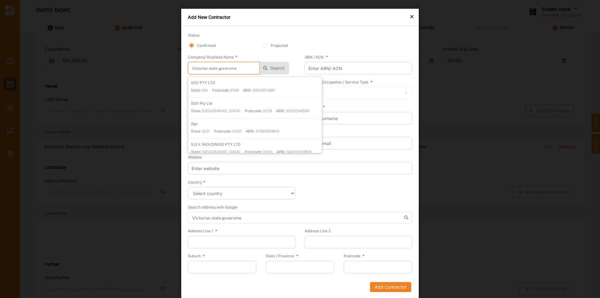
type input "Victorian state governmen"
type input "Victorian state government"
click at [272, 70] on button "Search" at bounding box center [274, 68] width 29 height 12
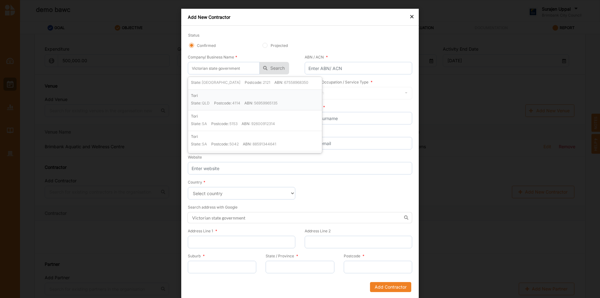
click at [215, 104] on label "Postcode:" at bounding box center [222, 102] width 17 height 5
type input "Tori"
type input "56959965135"
type input "Tori"
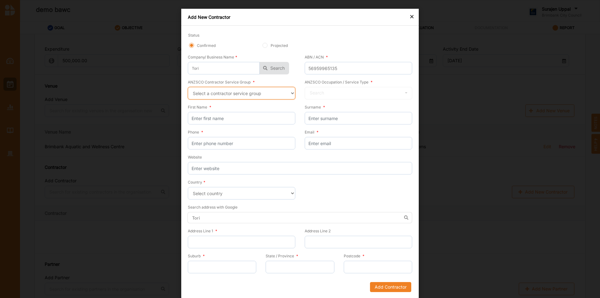
click at [244, 93] on select "Select a contractor service group Hospitality, Retail and Service Managers Spec…" at bounding box center [241, 93] width 107 height 12
click at [188, 87] on select "Select a contractor service group Hospitality, Retail and Service Managers Spec…" at bounding box center [241, 93] width 107 height 12
click at [365, 101] on div "ANZSCO Occupation / Service Type * Search Dietitian Medical Diagnostic Radiogra…" at bounding box center [356, 91] width 112 height 25
click at [366, 94] on input "text" at bounding box center [358, 93] width 107 height 12
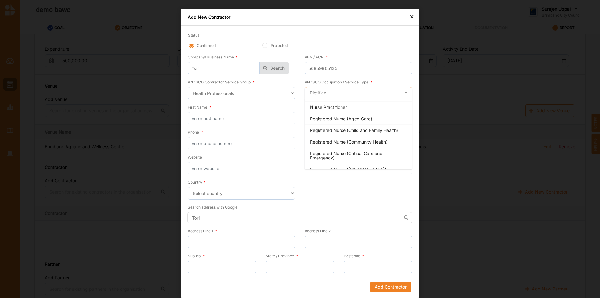
scroll to position [812, 0]
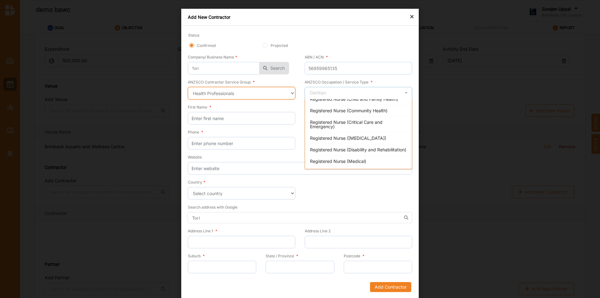
click at [245, 92] on select "Select a contractor service group Hospitality, Retail and Service Managers Spec…" at bounding box center [241, 93] width 107 height 12
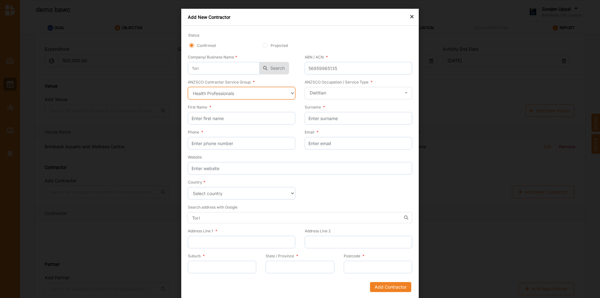
select select "45"
click at [188, 87] on select "Select a contractor service group Hospitality, Retail and Service Managers Spec…" at bounding box center [241, 93] width 107 height 12
click at [314, 89] on input "text" at bounding box center [358, 93] width 107 height 12
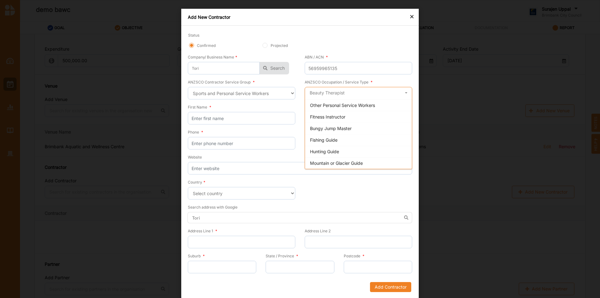
scroll to position [187, 0]
click at [326, 99] on div "Fitness Instructor" at bounding box center [358, 103] width 107 height 12
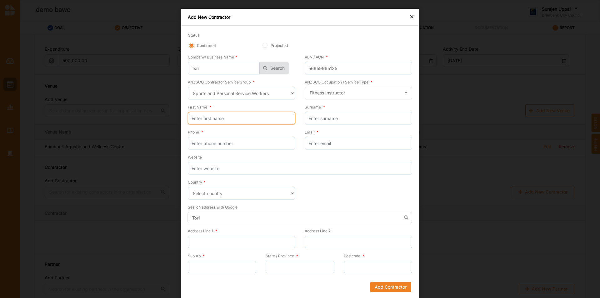
click at [218, 116] on input "First Name *" at bounding box center [241, 118] width 107 height 12
type input "Peter"
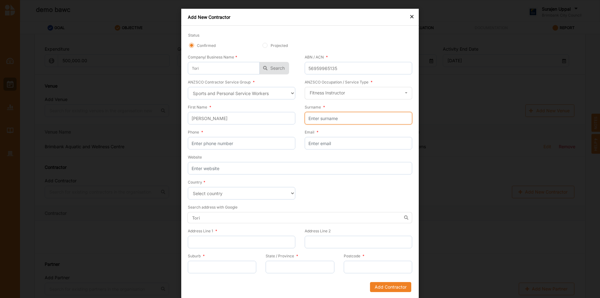
click at [325, 118] on input "Surname *" at bounding box center [358, 118] width 107 height 12
type input "Piper"
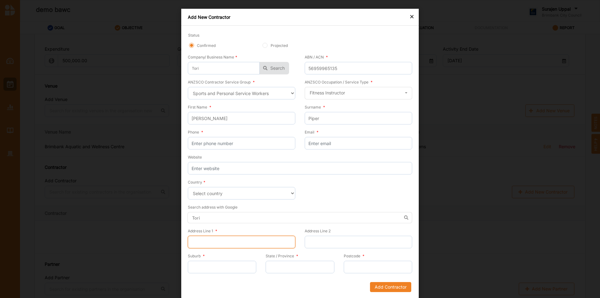
click at [225, 240] on input "Address Line 1 *" at bounding box center [241, 241] width 107 height 12
type input "8"
type input "121 caloden"
click at [284, 266] on input "State / Province *" at bounding box center [299, 266] width 68 height 12
type input "VIC"
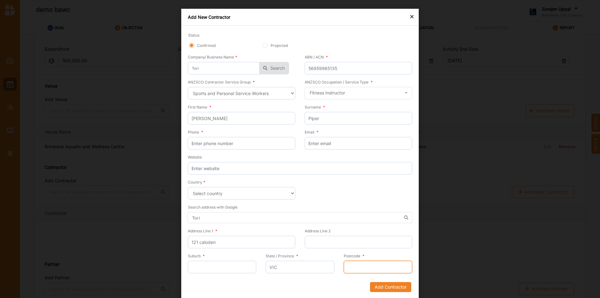
click at [352, 267] on input "Postcode *" at bounding box center [378, 266] width 68 height 12
type input "3061"
click at [209, 266] on input "Suburb *" at bounding box center [222, 266] width 68 height 12
type input "thornbury"
click at [385, 285] on button "Add Contractor" at bounding box center [390, 287] width 41 height 10
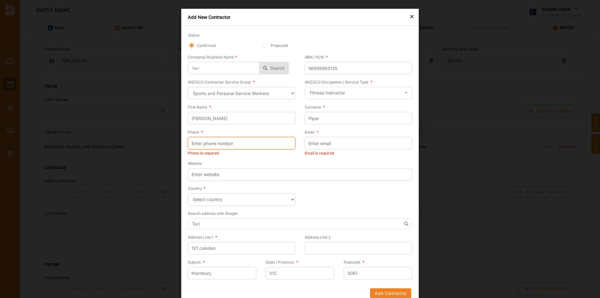
click at [226, 143] on input "Phone *" at bounding box center [241, 143] width 107 height 12
type input "1234567898"
click at [354, 142] on input "Email *" at bounding box center [358, 143] width 107 height 12
type input "dave@acao.cloud"
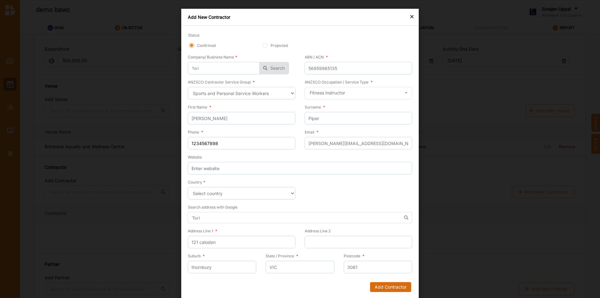
click at [374, 290] on button "Add Contractor" at bounding box center [390, 287] width 41 height 10
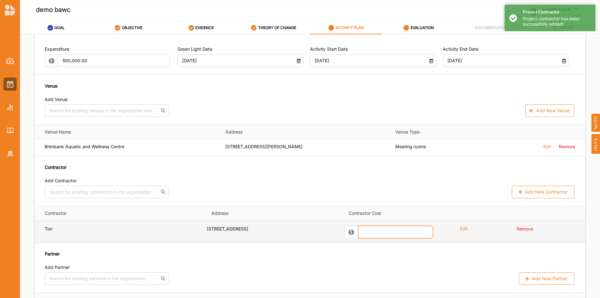
click at [388, 234] on input "text" at bounding box center [395, 231] width 75 height 12
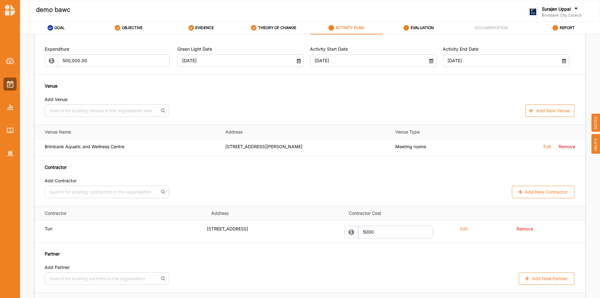
type input "5,000.00"
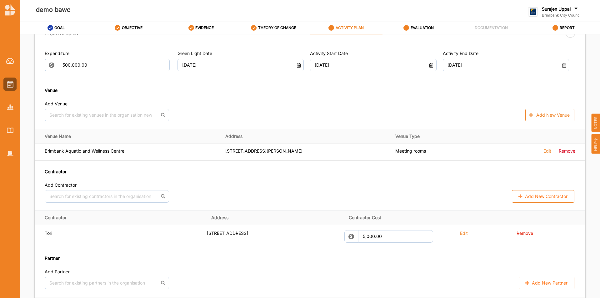
drag, startPoint x: 402, startPoint y: 278, endPoint x: 423, endPoint y: 269, distance: 23.2
click at [403, 277] on div "No results found. Add New Partner" at bounding box center [310, 282] width 530 height 12
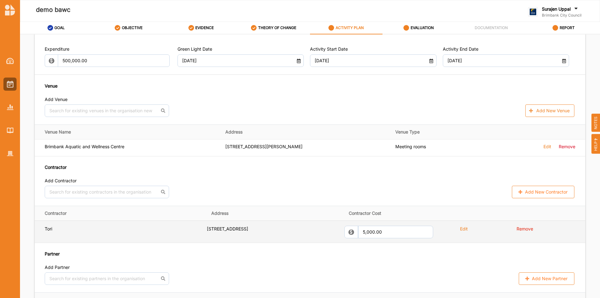
drag, startPoint x: 518, startPoint y: 221, endPoint x: 519, endPoint y: 227, distance: 5.8
click at [518, 222] on td "Remove" at bounding box center [550, 231] width 69 height 22
click at [519, 229] on label "Remove" at bounding box center [524, 229] width 17 height 6
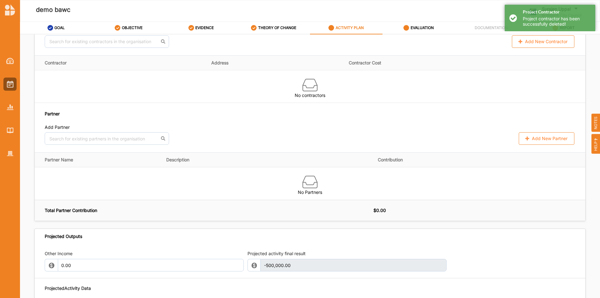
scroll to position [500, 0]
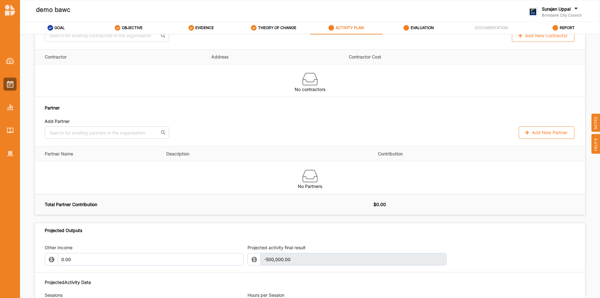
click at [560, 136] on button "Add New Partner" at bounding box center [546, 132] width 56 height 12
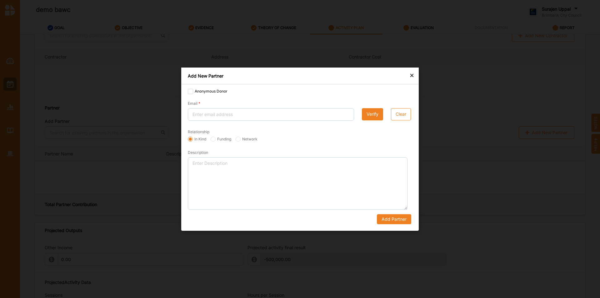
click at [411, 73] on div "×" at bounding box center [411, 74] width 5 height 7
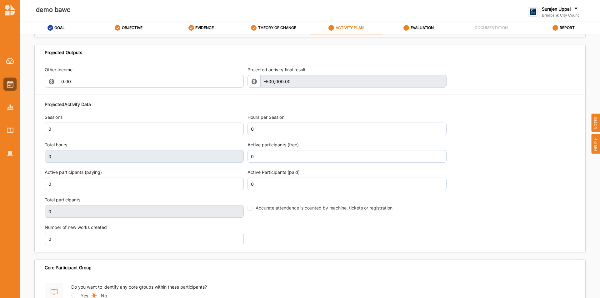
scroll to position [687, 0]
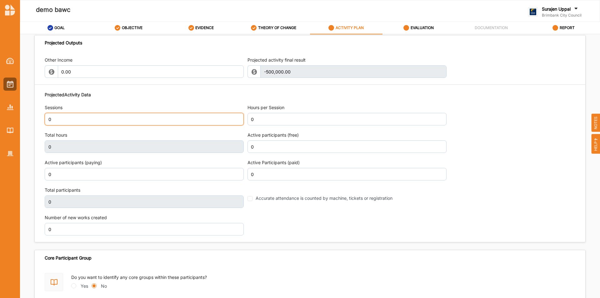
click at [115, 120] on input "0" at bounding box center [144, 119] width 199 height 12
type input "12"
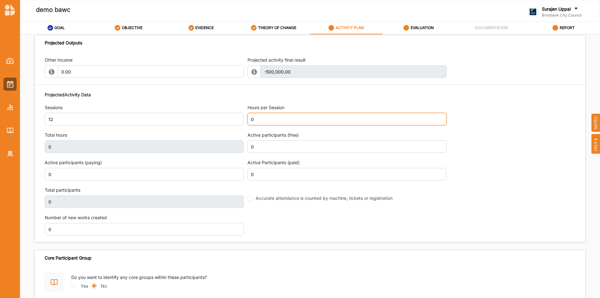
click at [338, 116] on div "Hours per Session 0" at bounding box center [346, 114] width 199 height 21
type input "1"
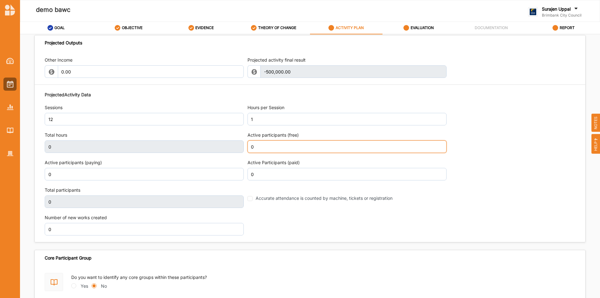
click at [276, 150] on input "0" at bounding box center [346, 146] width 199 height 12
type input "12"
click at [237, 145] on div "Projected Activity Data Sessions 12 Hours per Session 1 Total hours 12 Active p…" at bounding box center [310, 163] width 530 height 150
type input "180"
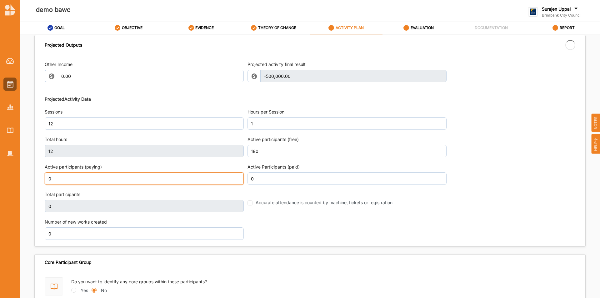
click at [163, 177] on input "0" at bounding box center [144, 178] width 199 height 12
paste input "180"
type input "0180"
type input "180"
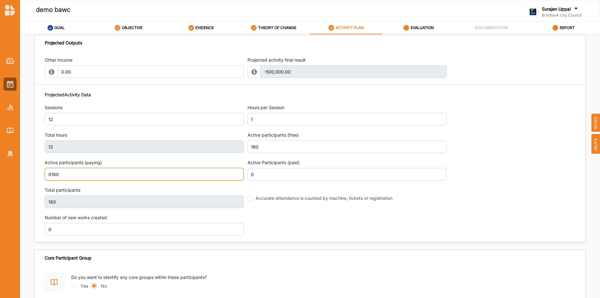
click at [50, 175] on input "0180" at bounding box center [144, 174] width 199 height 12
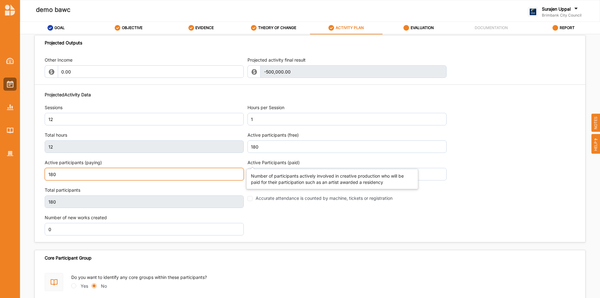
type input "180"
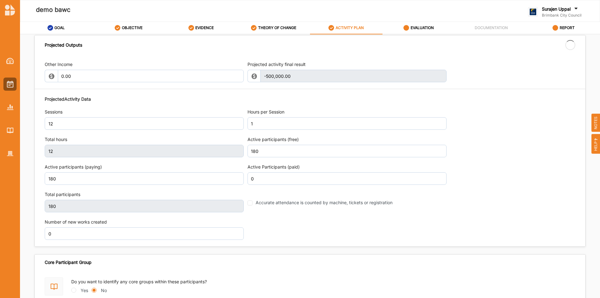
click at [270, 140] on div "Active participants (free) 180" at bounding box center [346, 146] width 199 height 21
click at [230, 151] on div "Projected Activity Data Sessions 12 Hours per Session 1 Total hours 12 Active p…" at bounding box center [310, 168] width 530 height 150
type input "360"
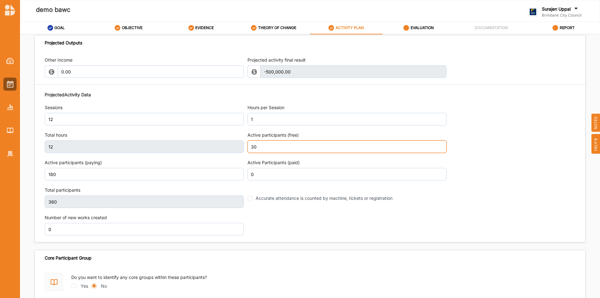
type input "30"
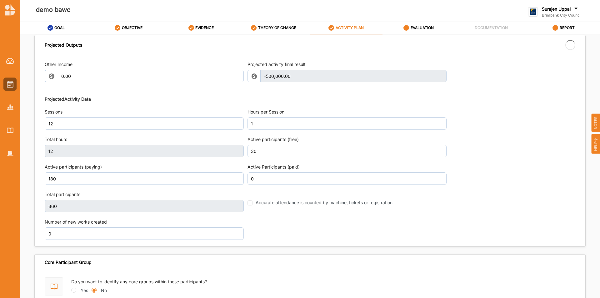
click at [358, 236] on div "Projected Activity Data Sessions 12 Hours per Session 1 Total hours 12 Active p…" at bounding box center [310, 168] width 530 height 150
type input "210"
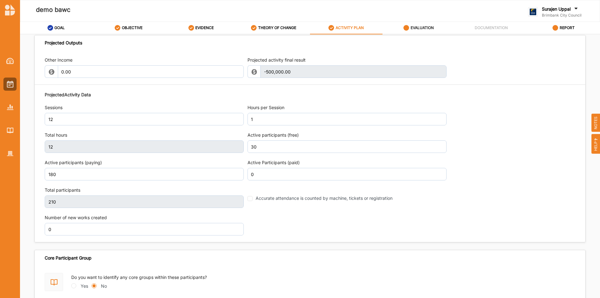
drag, startPoint x: 420, startPoint y: 35, endPoint x: 420, endPoint y: 29, distance: 5.9
click at [420, 33] on div "GOAL OBJECTIVE EVIDENCE THEORY OF CHANGE ACTIVITY PLAN EVALUATION DOCUMENTATION…" at bounding box center [310, 160] width 580 height 277
click at [421, 28] on label "EVALUATION" at bounding box center [421, 27] width 23 height 5
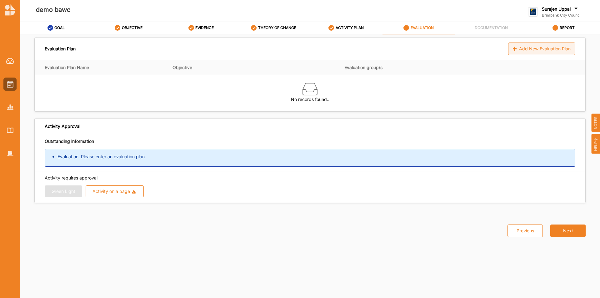
click at [534, 46] on div "Add New Evaluation Plan" at bounding box center [541, 48] width 67 height 12
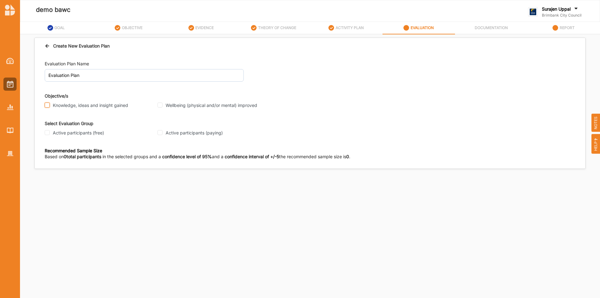
click at [45, 105] on input "Knowledge, ideas and insight gained" at bounding box center [47, 104] width 5 height 5
checkbox input "true"
click at [162, 105] on div "Wellbeing (physical and/or mental) improved" at bounding box center [211, 105] width 109 height 6
click at [161, 106] on input "Wellbeing (physical and/or mental) improved" at bounding box center [159, 104] width 5 height 5
checkbox input "true"
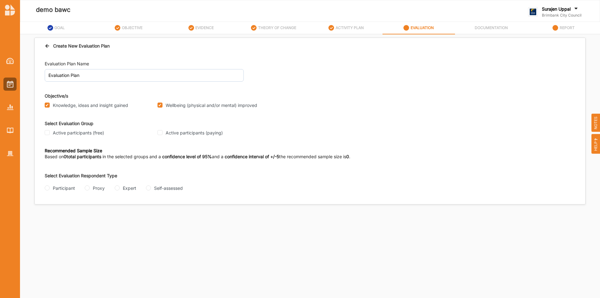
drag, startPoint x: 48, startPoint y: 136, endPoint x: 56, endPoint y: 128, distance: 11.5
click at [50, 134] on div "Active participants (free)" at bounding box center [99, 133] width 109 height 8
click at [48, 133] on input "Active participants (free)" at bounding box center [47, 132] width 5 height 5
checkbox input "true"
click at [48, 189] on input "Participant" at bounding box center [47, 187] width 5 height 5
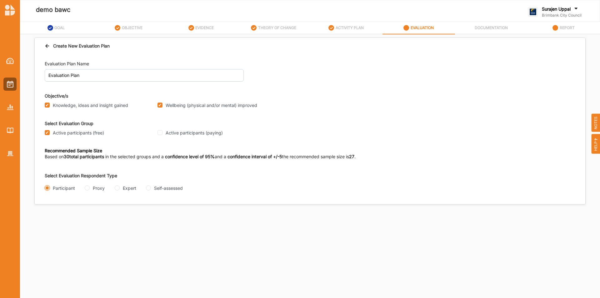
radio input "true"
drag, startPoint x: 45, startPoint y: 214, endPoint x: 65, endPoint y: 222, distance: 21.9
click at [45, 214] on input "Interview" at bounding box center [47, 212] width 5 height 5
radio input "true"
drag, startPoint x: 48, startPoint y: 239, endPoint x: 103, endPoint y: 250, distance: 56.1
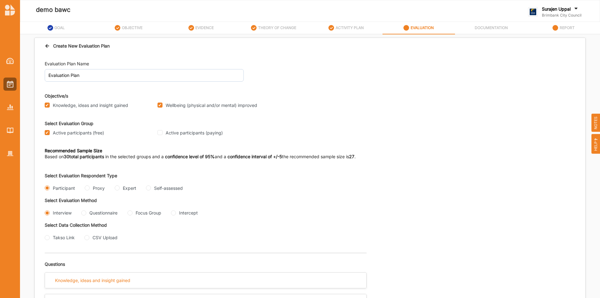
click at [48, 239] on input "Takso Link" at bounding box center [47, 237] width 5 height 5
radio input "true"
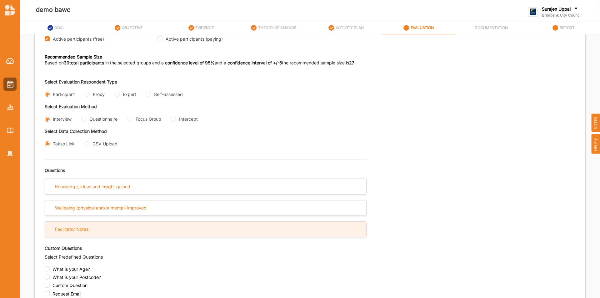
scroll to position [156, 0]
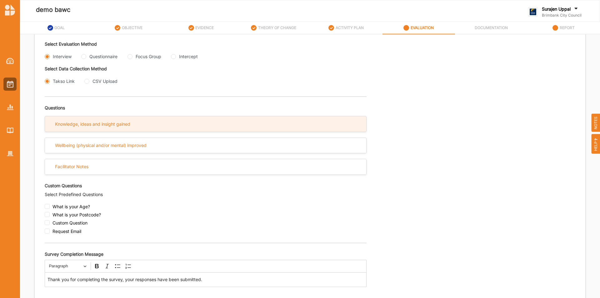
drag, startPoint x: 131, startPoint y: 133, endPoint x: 132, endPoint y: 128, distance: 4.4
click at [131, 132] on div "Knowledge, ideas and insight gained" at bounding box center [206, 126] width 322 height 21
click at [133, 127] on div "Knowledge, ideas and insight gained" at bounding box center [205, 123] width 321 height 15
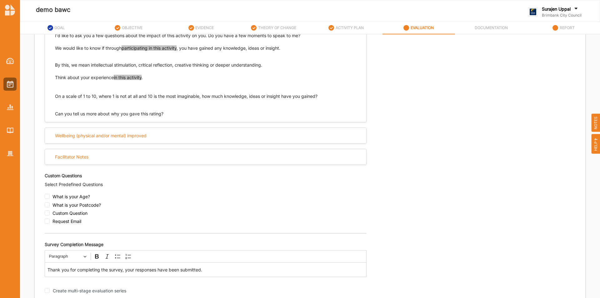
scroll to position [281, 0]
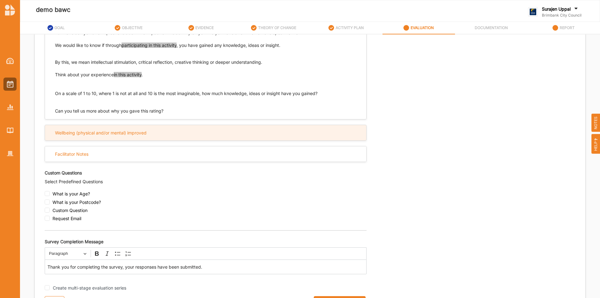
click at [153, 135] on div "Wellbeing (physical and/or mental) improved" at bounding box center [205, 132] width 321 height 15
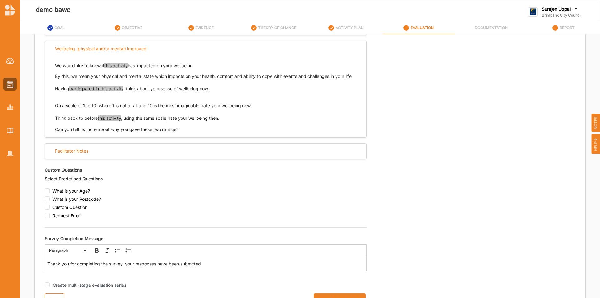
scroll to position [384, 0]
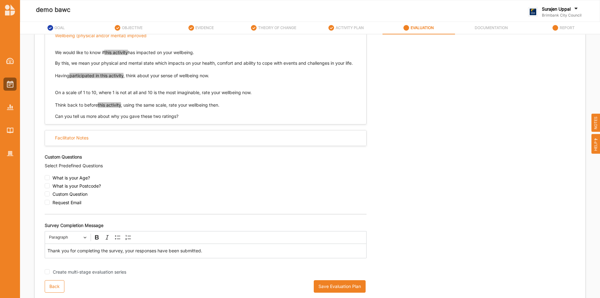
click at [50, 195] on div "Custom Question" at bounding box center [206, 195] width 322 height 8
click at [47, 194] on input "checkbox" at bounding box center [47, 193] width 5 height 5
checkbox input "true"
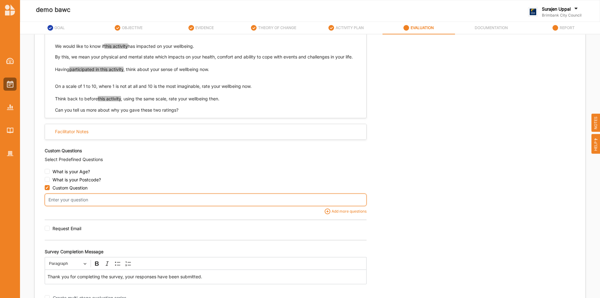
click at [120, 206] on input "text" at bounding box center [206, 199] width 322 height 12
type input "What is your favourite Movie"
click at [436, 226] on div "Select Evaluation Respondent Type Participant Proxy Expert Self-assessed Select…" at bounding box center [310, 44] width 530 height 523
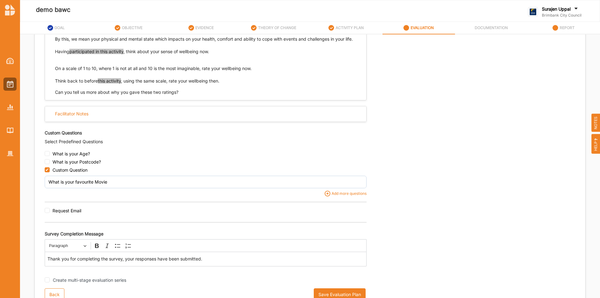
scroll to position [417, 0]
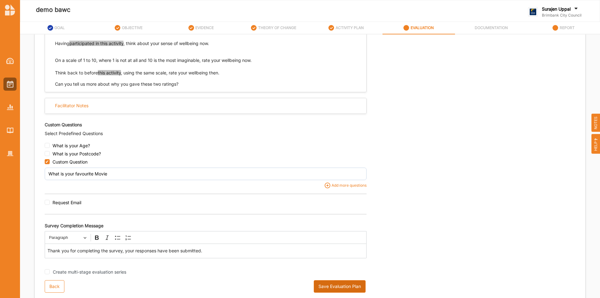
click at [324, 288] on button "Save Evaluation Plan" at bounding box center [340, 286] width 52 height 12
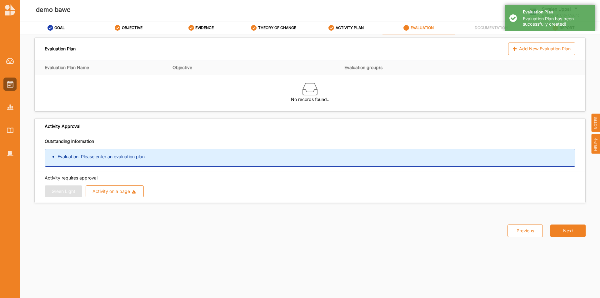
scroll to position [0, 0]
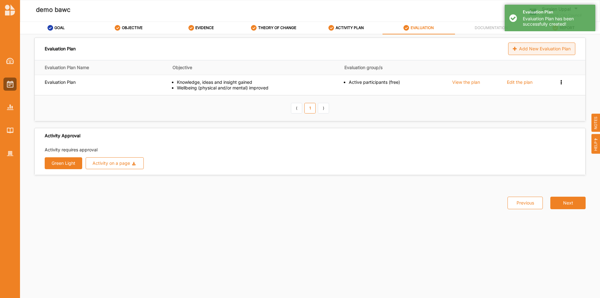
click at [531, 51] on div "Add New Evaluation Plan" at bounding box center [541, 48] width 67 height 12
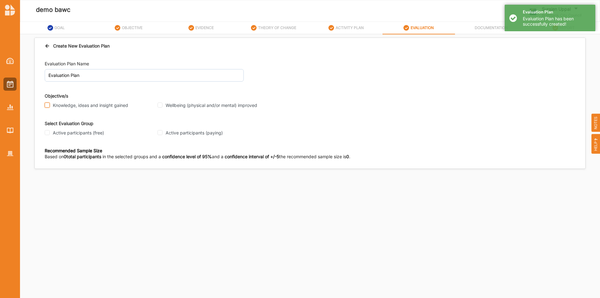
click at [45, 106] on input "Knowledge, ideas and insight gained" at bounding box center [47, 104] width 5 height 5
checkbox input "true"
click at [160, 105] on input "Wellbeing (physical and/or mental) improved" at bounding box center [159, 104] width 5 height 5
checkbox input "true"
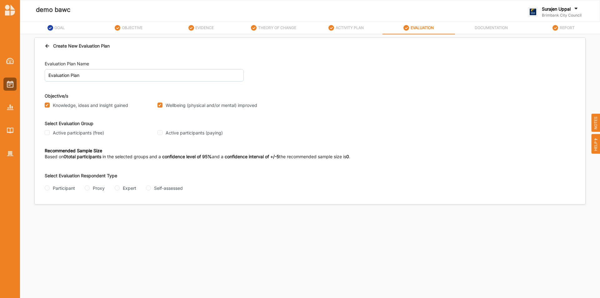
click at [166, 132] on label "Active participants (paying)" at bounding box center [194, 133] width 57 height 6
click at [162, 132] on input "Active participants (paying)" at bounding box center [159, 132] width 5 height 5
checkbox input "true"
drag, startPoint x: 48, startPoint y: 189, endPoint x: 75, endPoint y: 196, distance: 27.5
click at [48, 189] on input "Participant" at bounding box center [47, 187] width 5 height 5
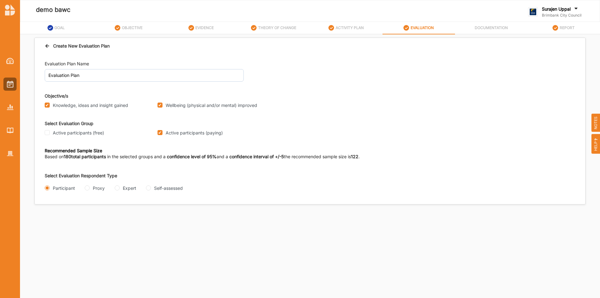
radio input "true"
click at [88, 212] on div "Questionnaire" at bounding box center [99, 212] width 36 height 7
click at [85, 212] on input "Questionnaire" at bounding box center [83, 212] width 5 height 5
radio input "true"
click at [88, 237] on input "CSV Upload" at bounding box center [86, 237] width 5 height 5
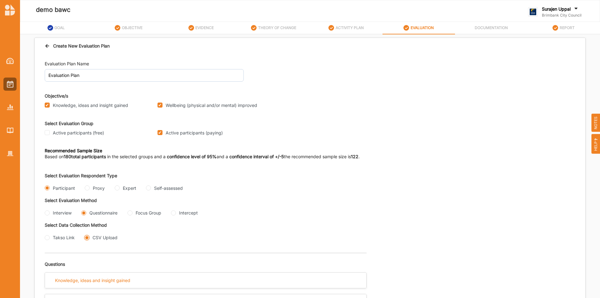
radio input "true"
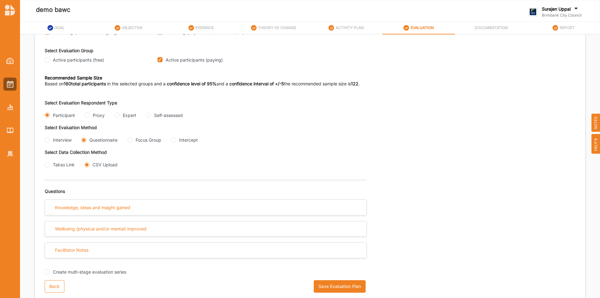
scroll to position [73, 0]
click at [325, 288] on button "Save Evaluation Plan" at bounding box center [340, 286] width 52 height 12
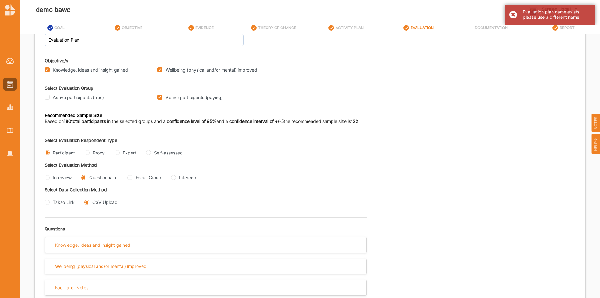
scroll to position [0, 0]
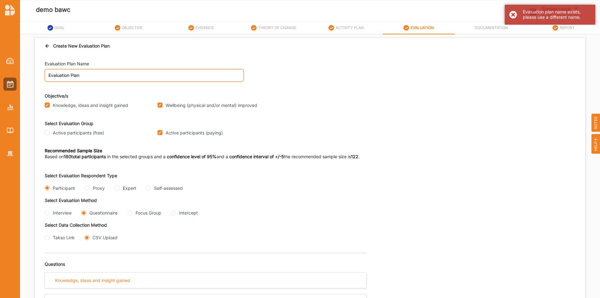
click at [187, 72] on input "Evaluation Plan" at bounding box center [144, 75] width 199 height 12
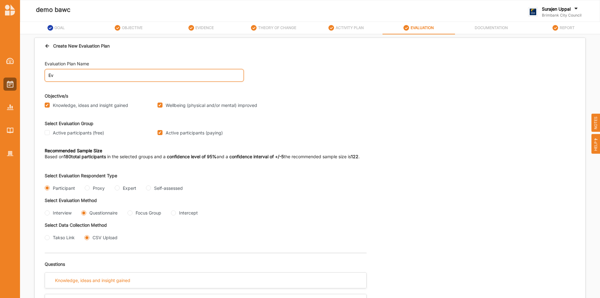
type input "E"
type input "A"
type input "Paying people"
click at [462, 145] on div "Evaluation Plan Name Paying people Objective/s Knowledge, ideas and insight gai…" at bounding box center [310, 111] width 530 height 112
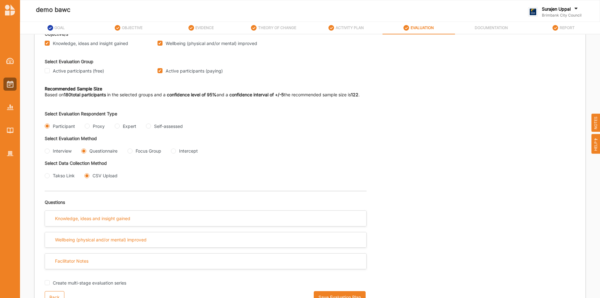
scroll to position [73, 0]
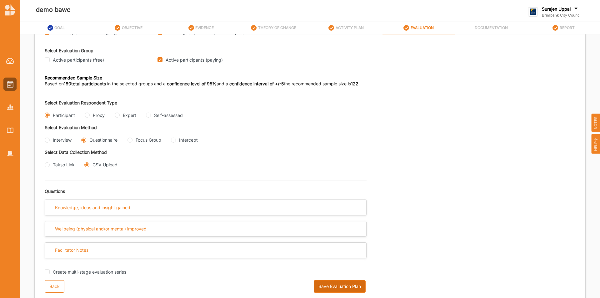
click at [328, 285] on button "Save Evaluation Plan" at bounding box center [340, 286] width 52 height 12
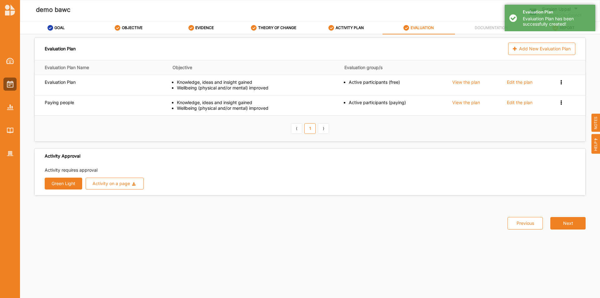
click at [51, 182] on button "Green Light" at bounding box center [63, 183] width 37 height 12
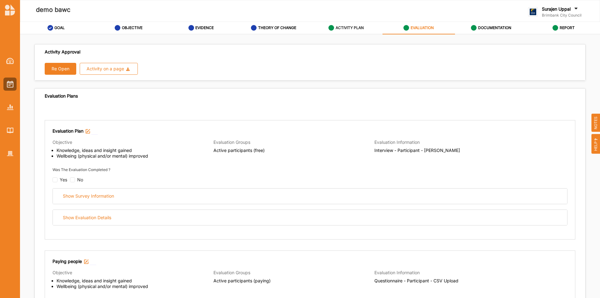
click at [349, 28] on label "ACTIVITY PLAN" at bounding box center [349, 27] width 28 height 5
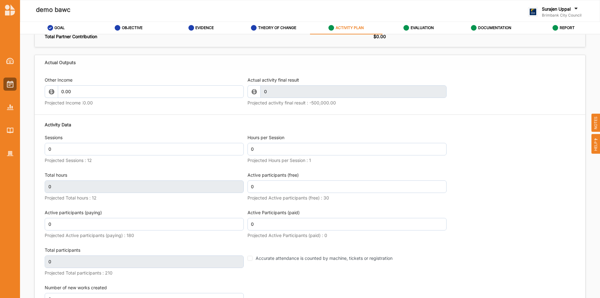
scroll to position [750, 0]
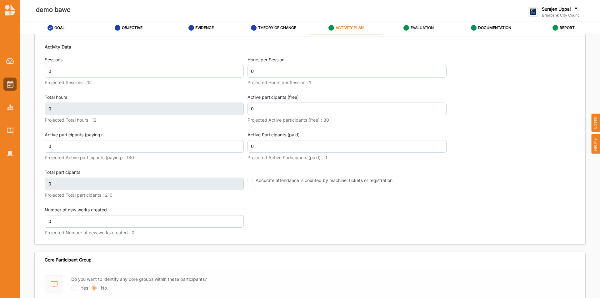
click at [420, 24] on div "EVALUATION" at bounding box center [418, 27] width 30 height 11
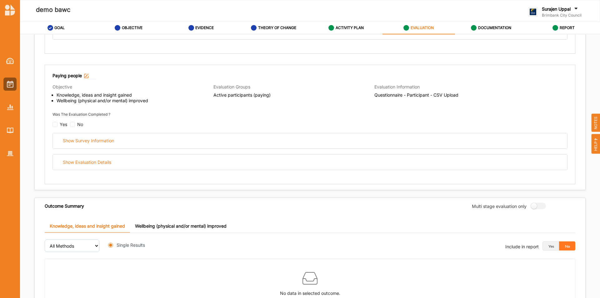
radio input "true"
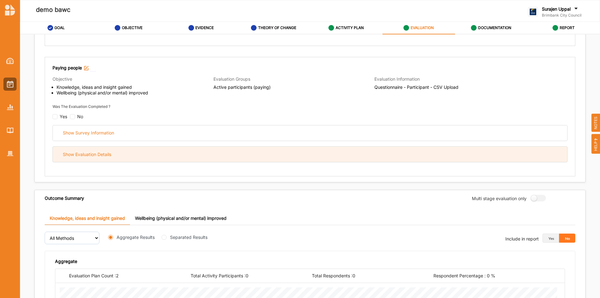
scroll to position [68, 0]
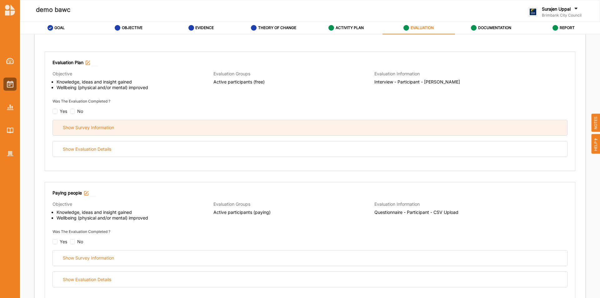
drag, startPoint x: 231, startPoint y: 128, endPoint x: 246, endPoint y: 129, distance: 14.4
click at [232, 128] on div "Show Survey Information" at bounding box center [310, 127] width 514 height 15
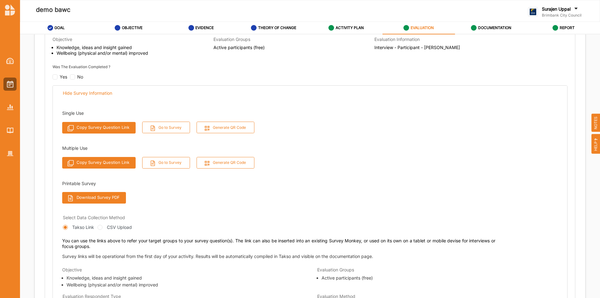
scroll to position [131, 0]
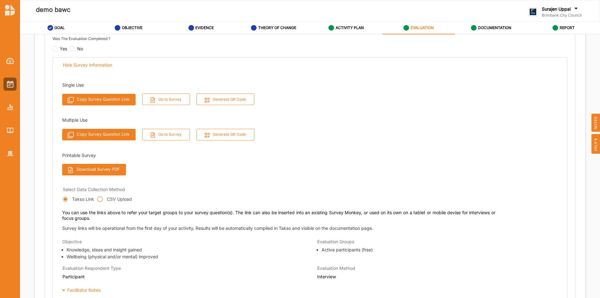
click at [100, 198] on input "CSV Upload" at bounding box center [99, 198] width 5 height 5
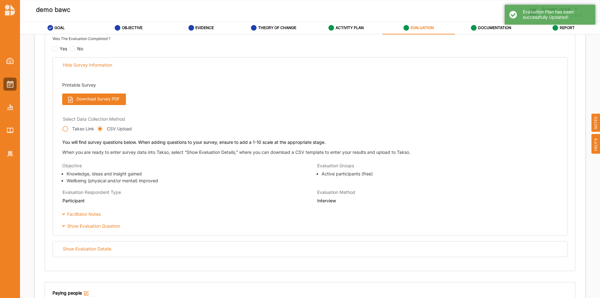
click at [67, 128] on input "Takso Link" at bounding box center [65, 128] width 5 height 5
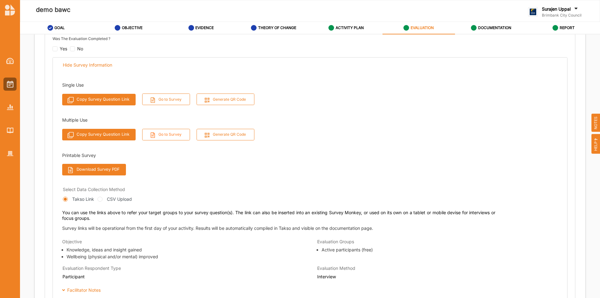
click at [171, 137] on button "Go to Survey" at bounding box center [166, 135] width 48 height 12
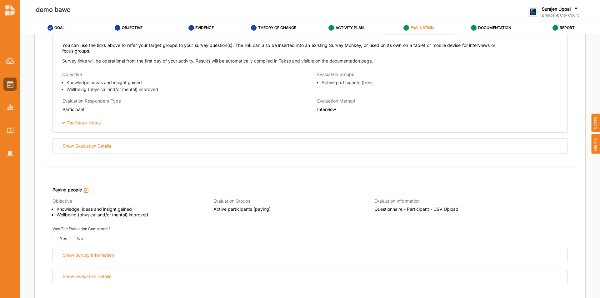
scroll to position [349, 0]
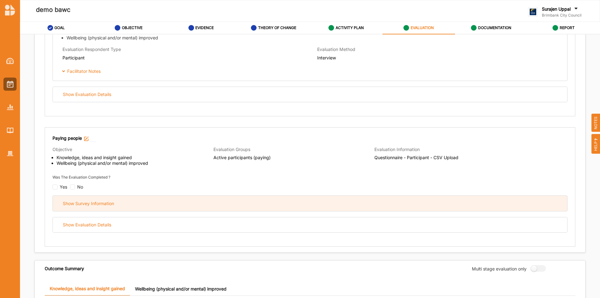
click at [98, 201] on div "Show Survey Information" at bounding box center [88, 204] width 51 height 6
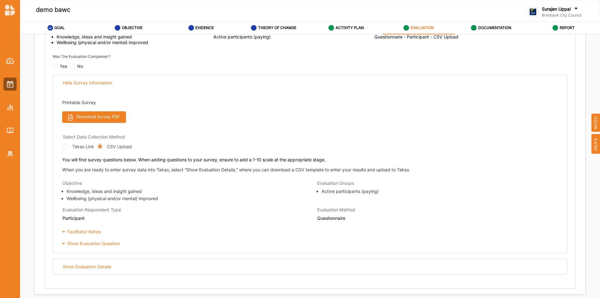
scroll to position [474, 0]
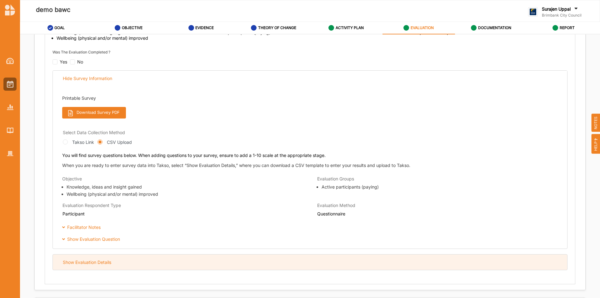
click at [95, 266] on div "Show Evaluation Details" at bounding box center [310, 261] width 514 height 15
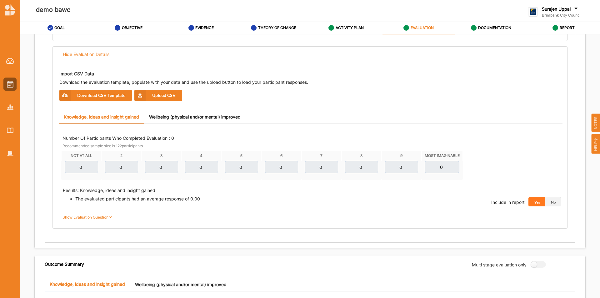
scroll to position [693, 0]
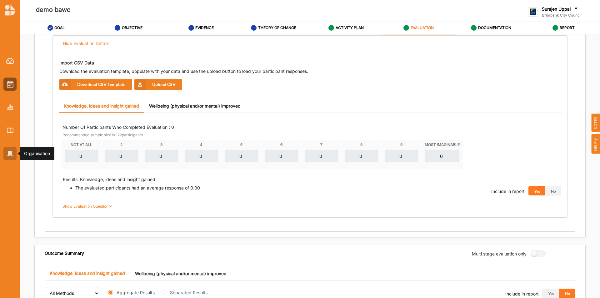
click at [6, 152] on div at bounding box center [9, 153] width 13 height 13
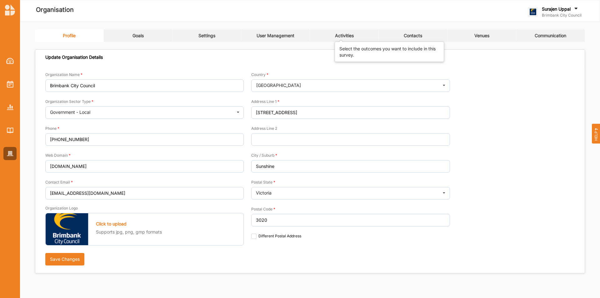
click at [338, 33] on div "Activities" at bounding box center [344, 36] width 19 height 6
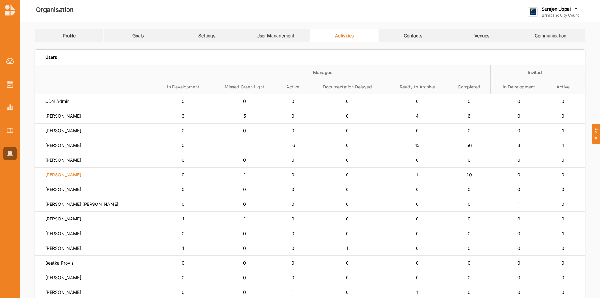
click at [63, 176] on label "Lisa Horsburgh" at bounding box center [63, 175] width 36 height 6
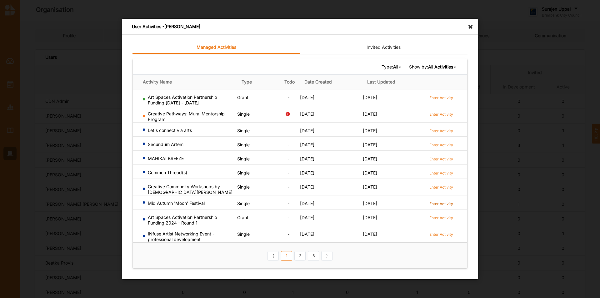
click at [434, 201] on label "Enter Activity" at bounding box center [441, 203] width 24 height 5
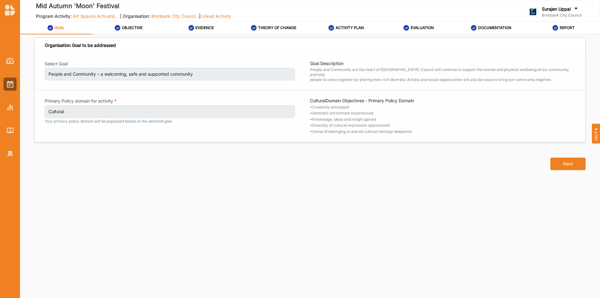
click at [131, 22] on div "Mid Autumn 'Moon' Festival Program Activity: Art Spaces Activatio... | Organisa…" at bounding box center [197, 11] width 354 height 30
drag, startPoint x: 132, startPoint y: 31, endPoint x: 138, endPoint y: 30, distance: 6.6
click at [133, 31] on div "OBJECTIVE" at bounding box center [129, 27] width 28 height 11
select select "4"
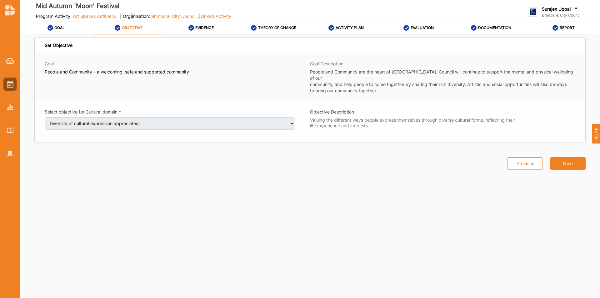
click at [130, 26] on label "OBJECTIVE" at bounding box center [132, 27] width 21 height 5
click at [210, 29] on label "EVIDENCE" at bounding box center [204, 27] width 18 height 5
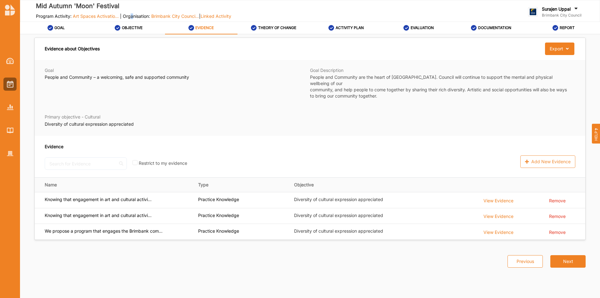
drag, startPoint x: 272, startPoint y: 30, endPoint x: 296, endPoint y: 36, distance: 24.0
click at [272, 30] on div "THEORY OF CHANGE" at bounding box center [273, 27] width 45 height 11
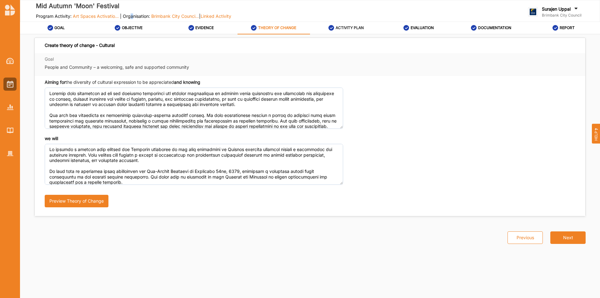
click at [357, 32] on div "ACTIVITY PLAN" at bounding box center [345, 27] width 35 height 11
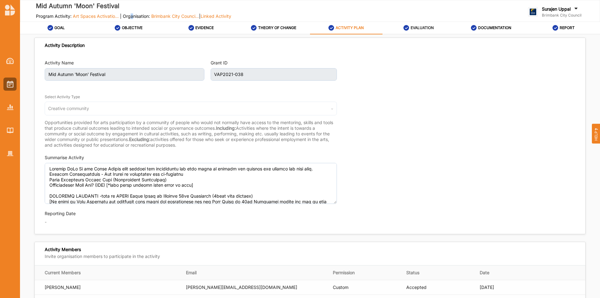
click at [410, 25] on label "EVALUATION" at bounding box center [421, 27] width 23 height 5
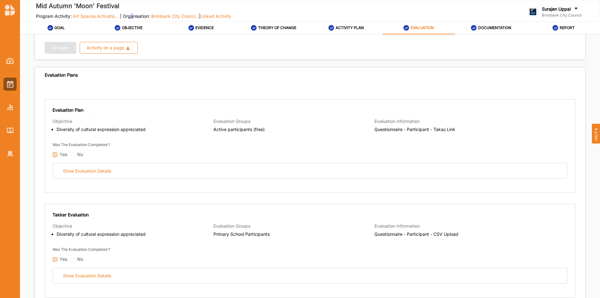
scroll to position [31, 0]
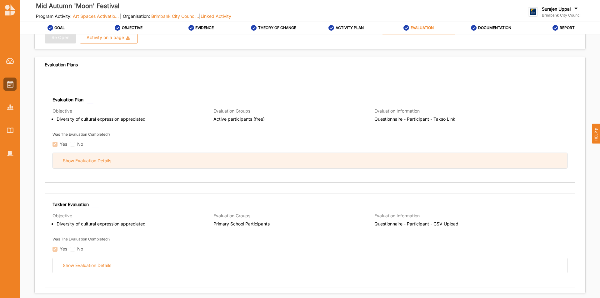
click at [182, 161] on div "Show Evaluation Details" at bounding box center [310, 160] width 514 height 15
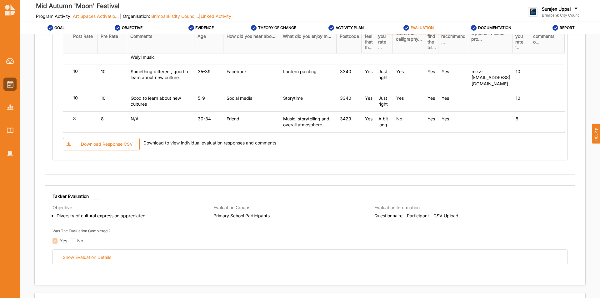
scroll to position [718, 0]
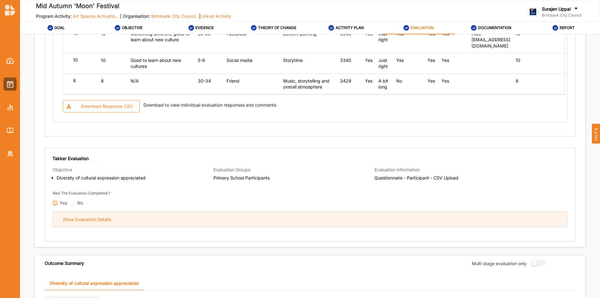
click at [140, 216] on div "Show Evaluation Details" at bounding box center [310, 218] width 514 height 15
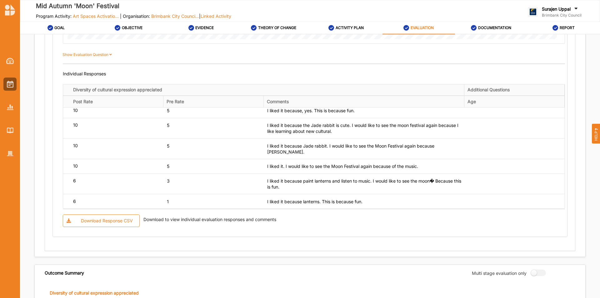
scroll to position [1437, 0]
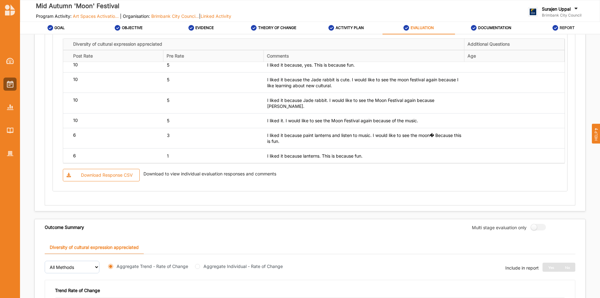
click at [567, 30] on label "REPORT" at bounding box center [566, 27] width 15 height 5
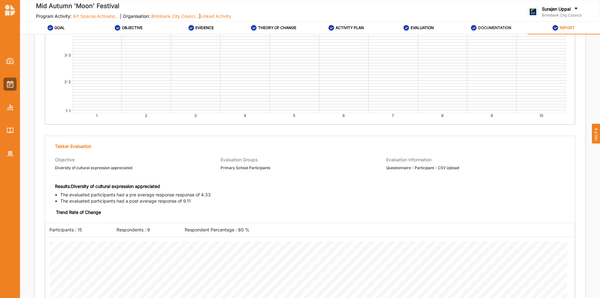
click at [502, 27] on label "DOCUMENTATION" at bounding box center [494, 27] width 33 height 5
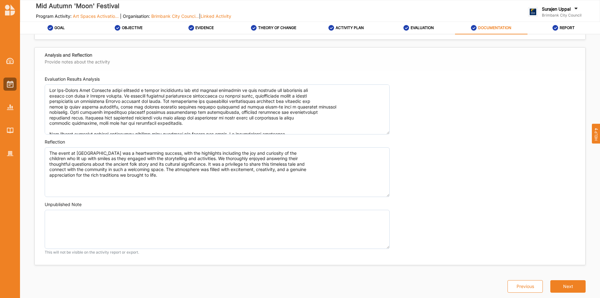
scroll to position [472, 0]
click at [417, 30] on label "EVALUATION" at bounding box center [421, 27] width 23 height 5
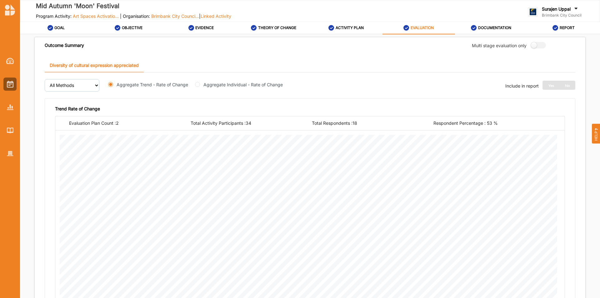
scroll to position [236, 0]
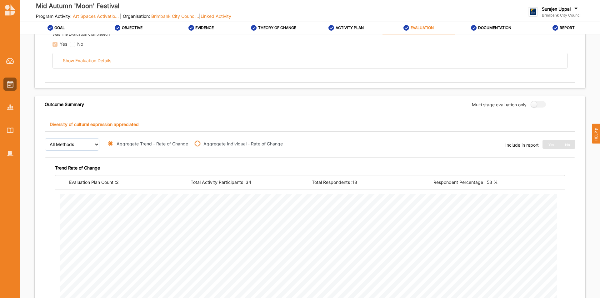
click at [199, 142] on input "Aggregate Individual - Rate of Change" at bounding box center [197, 143] width 5 height 5
radio input "true"
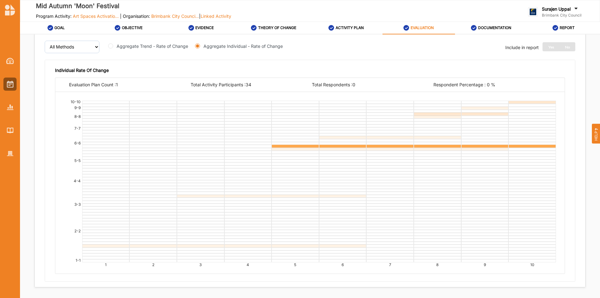
scroll to position [355, 0]
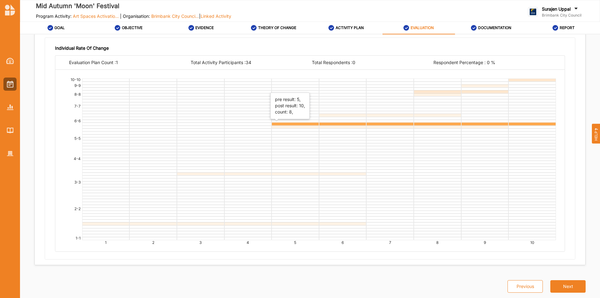
click at [304, 124] on div at bounding box center [294, 124] width 47 height 4
click at [205, 222] on div at bounding box center [200, 224] width 47 height 4
click at [479, 28] on label "DOCUMENTATION" at bounding box center [494, 27] width 33 height 5
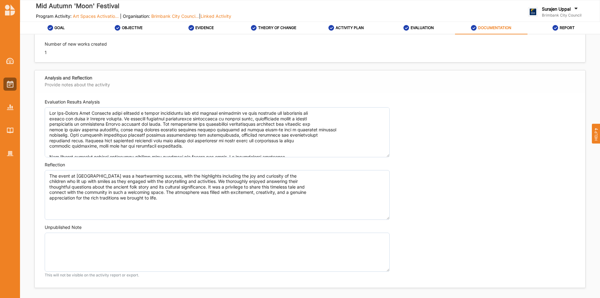
scroll to position [472, 0]
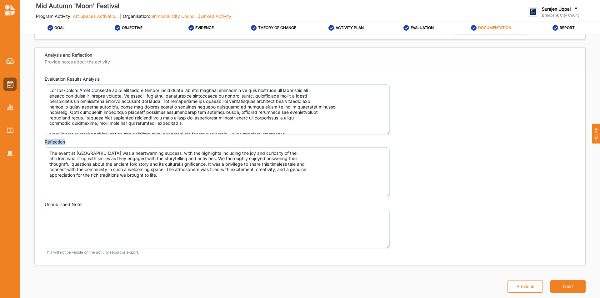
drag, startPoint x: 170, startPoint y: 146, endPoint x: 145, endPoint y: 171, distance: 35.6
click at [146, 171] on div "Evaluation Results Analysis Reflection The event at St Albans Community Centre …" at bounding box center [310, 168] width 550 height 194
drag, startPoint x: 387, startPoint y: 100, endPoint x: 390, endPoint y: 137, distance: 37.0
click at [390, 137] on div "Evaluation Results Analysis Reflection The event at St Albans Community Centre …" at bounding box center [310, 168] width 550 height 194
click at [566, 27] on label "REPORT" at bounding box center [566, 27] width 15 height 5
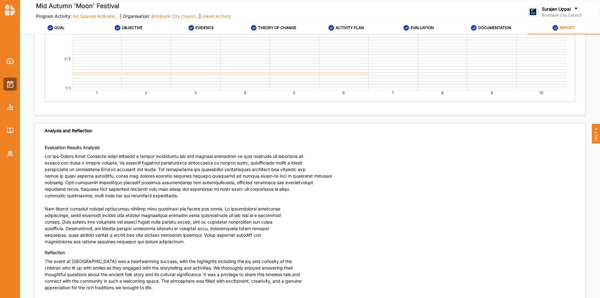
scroll to position [2083, 0]
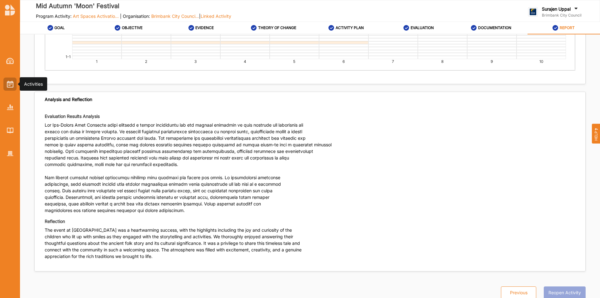
click at [9, 84] on img at bounding box center [10, 84] width 7 height 7
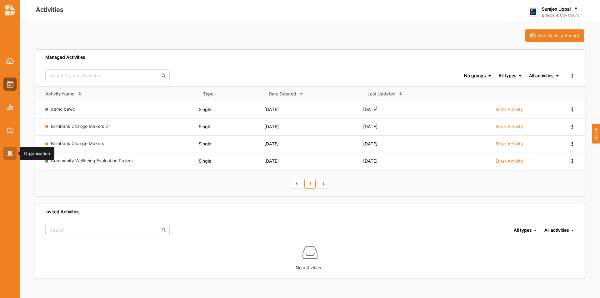
click at [14, 155] on div at bounding box center [9, 153] width 13 height 13
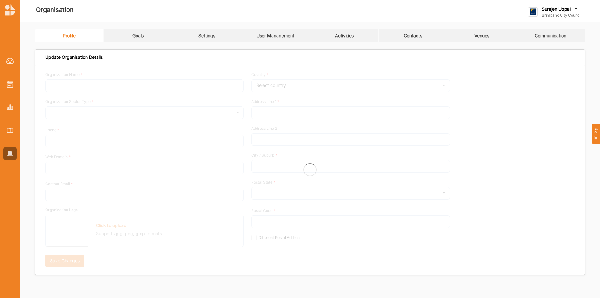
type input "Brimbank City Council"
type input "+61 03 9249 4000"
type input "brimbank.vic.gov.au"
type input "brimbank@brimbank.vic.gov.au"
type input "301 Hampshire Rd"
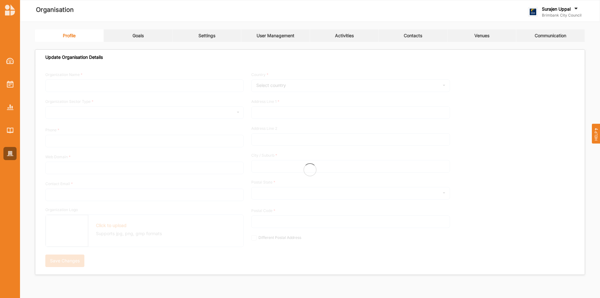
type input "Sunshine"
type input "3020"
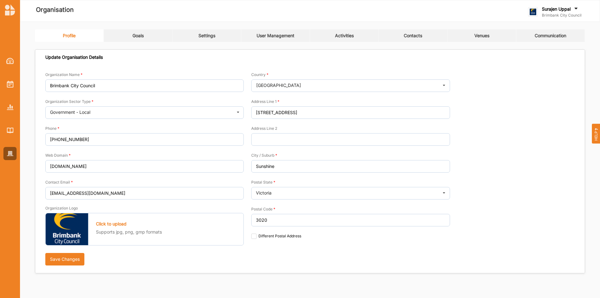
click at [346, 38] on div "Activities" at bounding box center [344, 36] width 19 height 6
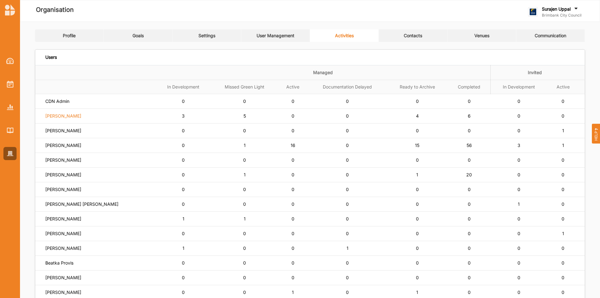
click at [62, 118] on label "Siena Balakrishnan" at bounding box center [63, 116] width 36 height 6
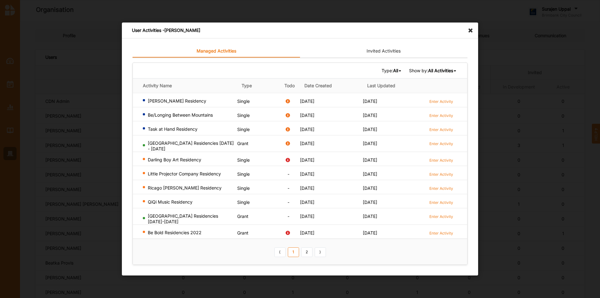
click at [471, 32] on icon at bounding box center [472, 27] width 10 height 10
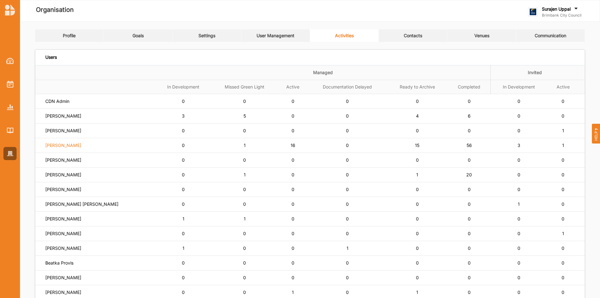
click at [62, 144] on label "Simone Gordon" at bounding box center [63, 145] width 36 height 6
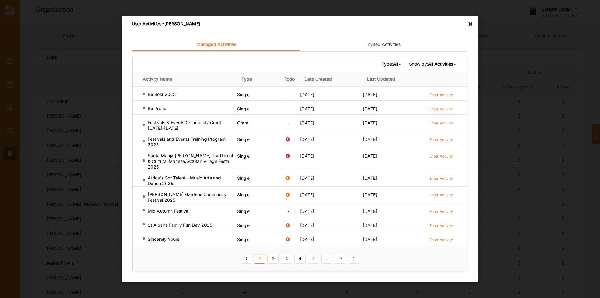
click at [439, 66] on b "All Activities" at bounding box center [440, 63] width 25 height 5
click at [428, 87] on b "Completed Activities" at bounding box center [430, 84] width 42 height 5
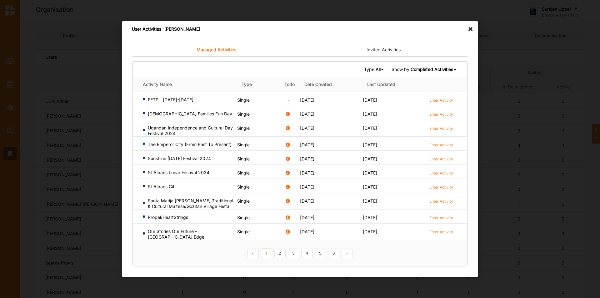
click at [375, 69] on b "All" at bounding box center [377, 69] width 5 height 5
click at [372, 106] on div "Grant" at bounding box center [365, 101] width 37 height 11
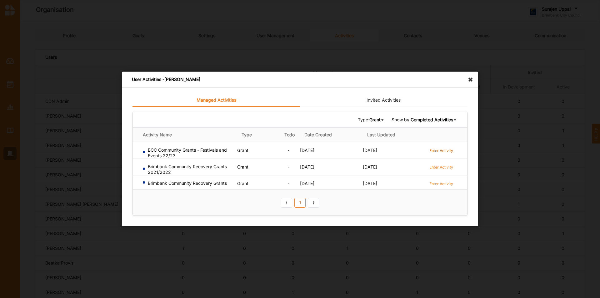
click at [439, 151] on label "Enter Activity" at bounding box center [441, 150] width 24 height 5
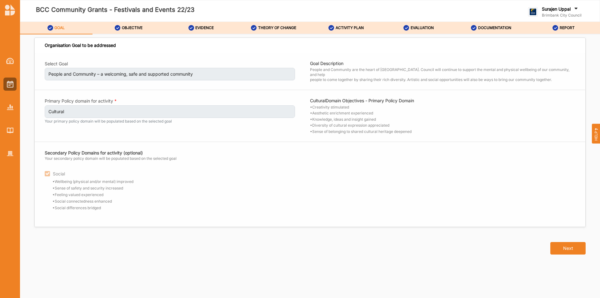
drag, startPoint x: 128, startPoint y: 26, endPoint x: 152, endPoint y: 37, distance: 25.8
click at [129, 26] on label "OBJECTIVE" at bounding box center [132, 27] width 21 height 5
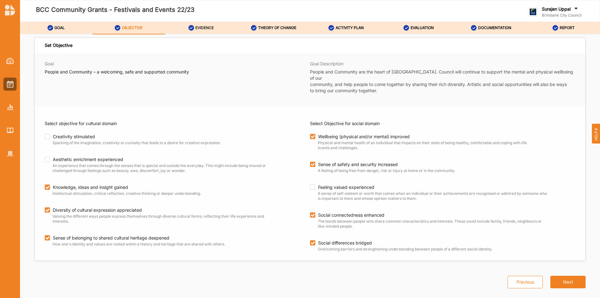
click at [213, 32] on div "EVIDENCE" at bounding box center [201, 27] width 26 height 11
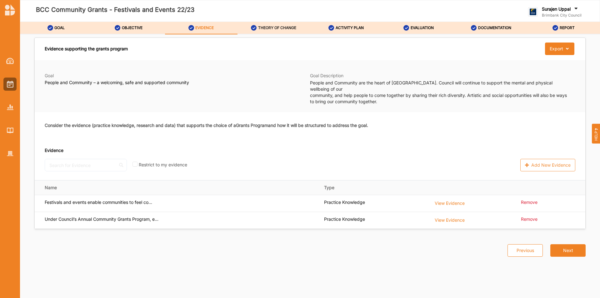
click at [272, 30] on label "THEORY OF CHANGE" at bounding box center [277, 27] width 38 height 5
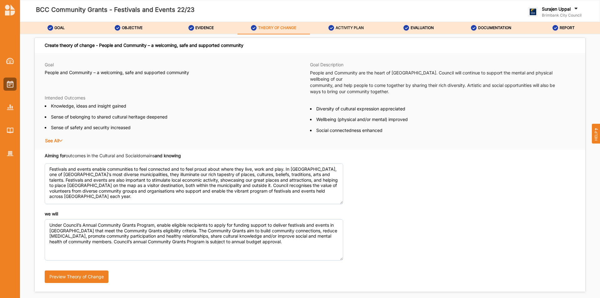
click at [344, 34] on link "ACTIVITY PLAN" at bounding box center [346, 28] width 72 height 12
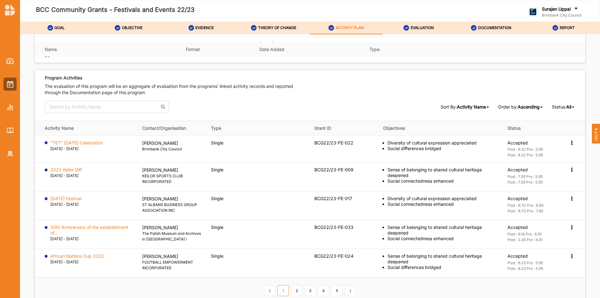
scroll to position [843, 0]
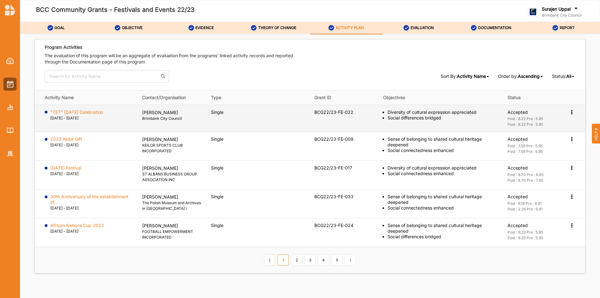
click at [73, 111] on label ""TET" Lunar New Year Celebration" at bounding box center [76, 112] width 53 height 6
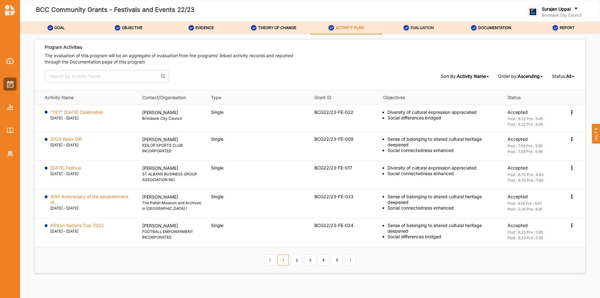
click at [421, 25] on div "EVALUATION" at bounding box center [418, 27] width 30 height 11
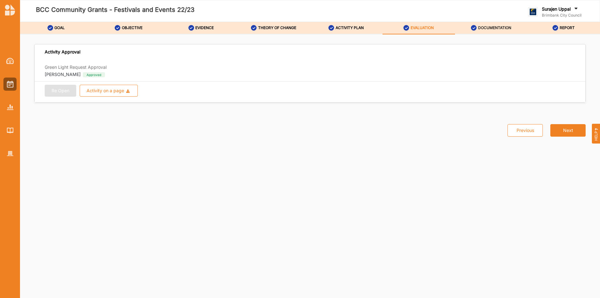
click at [496, 27] on label "DOCUMENTATION" at bounding box center [494, 27] width 33 height 5
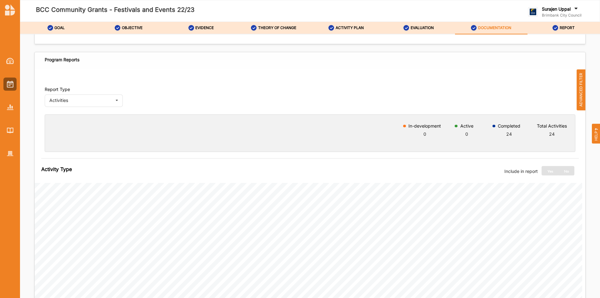
scroll to position [250, 0]
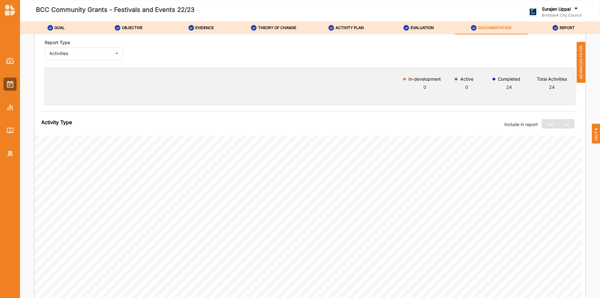
click at [581, 75] on span "ADVANCED FILTER" at bounding box center [580, 62] width 9 height 41
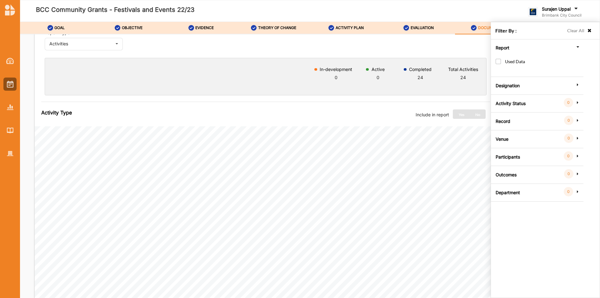
drag, startPoint x: 498, startPoint y: 57, endPoint x: 502, endPoint y: 63, distance: 6.9
click at [501, 62] on div "Used Data" at bounding box center [538, 66] width 86 height 18
click at [502, 62] on label "Used Data" at bounding box center [509, 65] width 29 height 12
checkbox input "true"
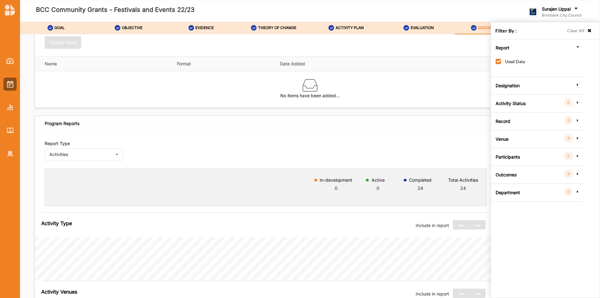
scroll to position [94, 0]
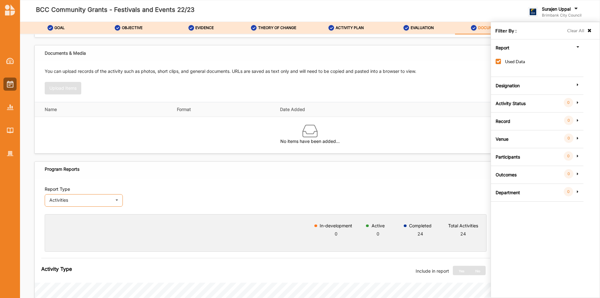
drag, startPoint x: 80, startPoint y: 198, endPoint x: 82, endPoint y: 207, distance: 9.7
click at [80, 198] on div "Activities" at bounding box center [80, 200] width 63 height 4
click at [91, 226] on div "Outcomes" at bounding box center [83, 224] width 77 height 12
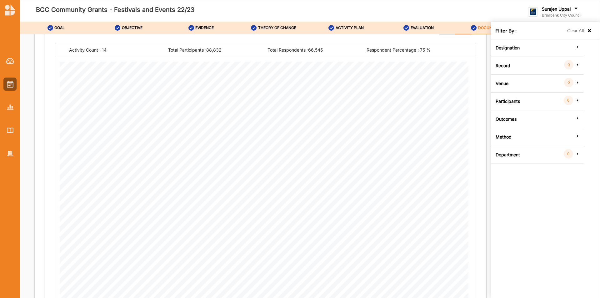
scroll to position [189, 0]
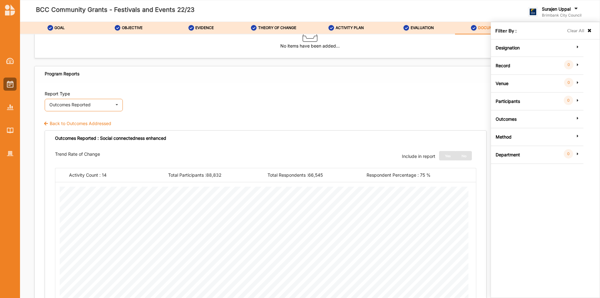
click at [61, 110] on div "Outcomes Reported Activities Outcomes Outcomes Reported Inputs & Outputs" at bounding box center [84, 105] width 78 height 12
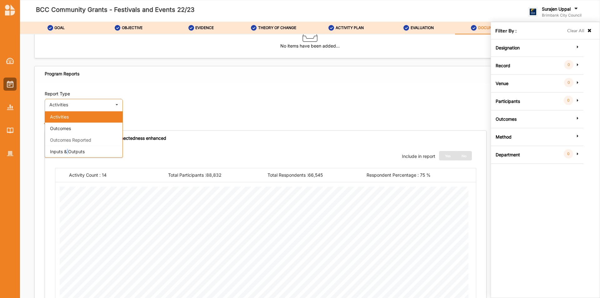
click at [68, 149] on span "Inputs & Outputs" at bounding box center [67, 151] width 35 height 5
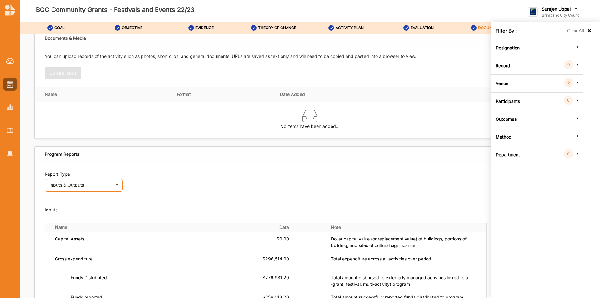
scroll to position [33, 0]
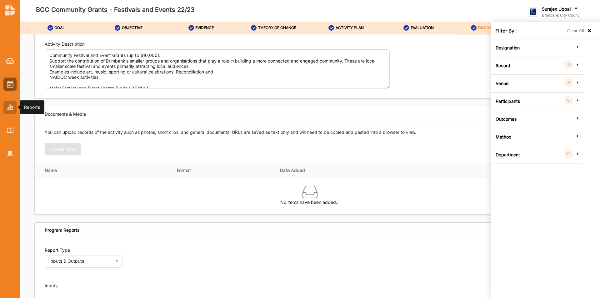
click at [13, 111] on div at bounding box center [9, 107] width 13 height 13
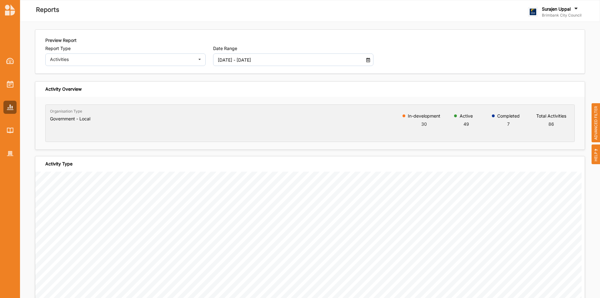
drag, startPoint x: 304, startPoint y: 58, endPoint x: 306, endPoint y: 83, distance: 25.4
click at [304, 59] on input "01 Jan 2025 - 18 Sep 2025" at bounding box center [286, 59] width 145 height 12
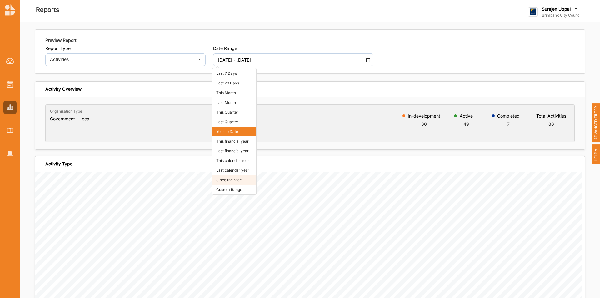
click at [235, 178] on li "Since the Start" at bounding box center [234, 180] width 44 height 10
type input "01 Jan 2018 - 18 Sep 2025"
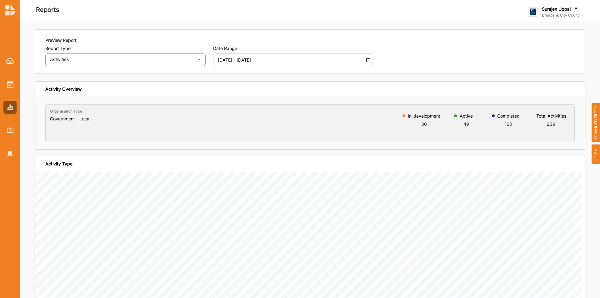
click at [78, 56] on div "Activities Activities Outcomes Inputs & Outputs Management Summary" at bounding box center [125, 59] width 160 height 12
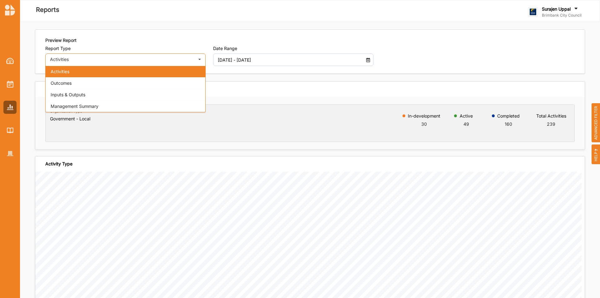
drag, startPoint x: 75, startPoint y: 91, endPoint x: 73, endPoint y: 87, distance: 4.6
click at [74, 88] on div "Activities Outcomes Inputs & Outputs Management Summary" at bounding box center [125, 89] width 160 height 47
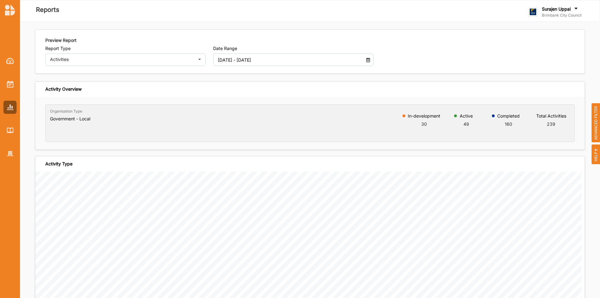
click at [73, 86] on div "Activity Overview" at bounding box center [309, 89] width 549 height 15
click at [94, 60] on div "Activities" at bounding box center [121, 59] width 143 height 4
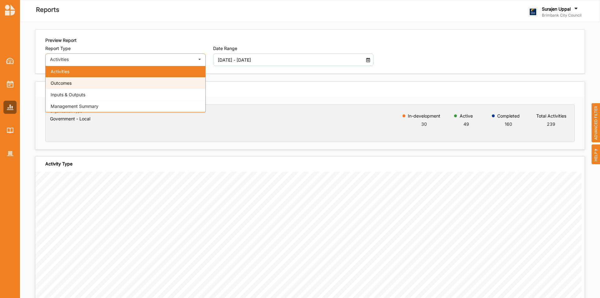
click at [59, 83] on span "Outcomes" at bounding box center [61, 82] width 21 height 5
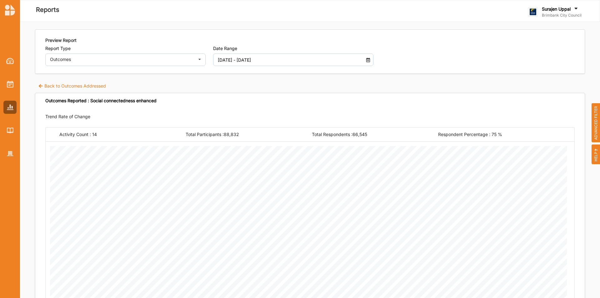
click at [67, 86] on label "Back to Outcomes Addressed" at bounding box center [72, 86] width 68 height 6
click at [74, 88] on label "Back to Outcomes Addressed" at bounding box center [72, 86] width 68 height 6
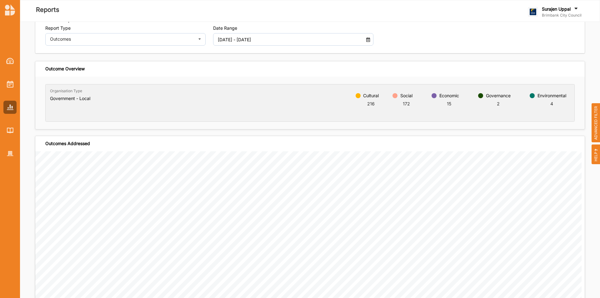
scroll to position [31, 0]
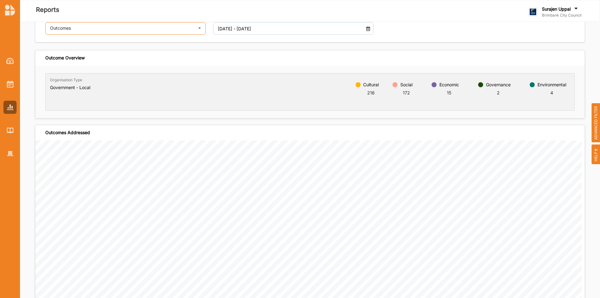
click at [99, 27] on div "Outcomes" at bounding box center [121, 28] width 143 height 4
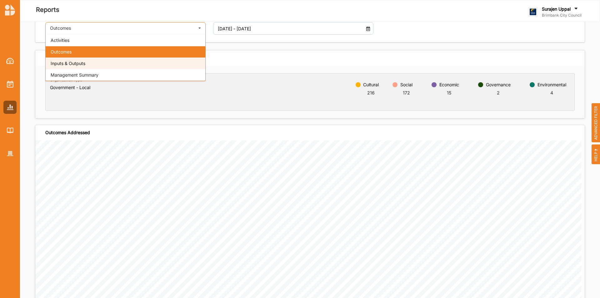
click at [91, 61] on div "Inputs & Outputs" at bounding box center [126, 63] width 160 height 12
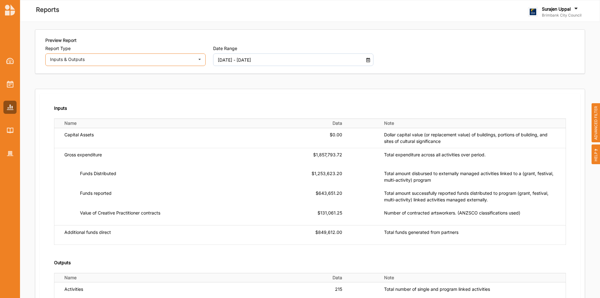
click at [68, 58] on div "Inputs & Outputs" at bounding box center [121, 59] width 143 height 4
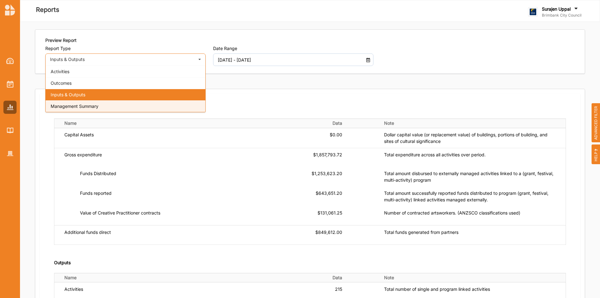
click at [68, 104] on span "Management Summary" at bounding box center [75, 105] width 48 height 5
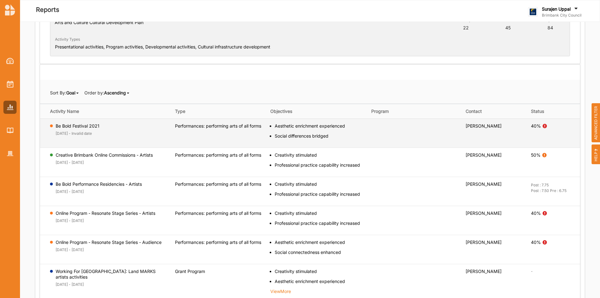
scroll to position [31, 0]
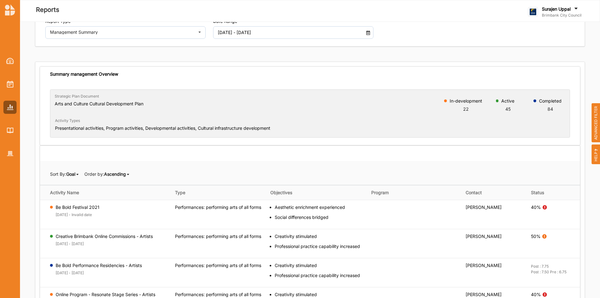
click at [74, 172] on b "Goal" at bounding box center [70, 173] width 9 height 5
click at [79, 177] on div "Goal Goal Activity Name Status" at bounding box center [72, 174] width 13 height 6
click at [594, 121] on span "ADVANCED FILTER" at bounding box center [595, 122] width 9 height 39
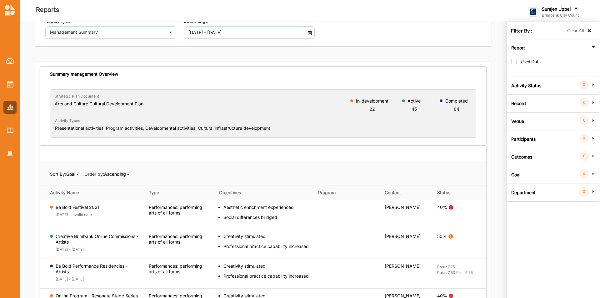
click at [527, 87] on label "Activity Status" at bounding box center [526, 84] width 30 height 19
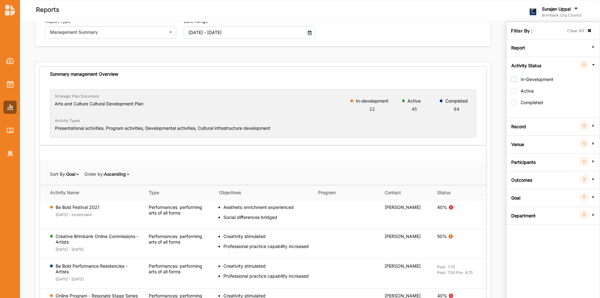
click at [514, 77] on label "In-Development" at bounding box center [532, 83] width 42 height 12
checkbox input "true"
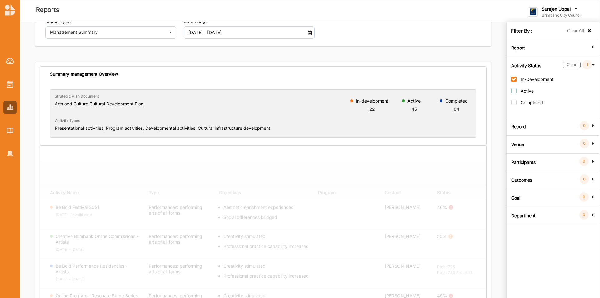
click at [513, 94] on label "Active" at bounding box center [522, 94] width 22 height 12
checkbox input "true"
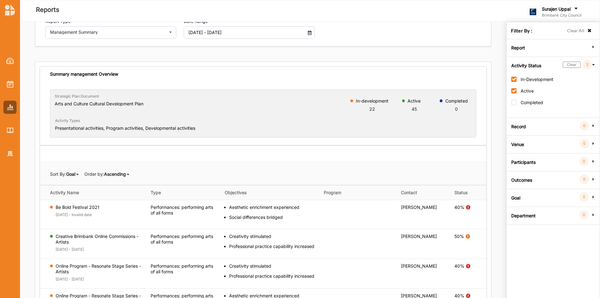
click at [593, 30] on div "Filter By : Clear All" at bounding box center [552, 30] width 93 height 17
click at [587, 31] on icon at bounding box center [589, 30] width 5 height 4
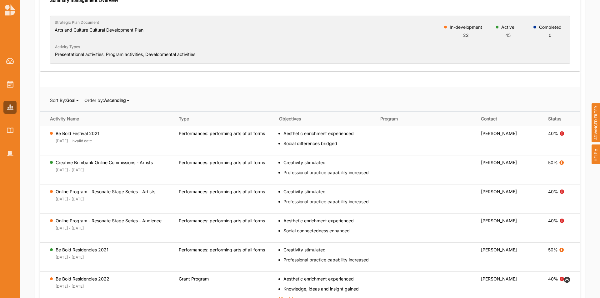
scroll to position [0, 0]
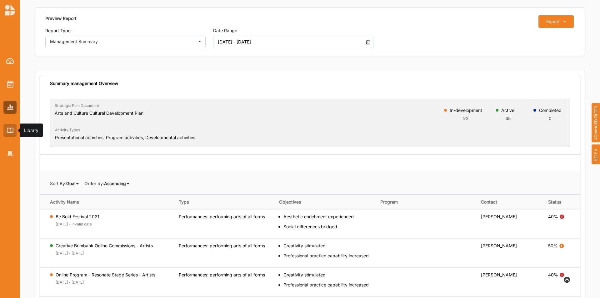
click at [12, 128] on img at bounding box center [10, 129] width 7 height 5
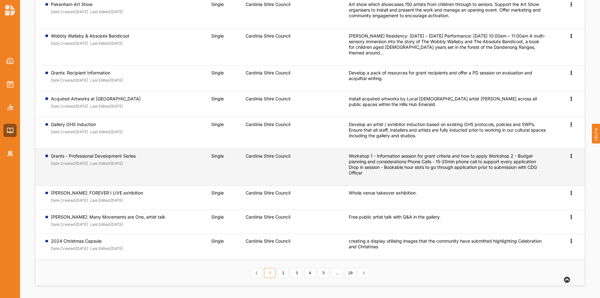
scroll to position [97, 0]
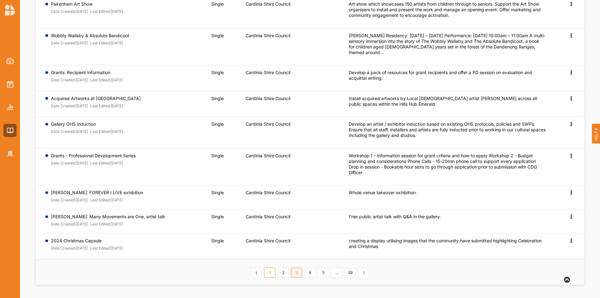
click at [298, 275] on link "3" at bounding box center [296, 272] width 11 height 10
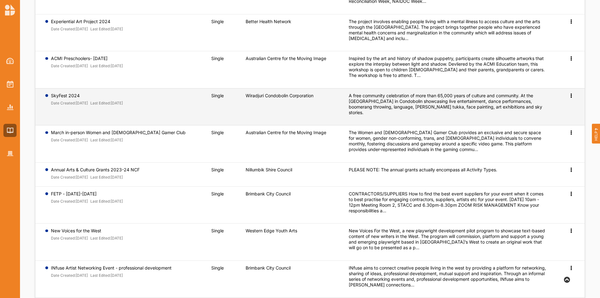
scroll to position [98, 0]
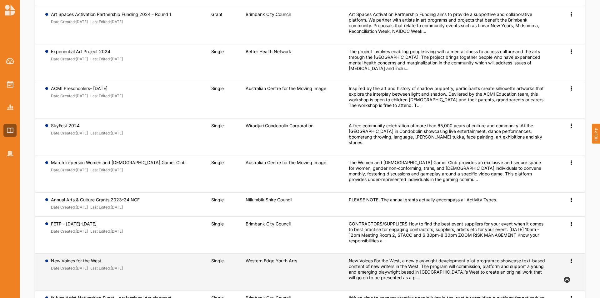
click at [569, 258] on icon at bounding box center [570, 260] width 5 height 4
click at [561, 267] on link "Preview" at bounding box center [560, 271] width 27 height 12
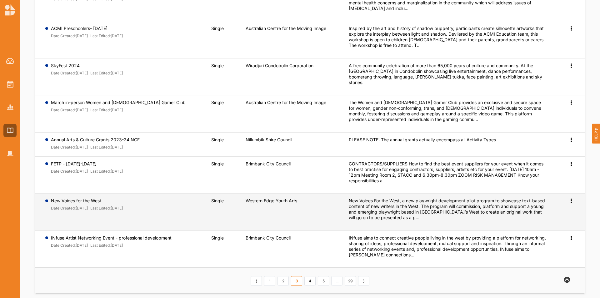
scroll to position [161, 0]
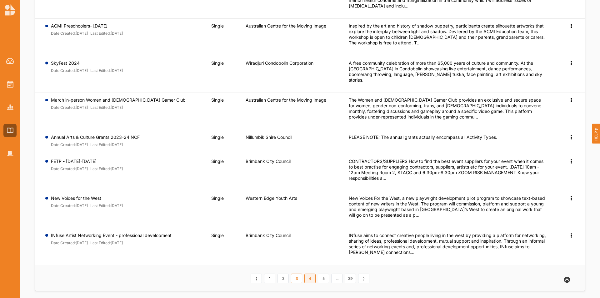
click at [313, 276] on link "4" at bounding box center [309, 278] width 11 height 10
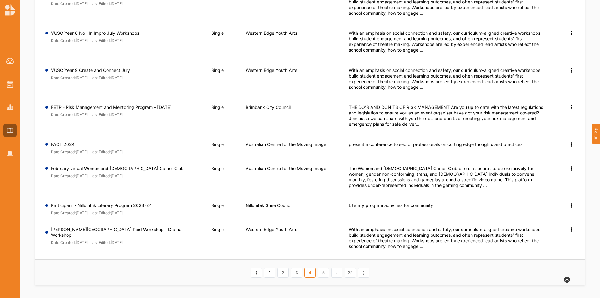
scroll to position [17, 0]
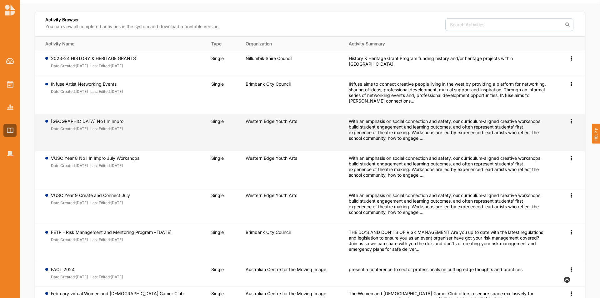
click at [572, 122] on icon at bounding box center [570, 120] width 5 height 4
click at [557, 131] on span "Preview" at bounding box center [560, 130] width 16 height 5
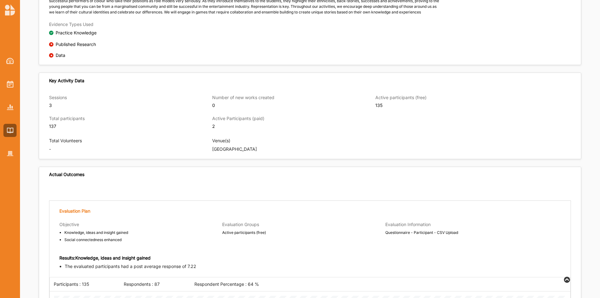
scroll to position [384, 0]
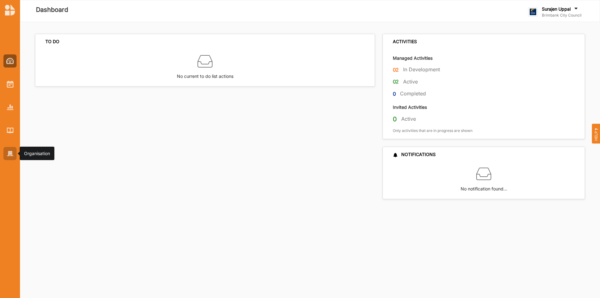
click at [7, 154] on img at bounding box center [10, 153] width 7 height 5
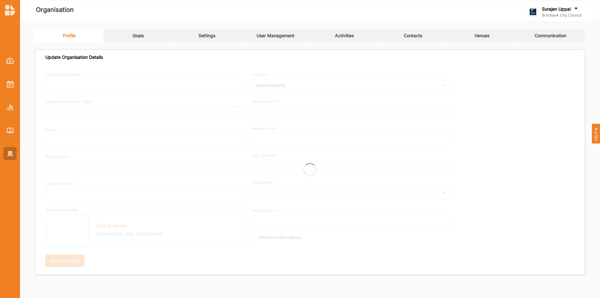
type input "Brimbank City Council"
type input "[PHONE_NUMBER]"
type input "[DOMAIN_NAME]"
type input "[EMAIL_ADDRESS][DOMAIN_NAME]"
type input "[STREET_ADDRESS]"
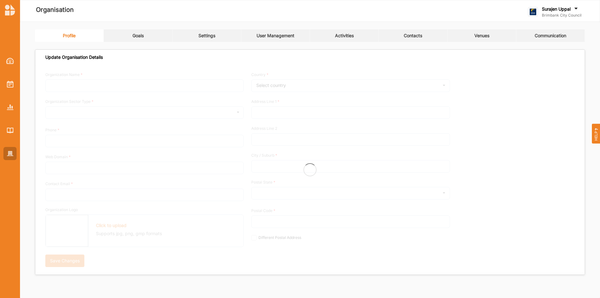
type input "Sunshine"
type input "3020"
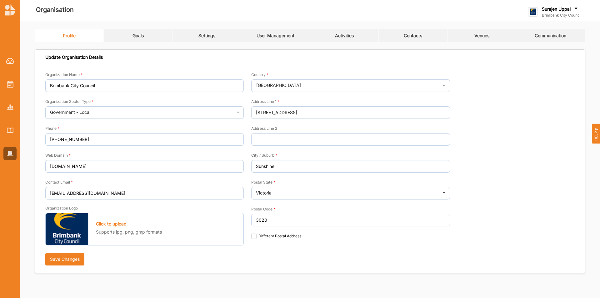
click at [268, 32] on link "User Management" at bounding box center [275, 35] width 69 height 12
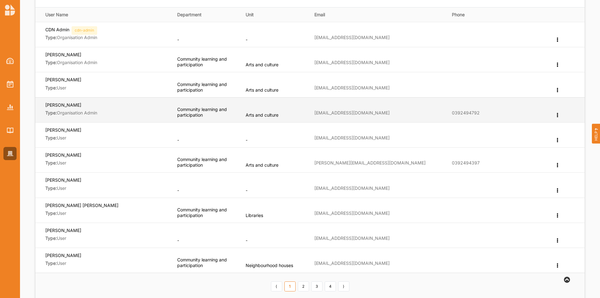
scroll to position [125, 0]
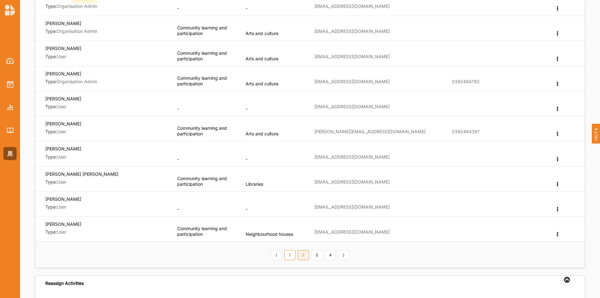
click at [301, 253] on link "2" at bounding box center [303, 255] width 11 height 10
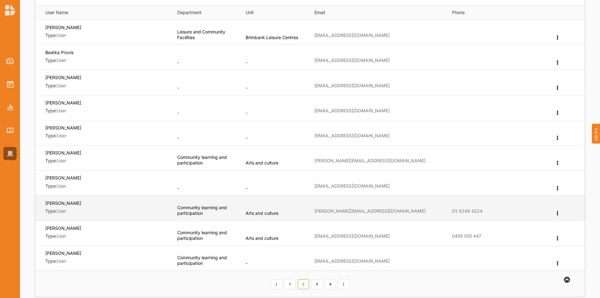
scroll to position [156, 0]
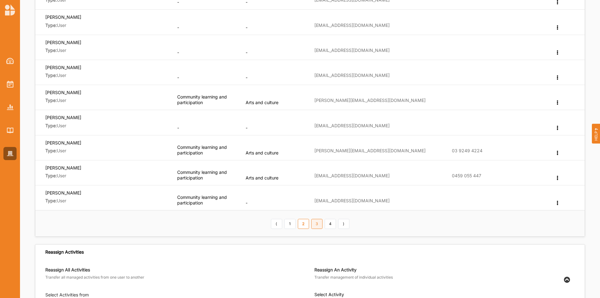
click at [318, 222] on link "3" at bounding box center [316, 224] width 11 height 10
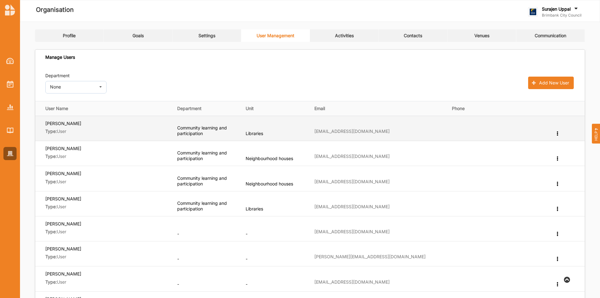
scroll to position [125, 0]
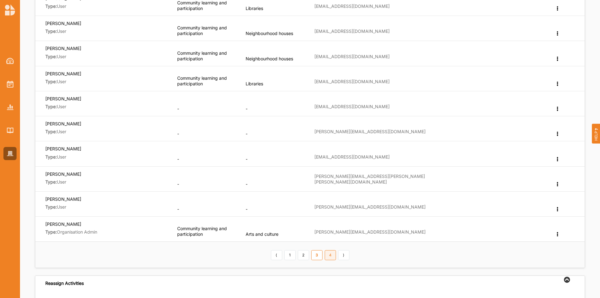
click at [331, 256] on link "4" at bounding box center [329, 255] width 11 height 10
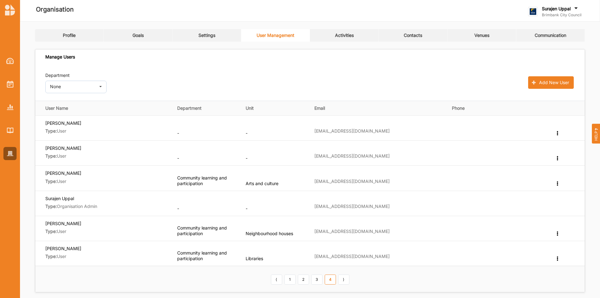
scroll to position [0, 0]
click at [319, 282] on link "3" at bounding box center [316, 280] width 11 height 10
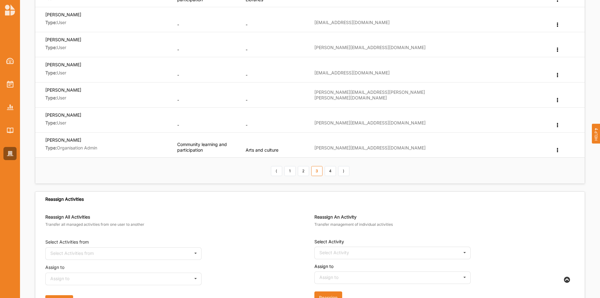
scroll to position [219, 0]
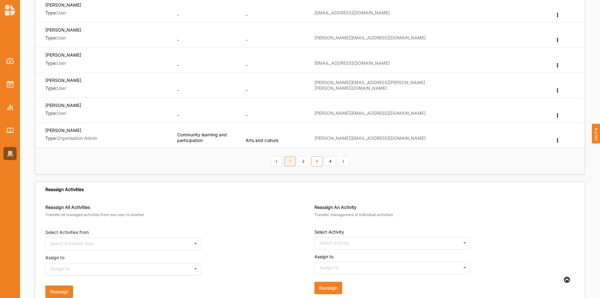
click at [289, 164] on link "1" at bounding box center [289, 161] width 11 height 10
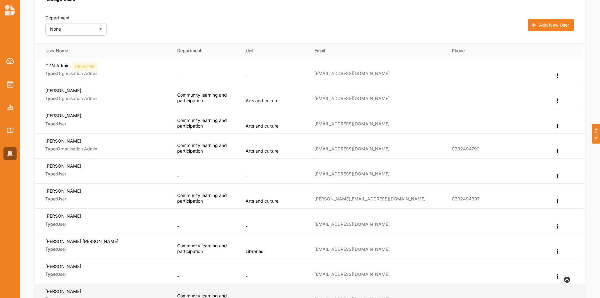
scroll to position [125, 0]
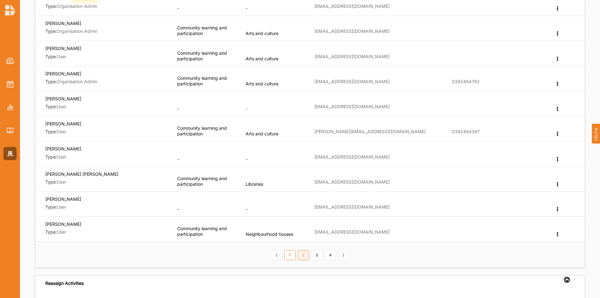
click at [300, 256] on link "2" at bounding box center [303, 255] width 11 height 10
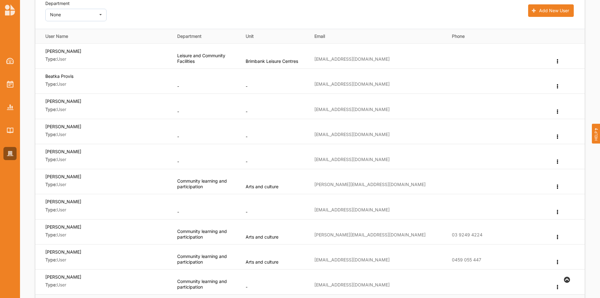
scroll to position [94, 0]
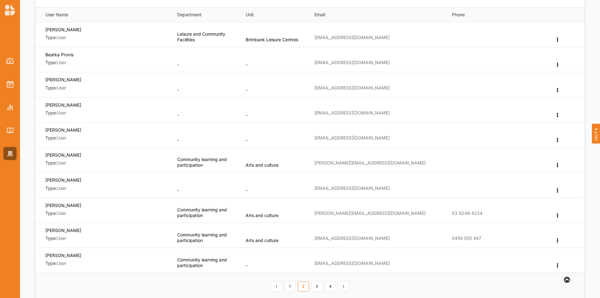
click at [323, 290] on div "⟨ 1 2 3 4 ⟩" at bounding box center [310, 285] width 81 height 11
click at [318, 290] on link "3" at bounding box center [316, 286] width 11 height 10
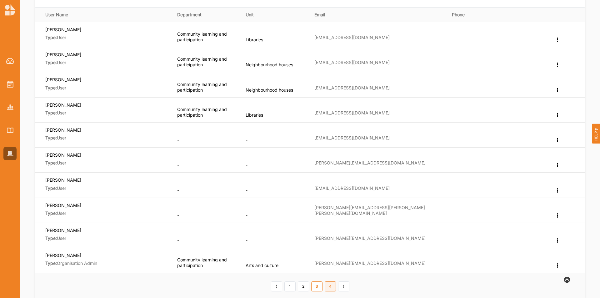
click at [330, 285] on link "4" at bounding box center [329, 286] width 11 height 10
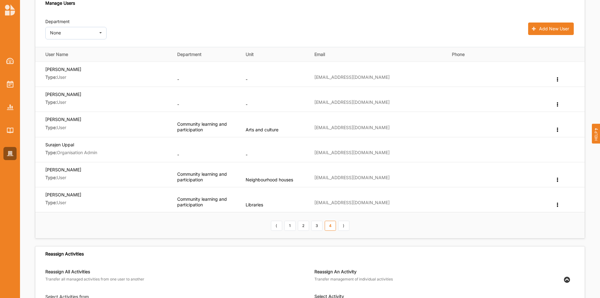
scroll to position [0, 0]
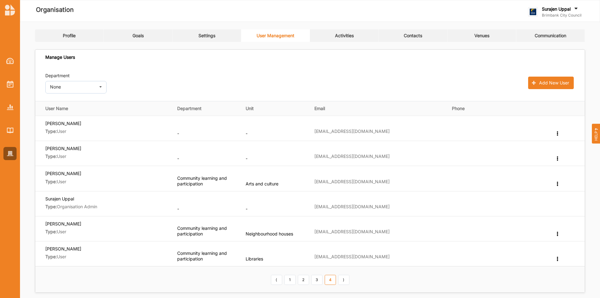
click at [343, 38] on div "Activities" at bounding box center [344, 36] width 19 height 6
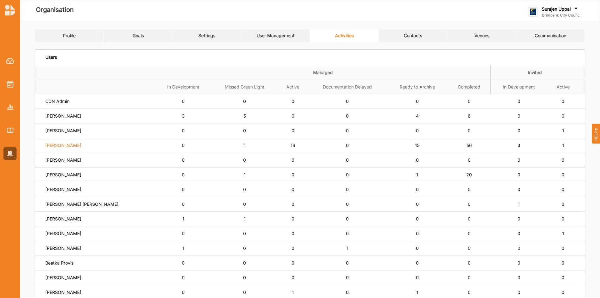
click at [58, 144] on label "[PERSON_NAME]" at bounding box center [63, 145] width 36 height 6
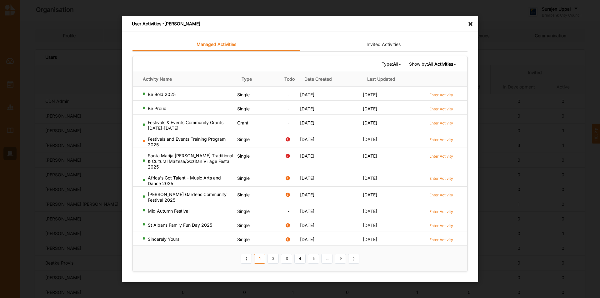
click at [427, 63] on span "Show by: All Activities Ongoing Activities Completed Activities All Activities" at bounding box center [433, 64] width 48 height 6
click at [430, 63] on b "All Activities" at bounding box center [440, 63] width 25 height 5
click at [433, 85] on b "Completed Activities" at bounding box center [430, 84] width 42 height 5
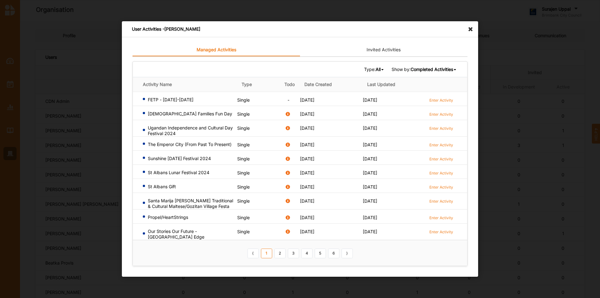
click at [378, 69] on b "All" at bounding box center [377, 69] width 5 height 5
click at [374, 100] on div "Grant" at bounding box center [365, 101] width 37 height 11
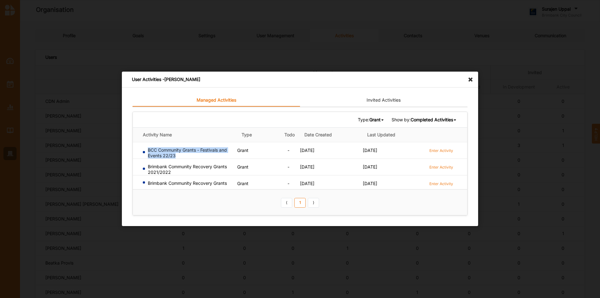
drag, startPoint x: 174, startPoint y: 156, endPoint x: 179, endPoint y: 172, distance: 16.4
click at [146, 152] on div "BCC Community Grants - Festivals and Events 22/23" at bounding box center [189, 152] width 92 height 11
copy div "BCC Community Grants - Festivals and Events 22/23"
click at [437, 150] on label "Enter Activity" at bounding box center [441, 150] width 24 height 5
